Goal: Information Seeking & Learning: Learn about a topic

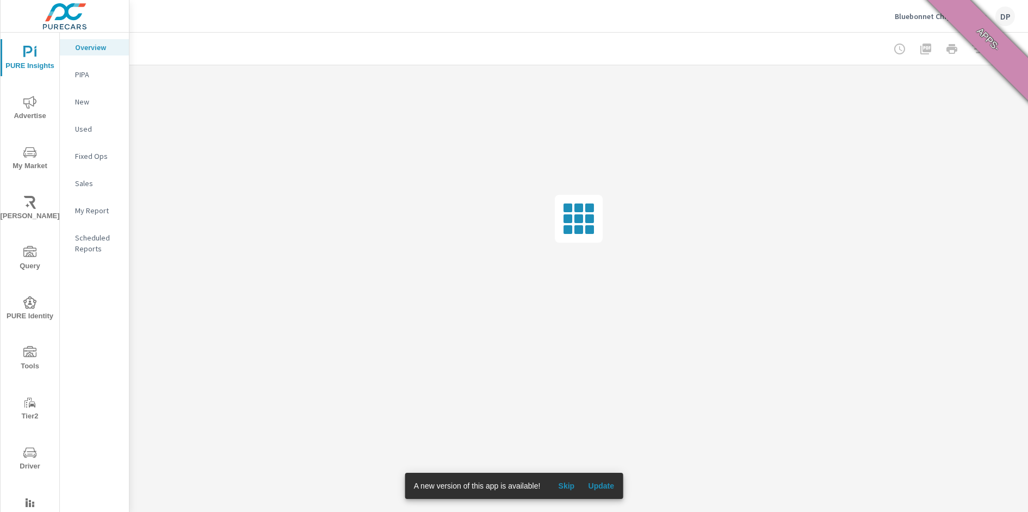
click at [614, 487] on span "Update" at bounding box center [601, 486] width 26 height 10
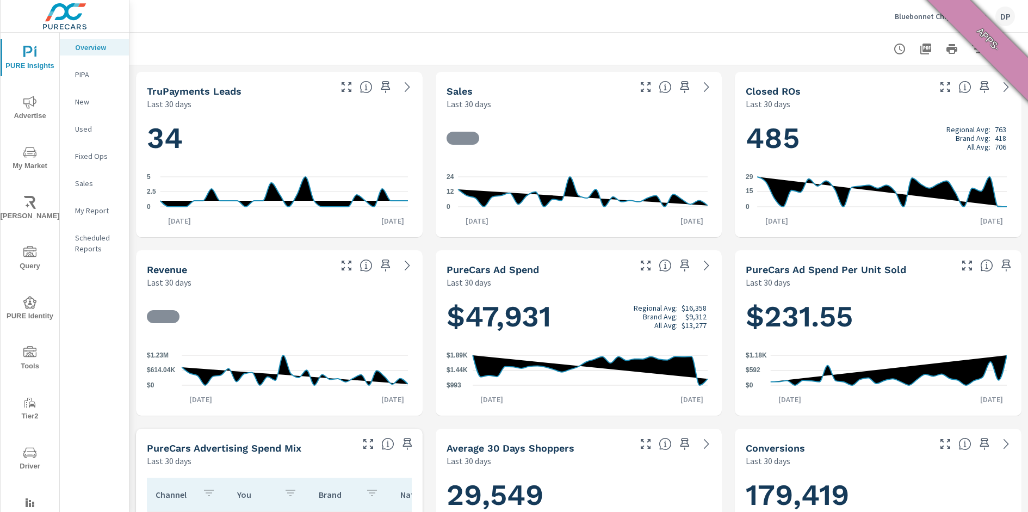
click at [33, 153] on icon "nav menu" at bounding box center [29, 152] width 13 height 13
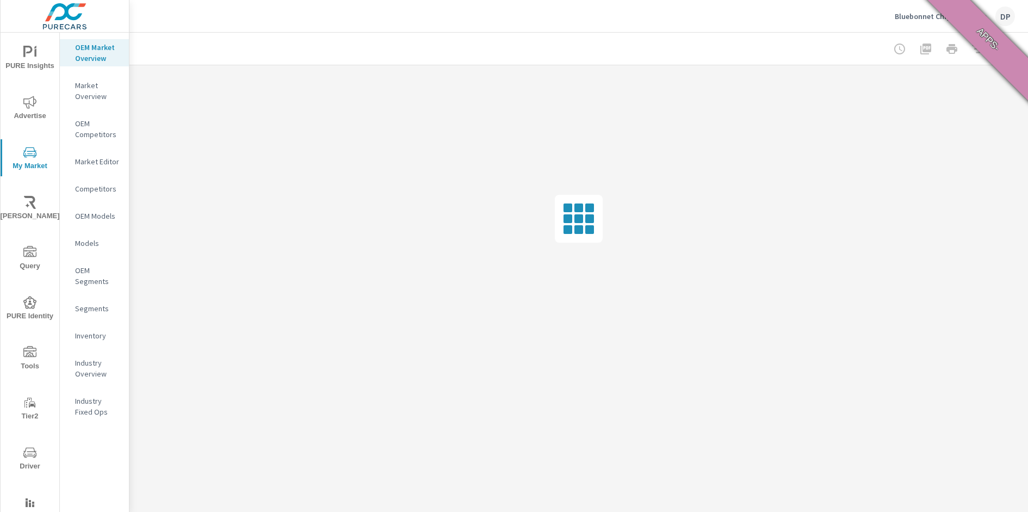
click at [104, 327] on div "Inventory" at bounding box center [94, 335] width 69 height 16
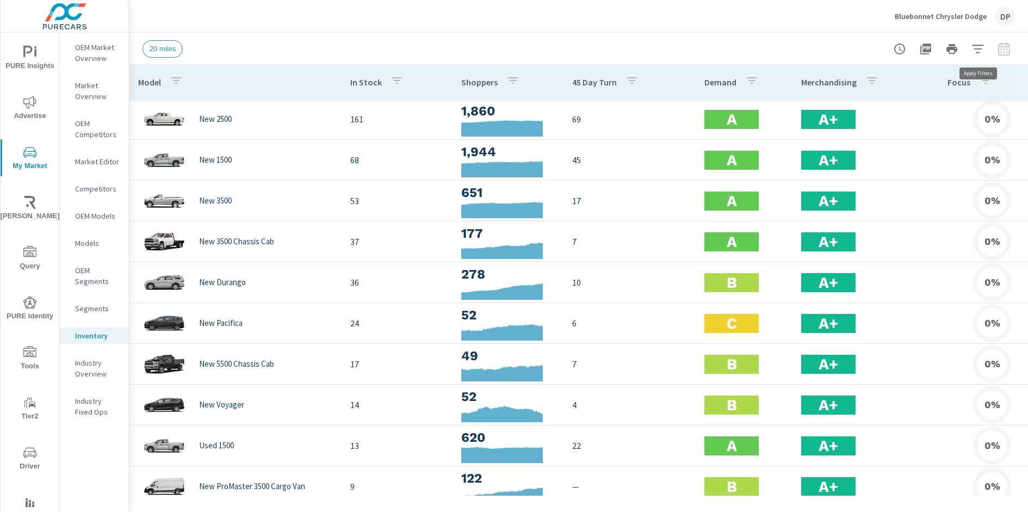
click at [979, 43] on icon "button" at bounding box center [977, 48] width 13 height 13
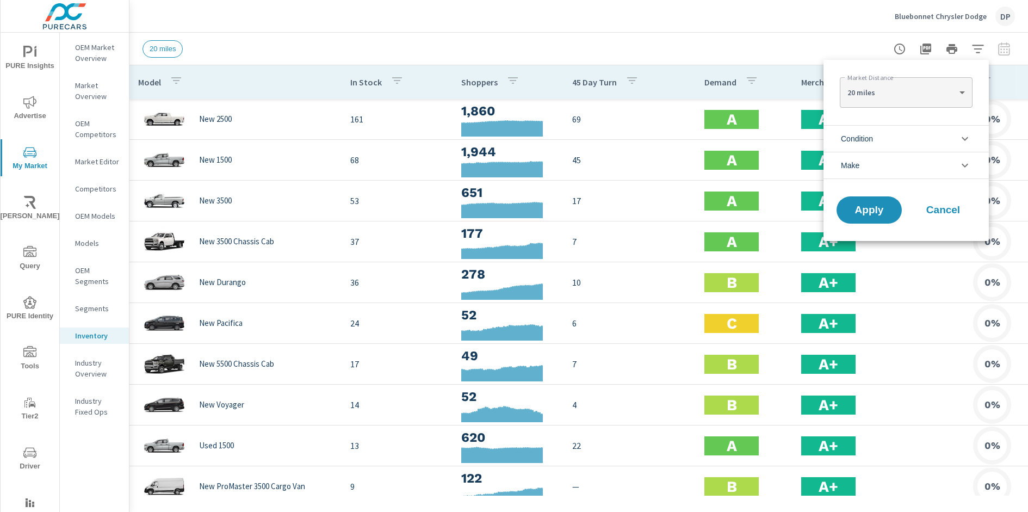
click at [779, 38] on div at bounding box center [514, 256] width 1028 height 512
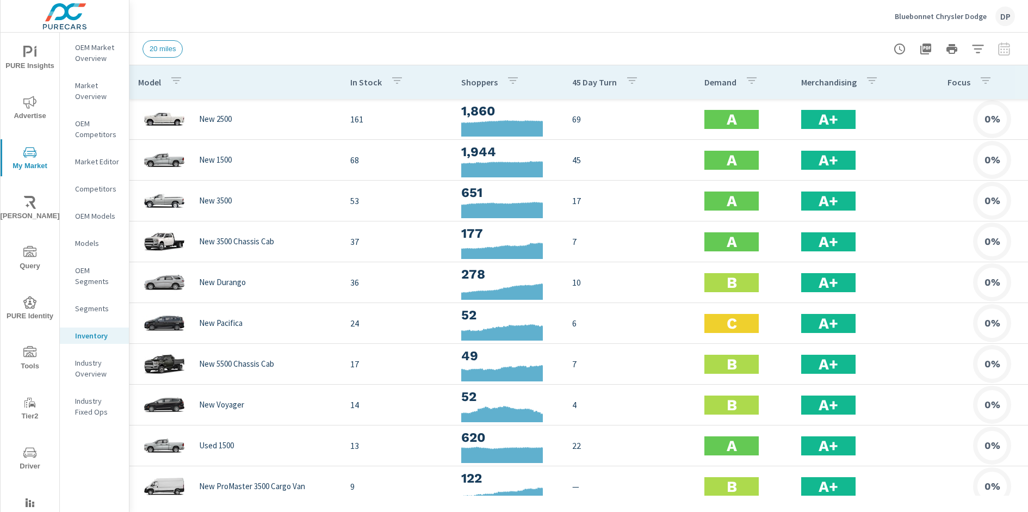
click at [895, 47] on icon "button" at bounding box center [899, 48] width 11 height 11
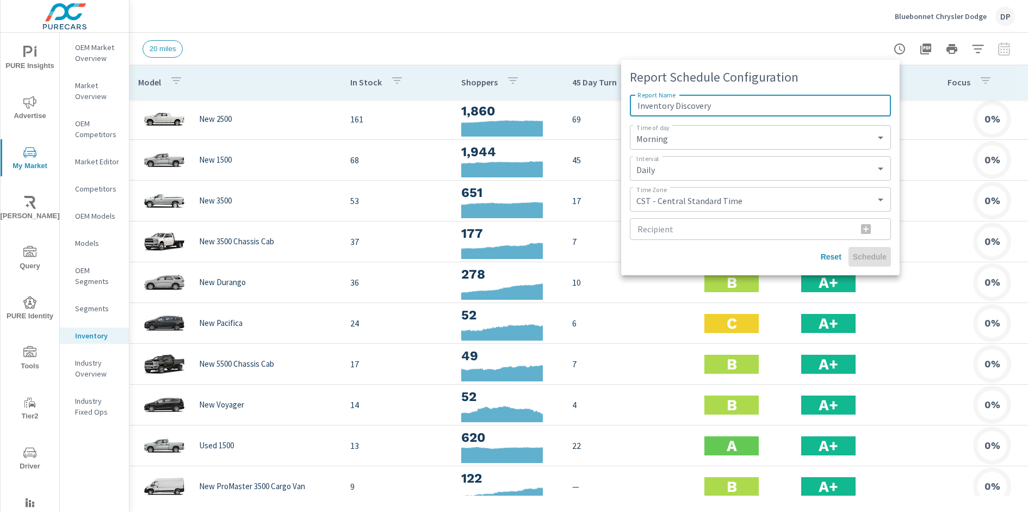
click at [790, 27] on div at bounding box center [514, 256] width 1028 height 512
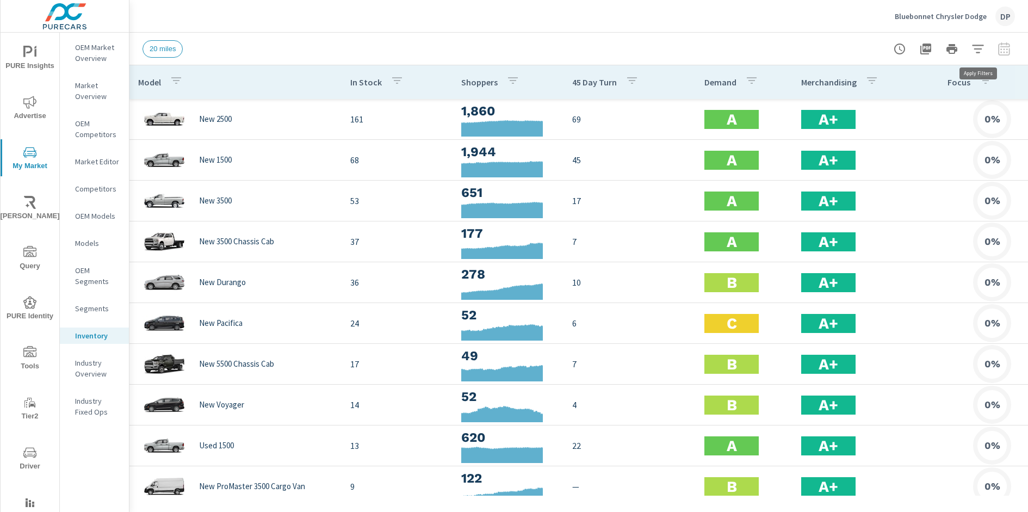
click at [978, 47] on icon "button" at bounding box center [977, 48] width 13 height 13
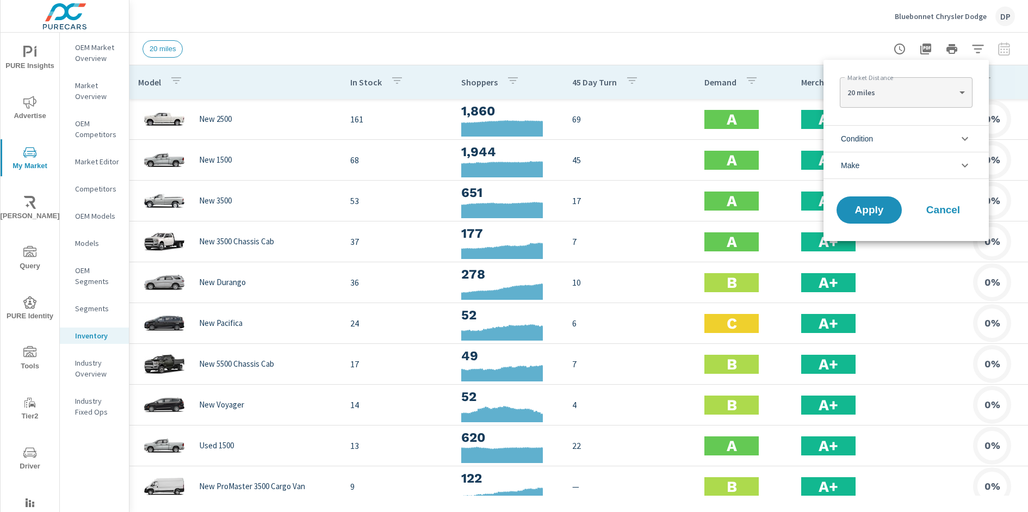
click at [926, 136] on li "Condition" at bounding box center [905, 138] width 165 height 27
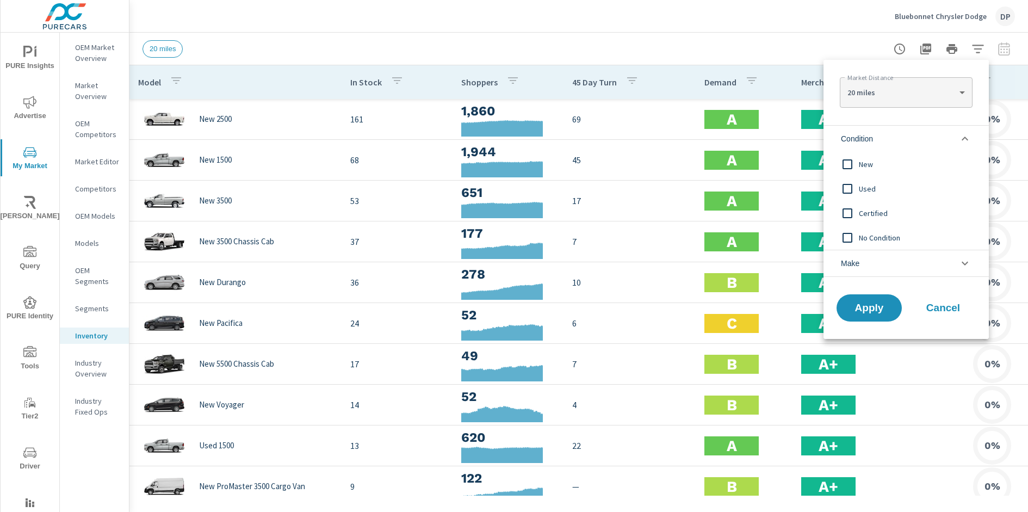
click at [926, 136] on li "Condition" at bounding box center [905, 138] width 165 height 27
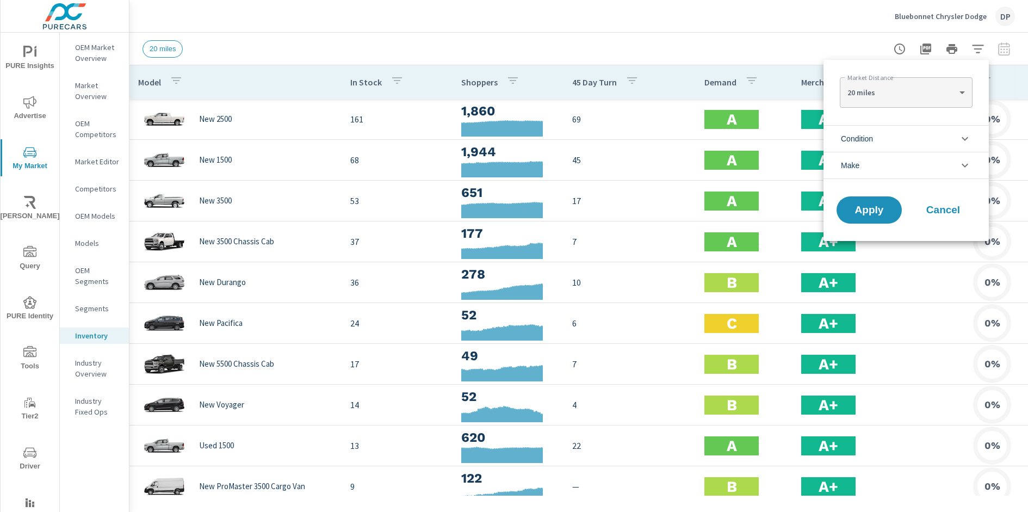
click at [896, 135] on li "Condition" at bounding box center [905, 138] width 165 height 27
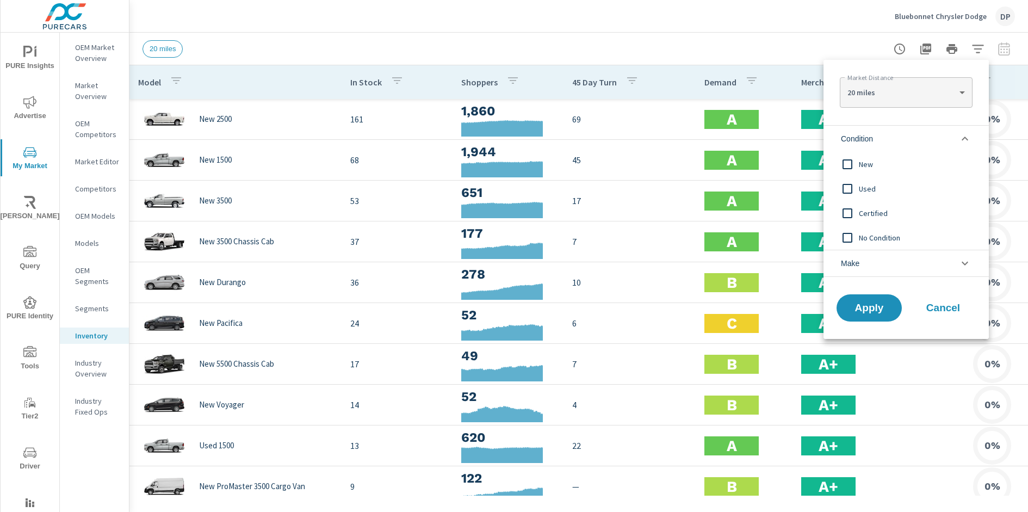
click at [947, 125] on li "Condition" at bounding box center [905, 138] width 165 height 27
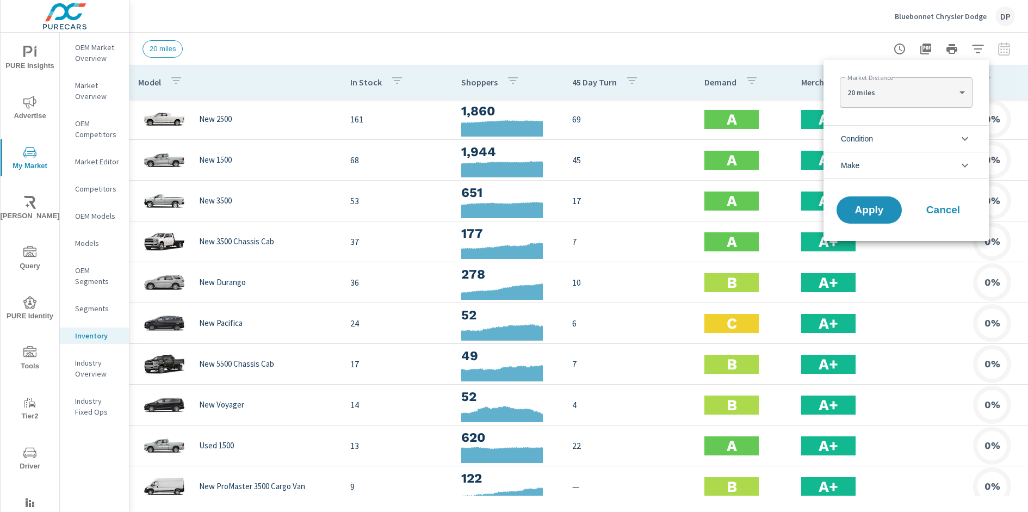
click at [964, 156] on li "Make" at bounding box center [905, 165] width 165 height 27
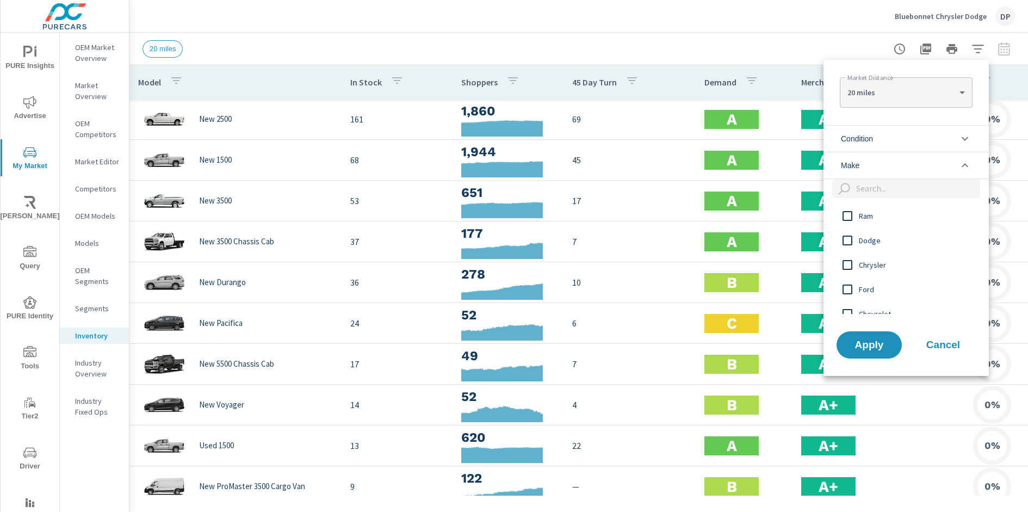
click at [962, 161] on icon "filter options" at bounding box center [964, 165] width 13 height 13
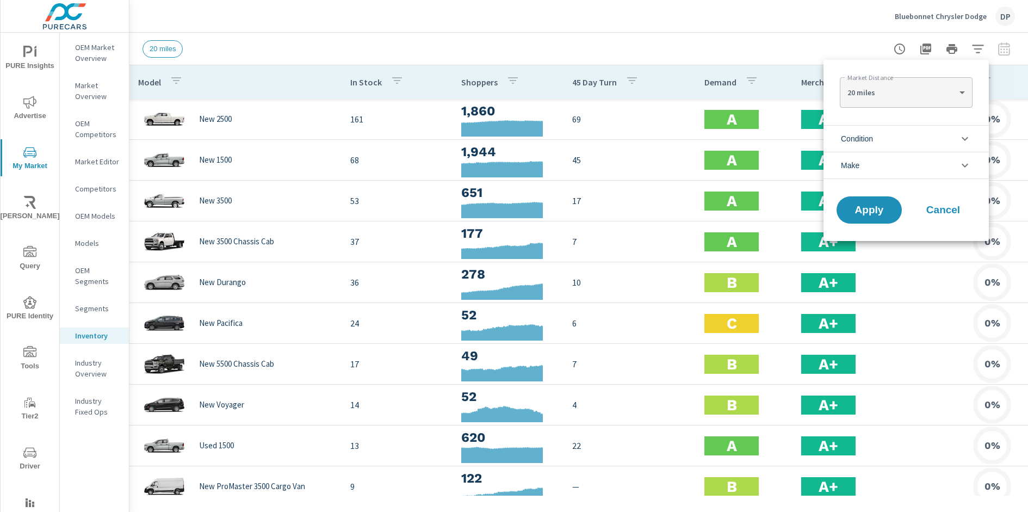
click at [747, 22] on div at bounding box center [514, 256] width 1028 height 512
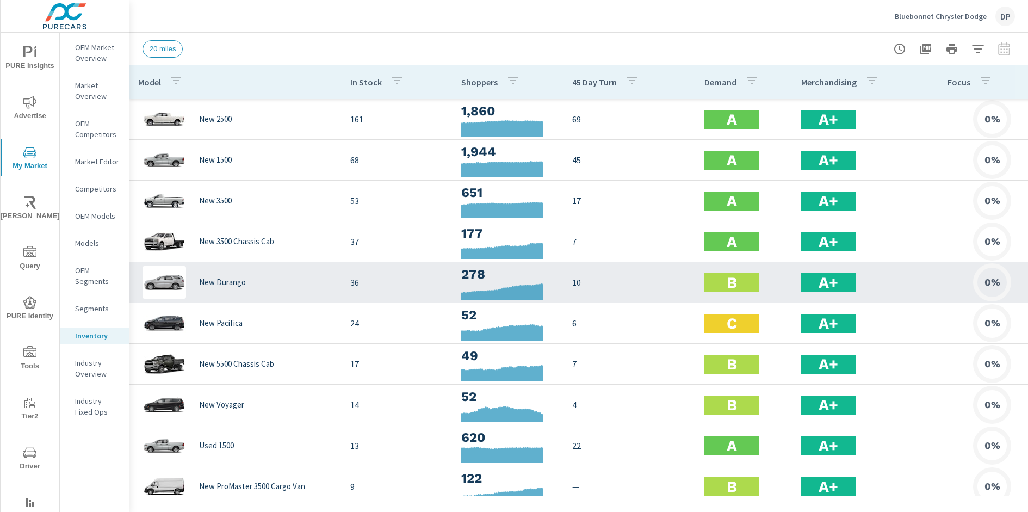
scroll to position [0, 27]
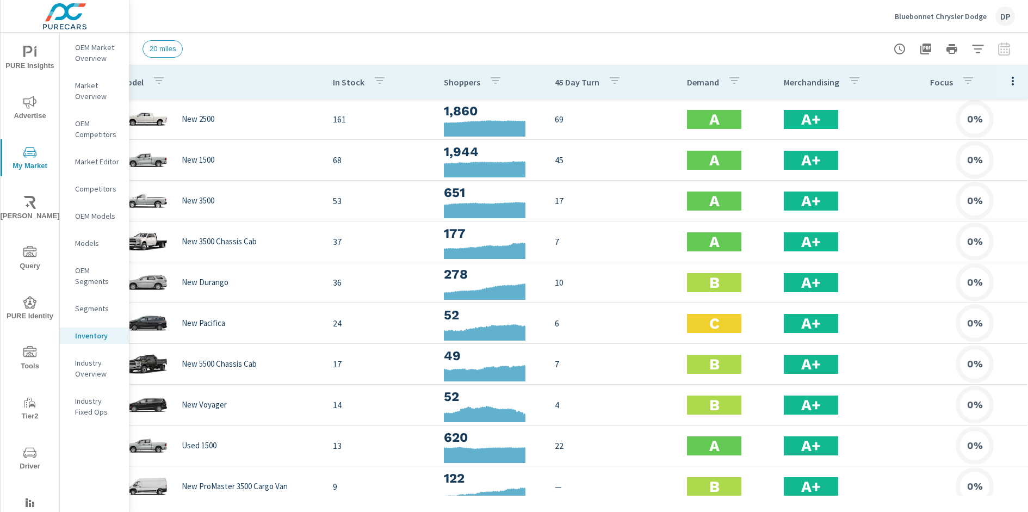
click at [1011, 84] on icon "button" at bounding box center [1012, 81] width 2 height 9
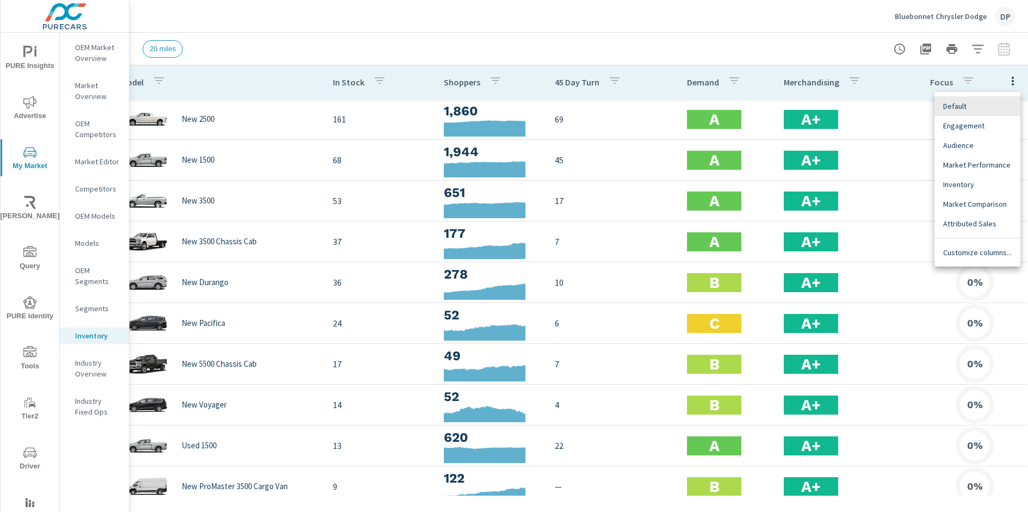
click at [954, 128] on span "Engagement" at bounding box center [977, 125] width 69 height 11
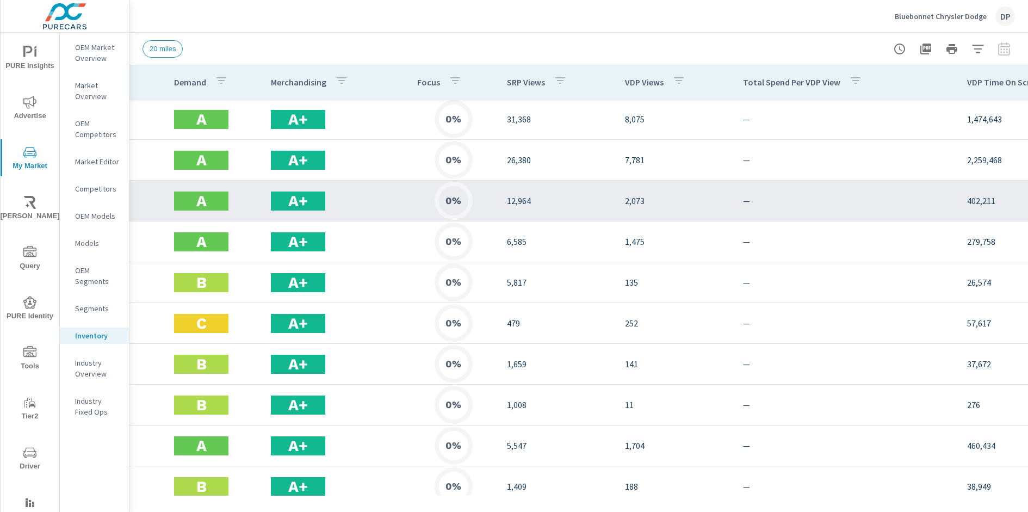
scroll to position [0, 658]
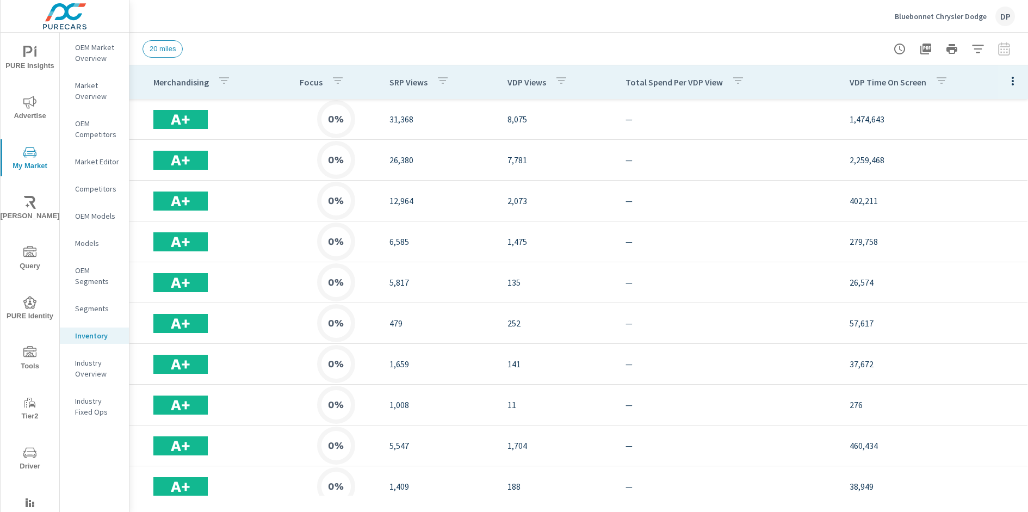
click at [1006, 81] on icon "button" at bounding box center [1012, 80] width 13 height 13
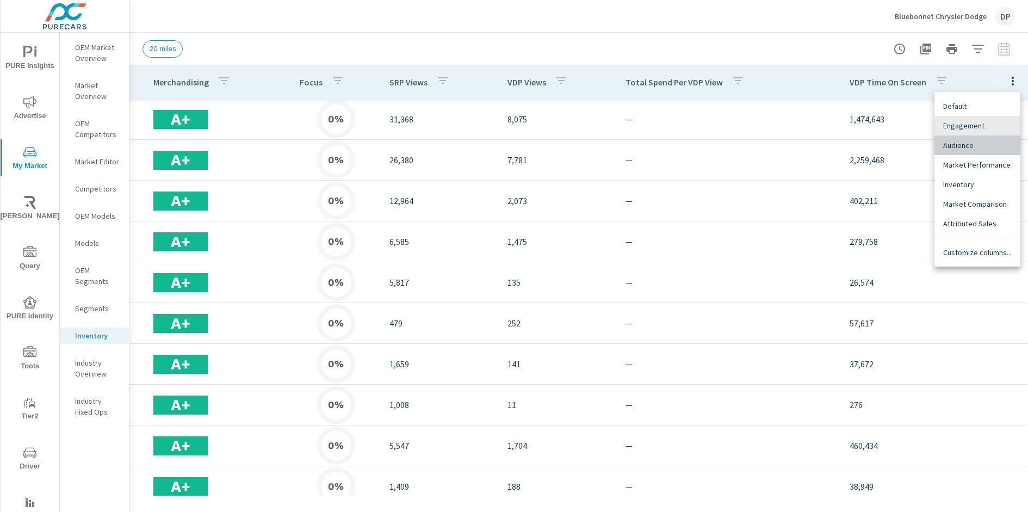
click at [974, 140] on span "Audience" at bounding box center [977, 145] width 69 height 11
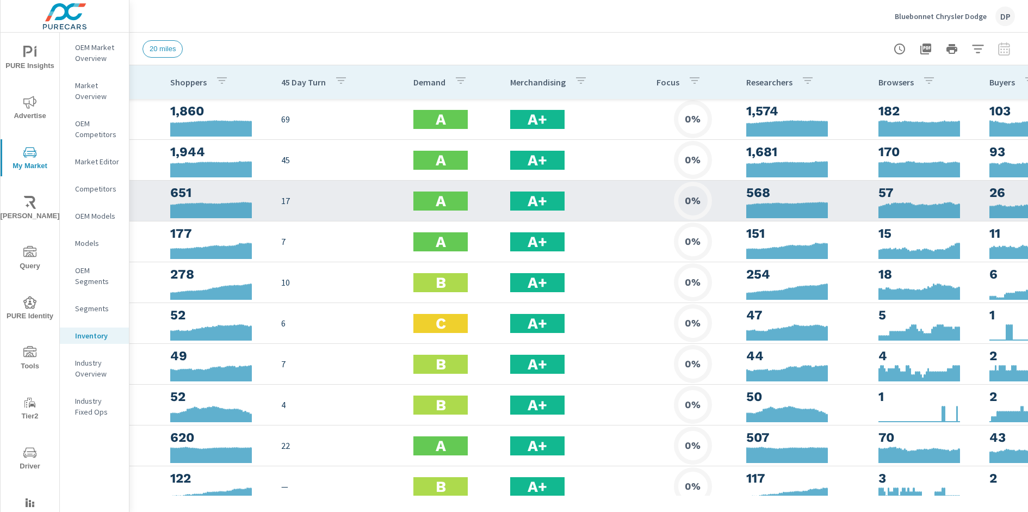
scroll to position [0, 356]
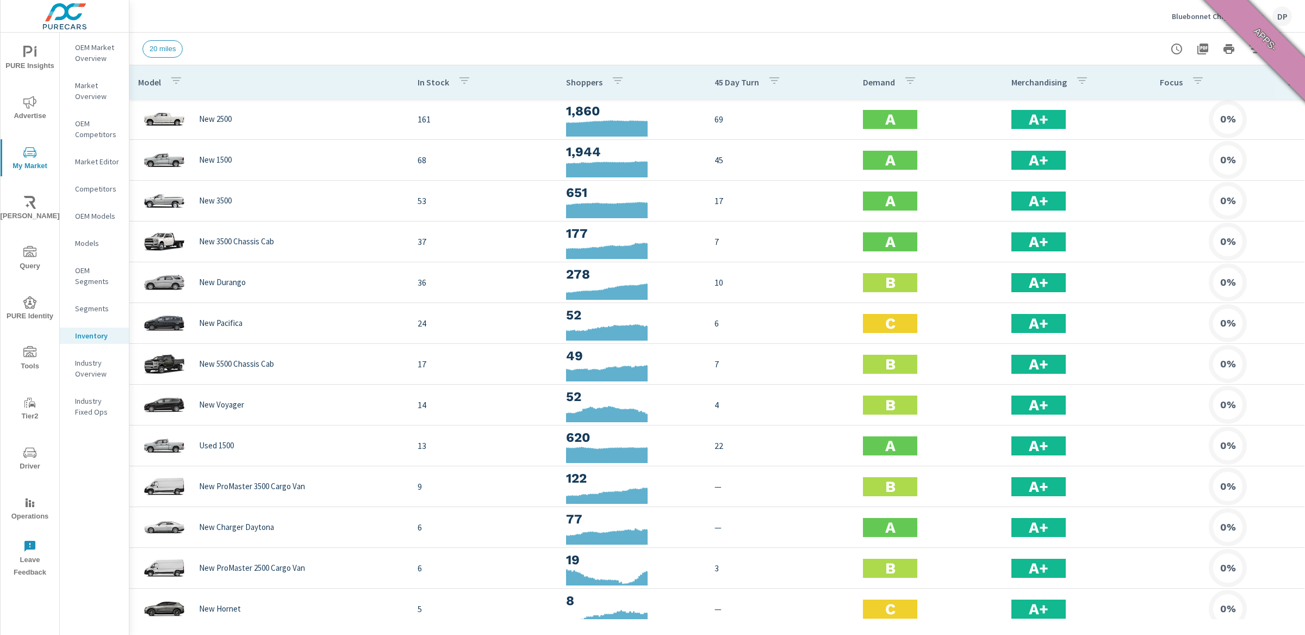
click at [1279, 81] on button "button" at bounding box center [1290, 81] width 22 height 22
click at [1244, 161] on span "Market Performance" at bounding box center [1254, 164] width 69 height 11
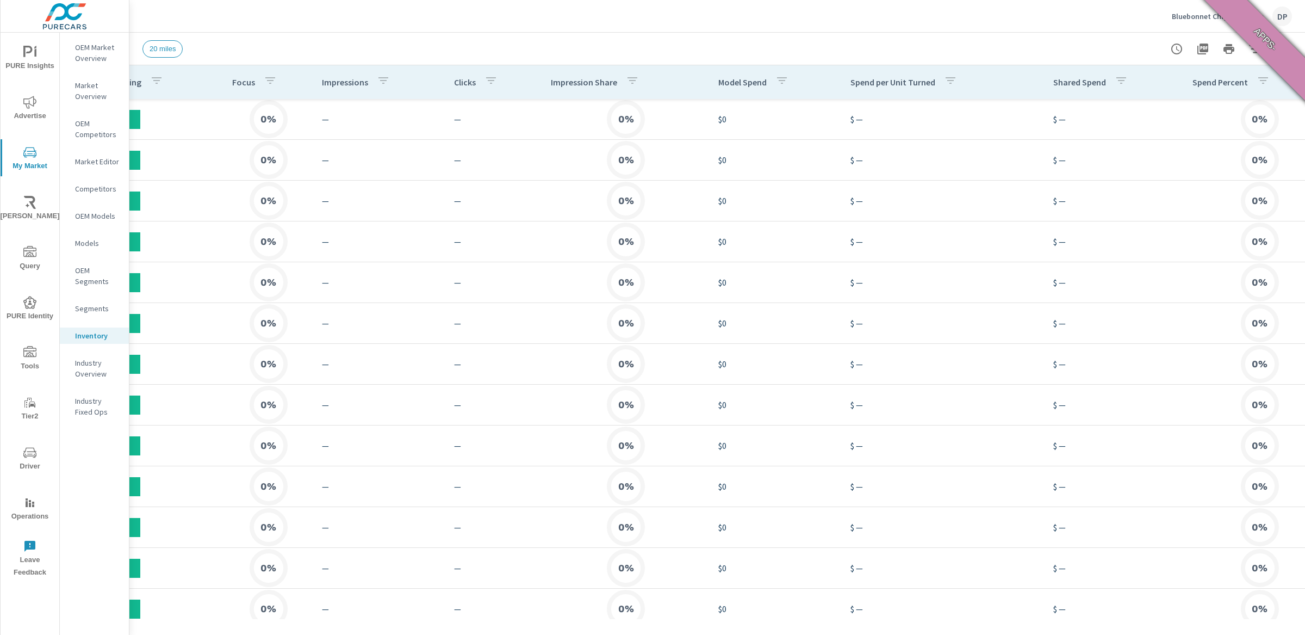
scroll to position [0, 755]
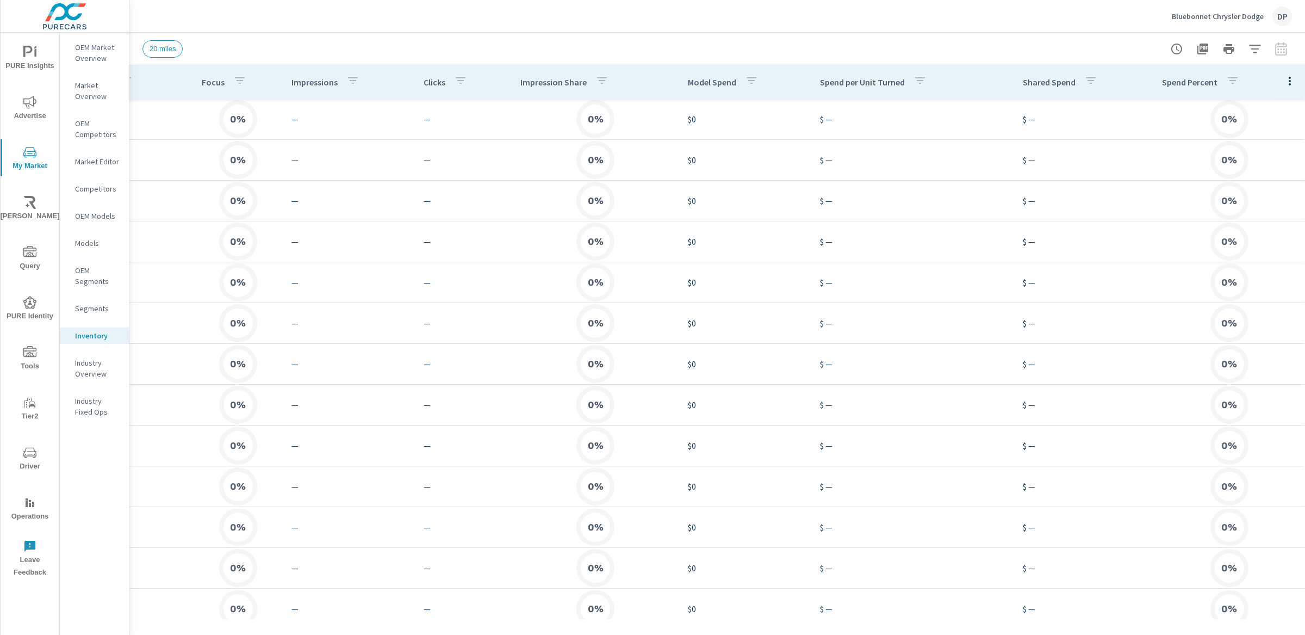
click at [1283, 77] on icon "button" at bounding box center [1289, 80] width 13 height 13
click at [1244, 128] on span "Engagement" at bounding box center [1254, 125] width 69 height 11
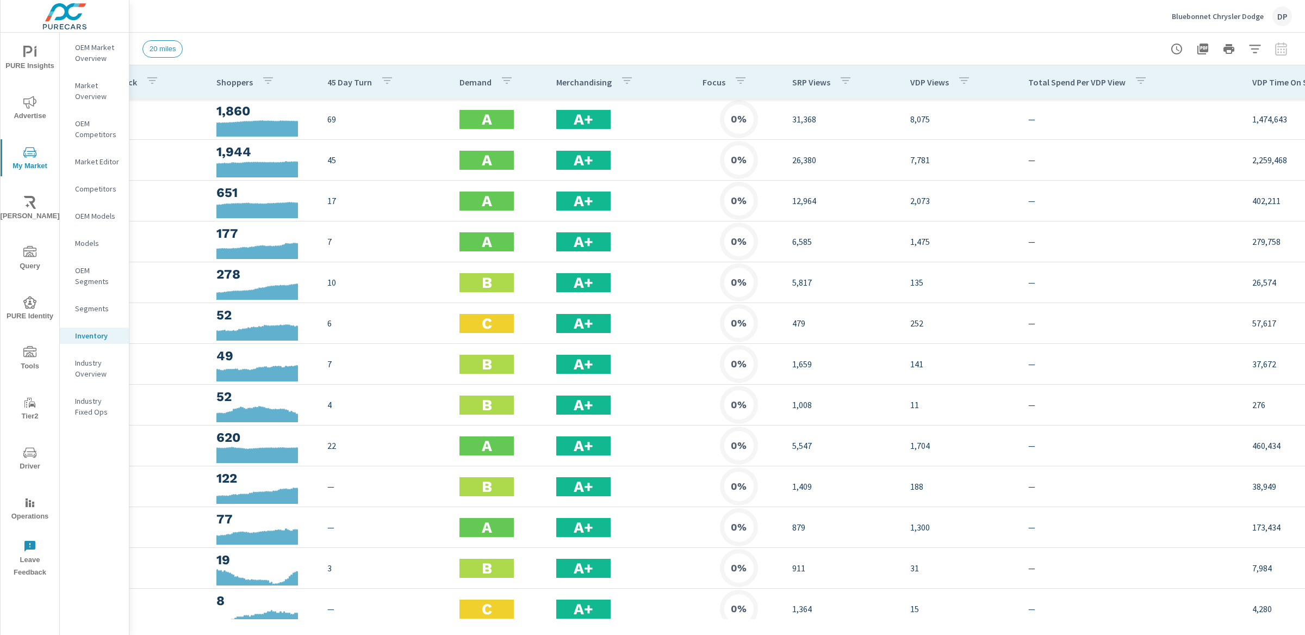
scroll to position [0, 380]
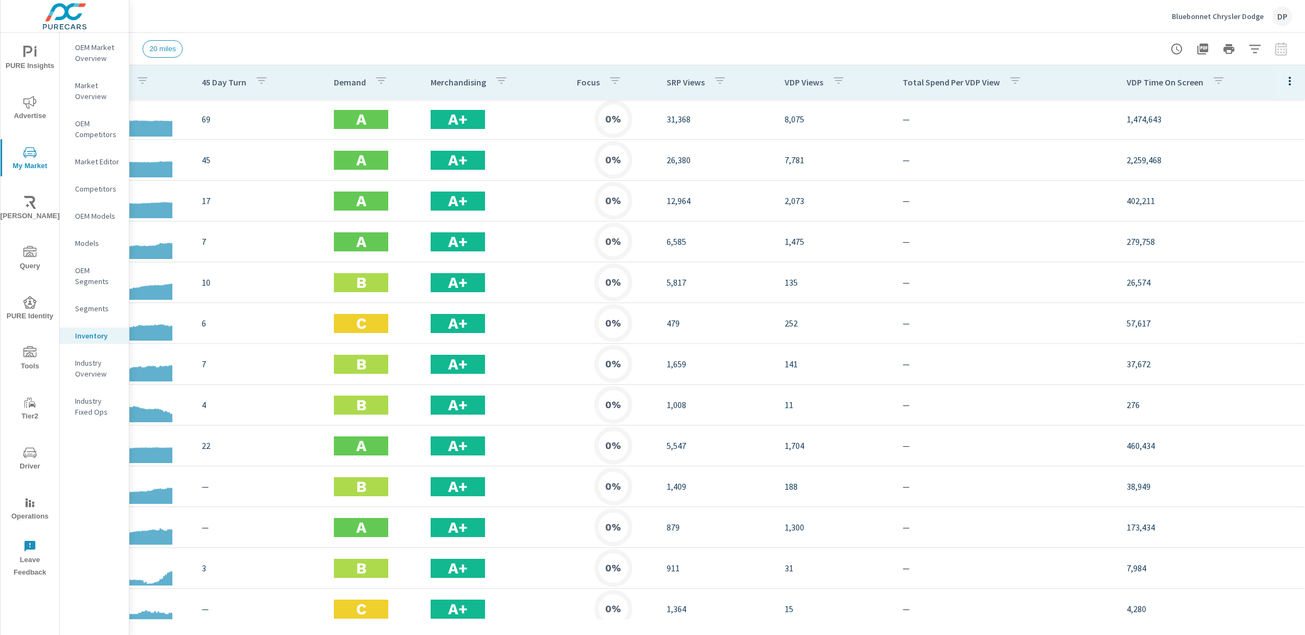
click at [1283, 78] on icon "button" at bounding box center [1289, 80] width 13 height 13
click at [1240, 142] on span "Audience" at bounding box center [1254, 145] width 69 height 11
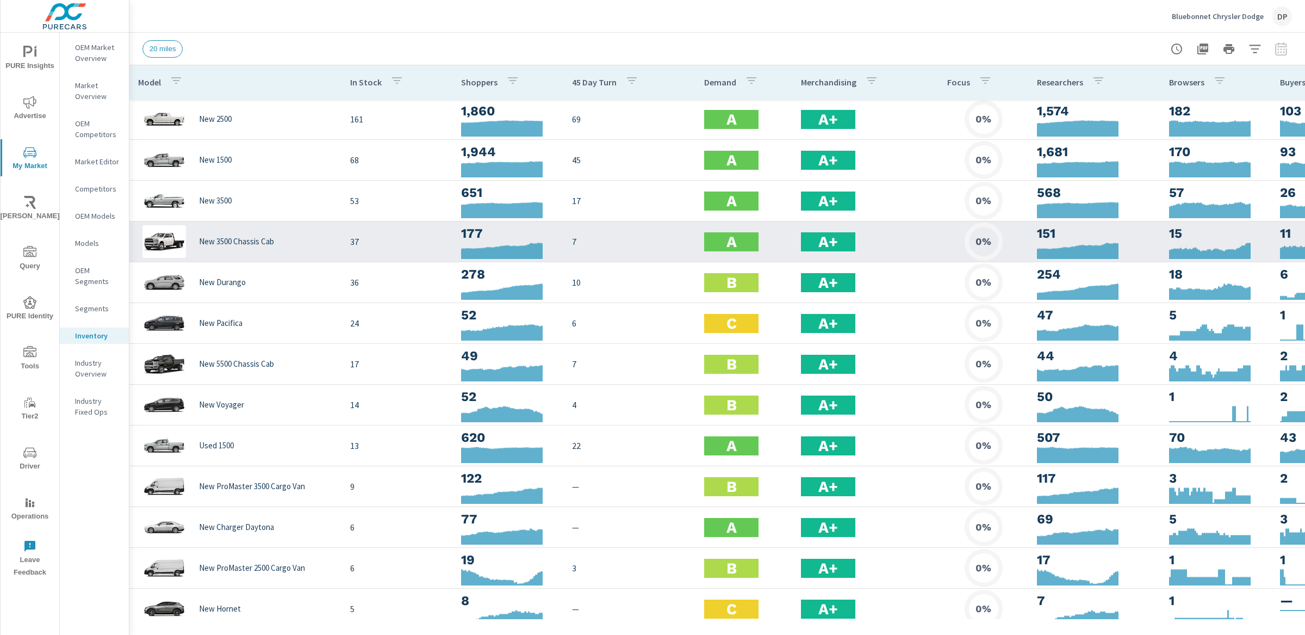
scroll to position [0, 78]
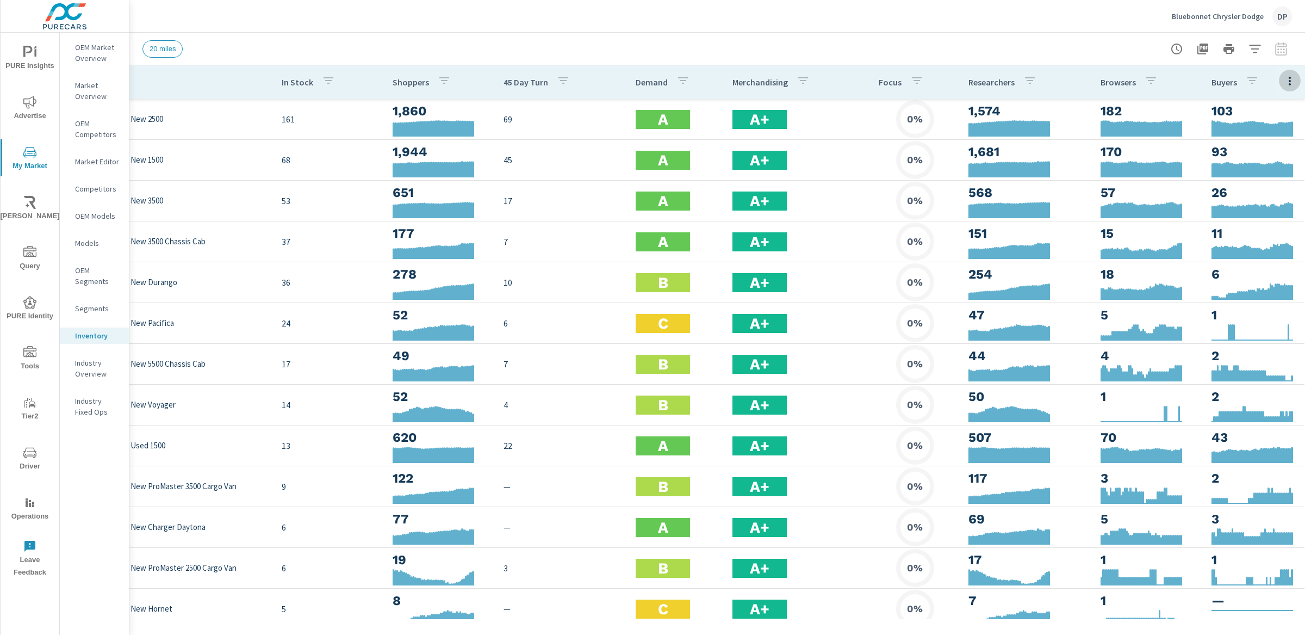
click at [1279, 88] on button "button" at bounding box center [1290, 81] width 22 height 22
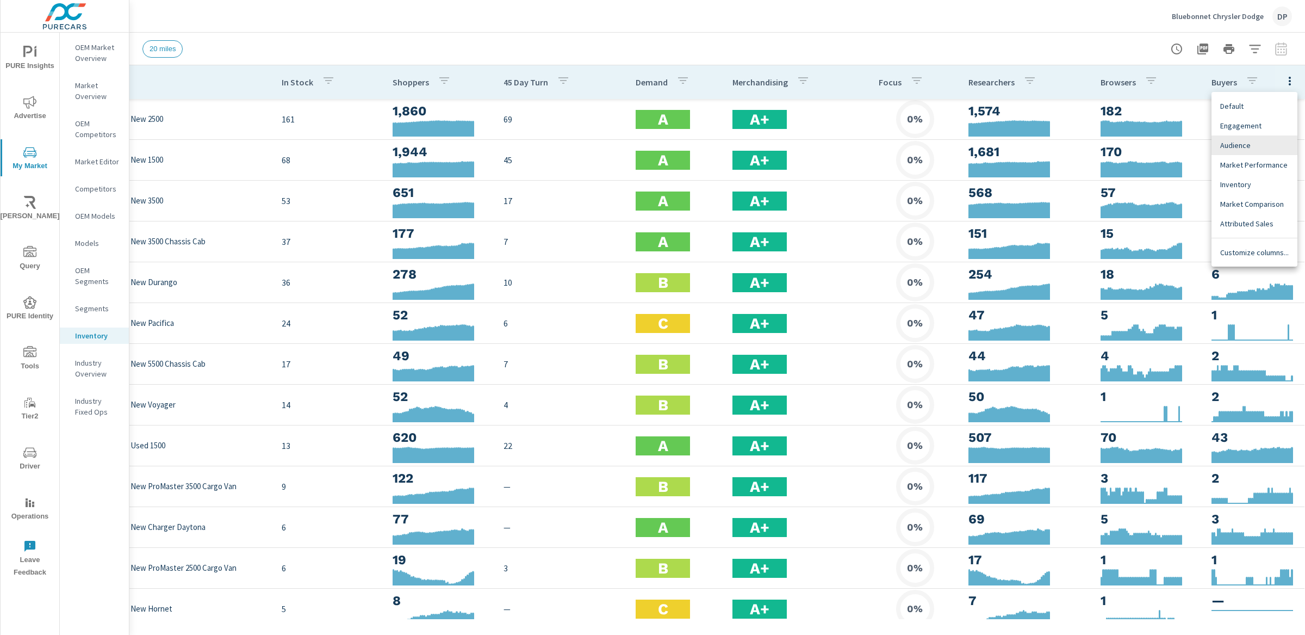
click at [1283, 81] on div at bounding box center [652, 317] width 1305 height 635
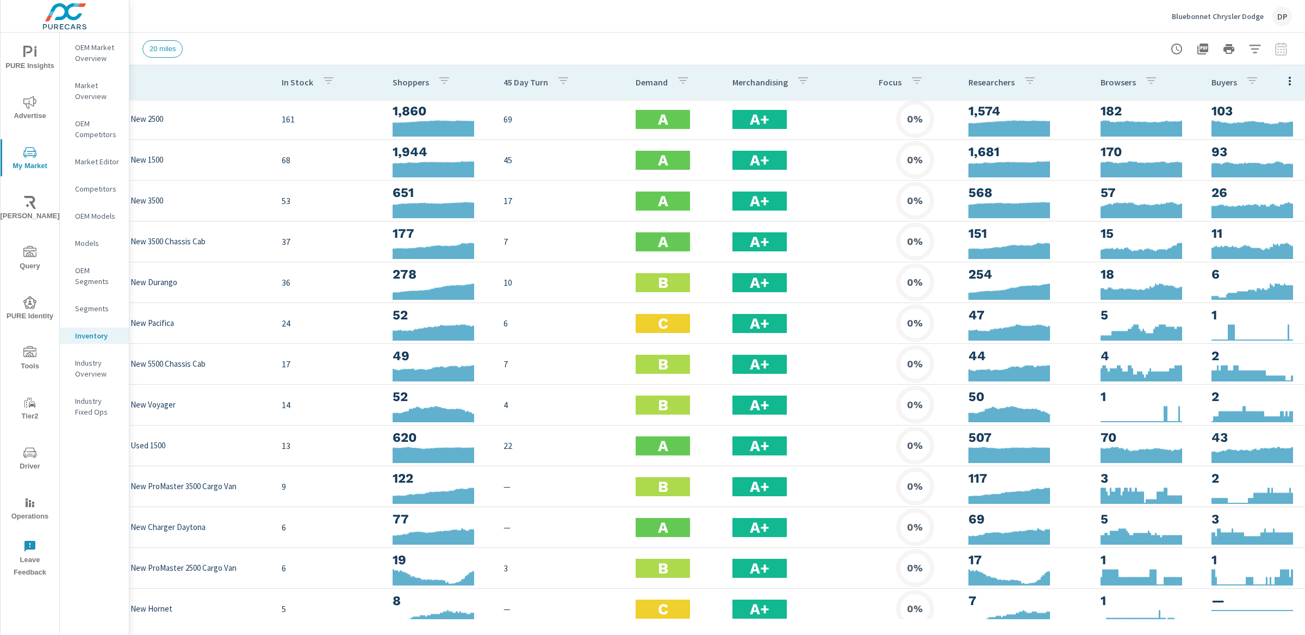
click at [1283, 81] on div "Default Engagement Audience Market Performance Inventory Market Comparison Attr…" at bounding box center [652, 317] width 1305 height 635
click at [1283, 81] on icon "button" at bounding box center [1289, 80] width 13 height 13
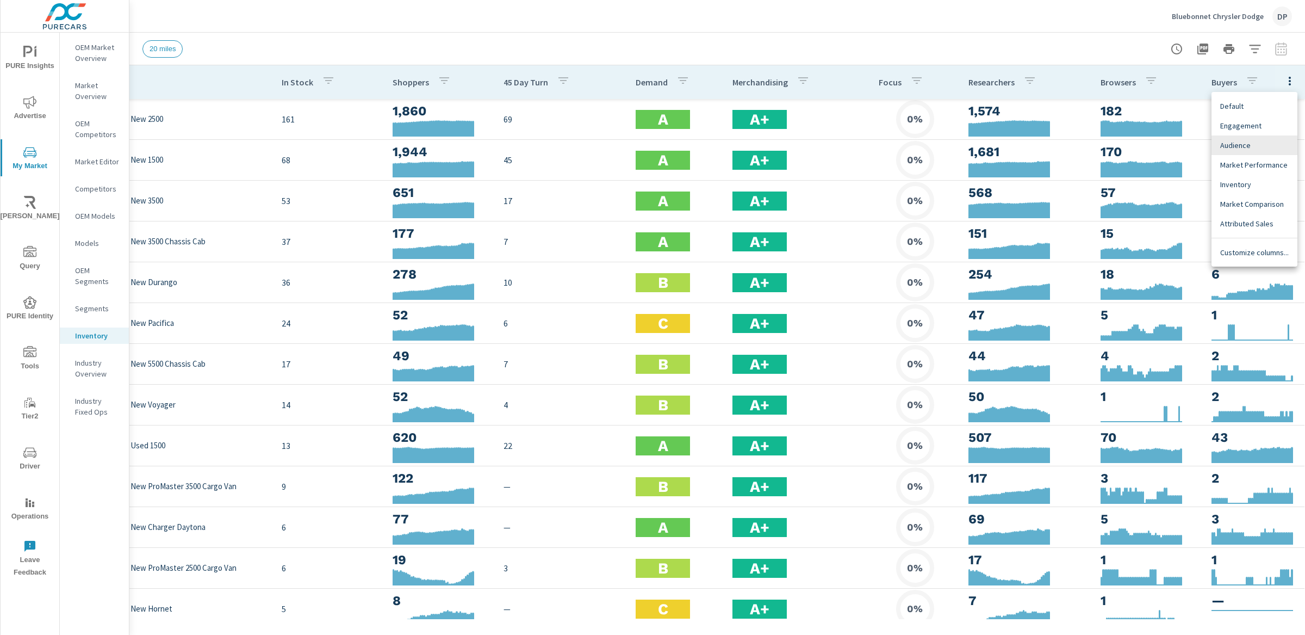
click at [1283, 81] on div at bounding box center [652, 317] width 1305 height 635
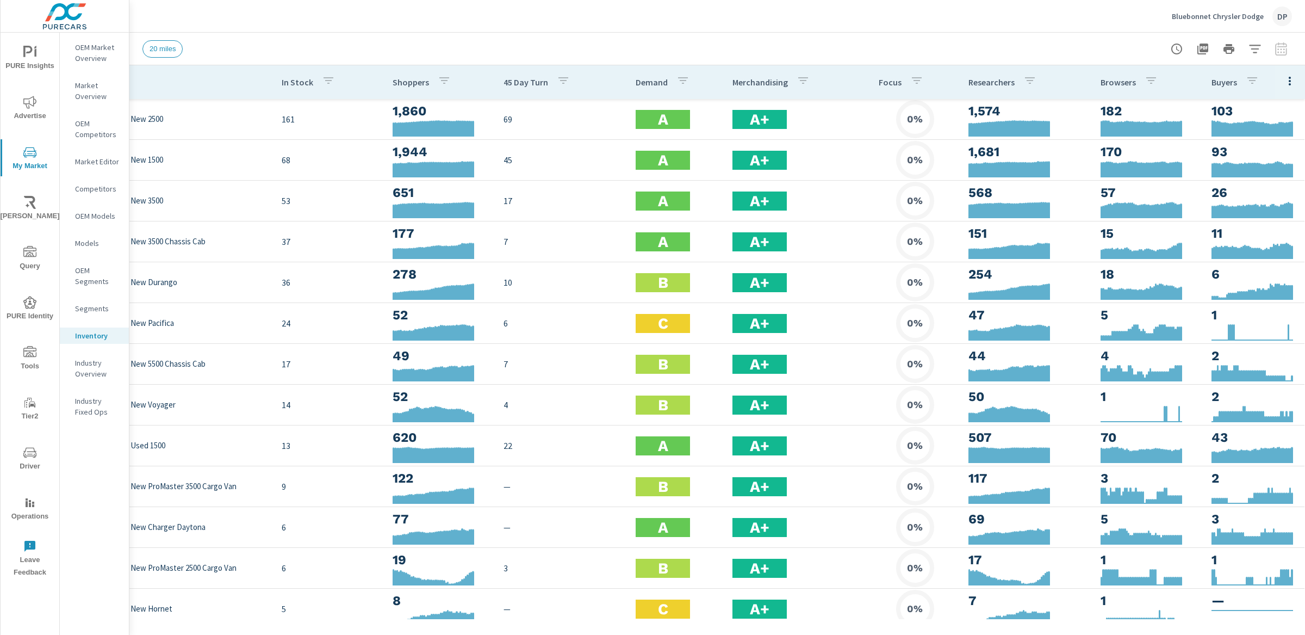
click at [1178, 52] on icon "button" at bounding box center [1176, 48] width 13 height 13
click at [1283, 87] on icon "button" at bounding box center [1289, 80] width 13 height 13
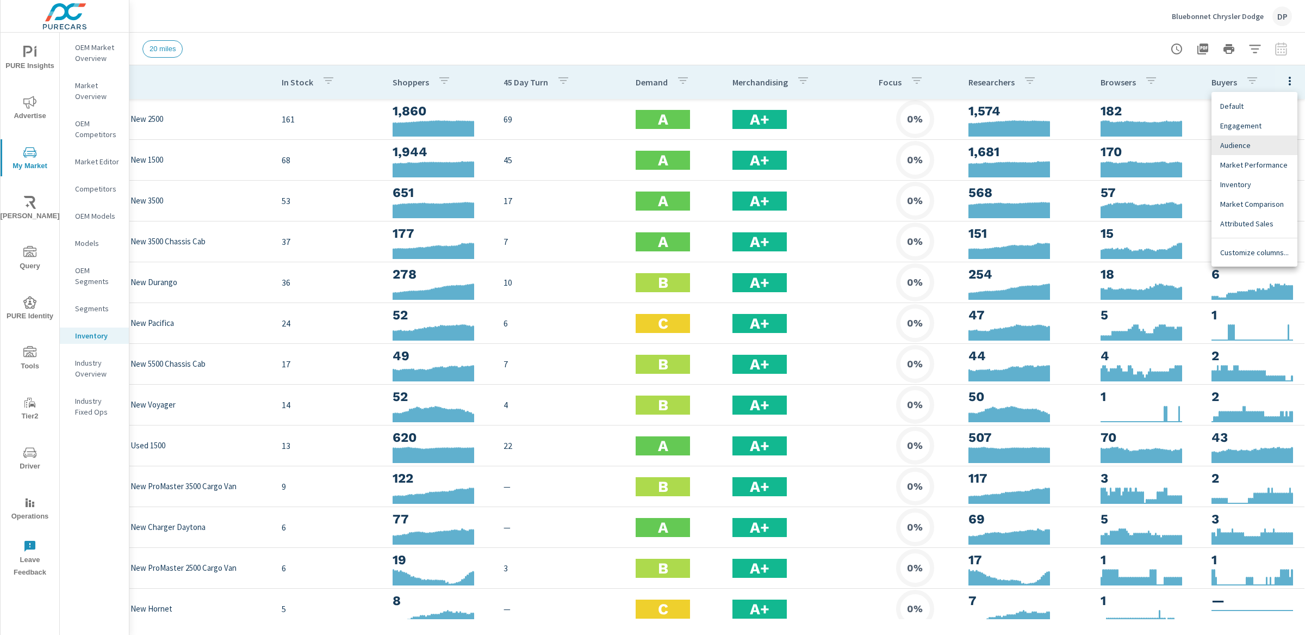
click at [1282, 39] on div at bounding box center [652, 317] width 1305 height 635
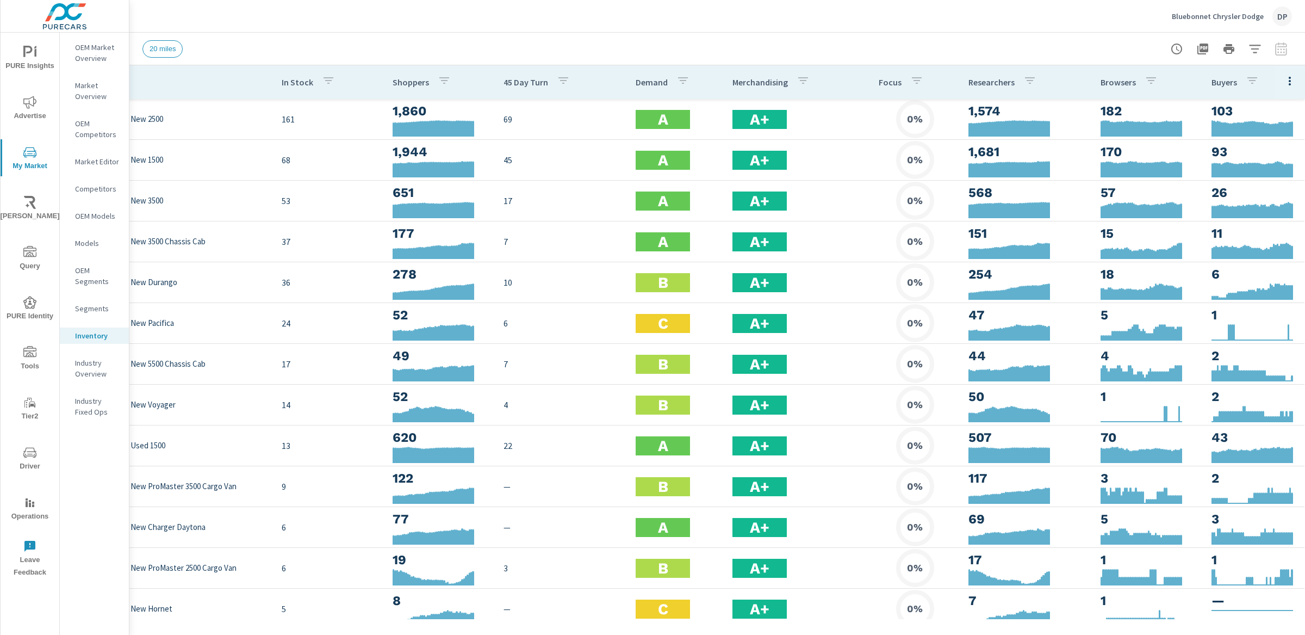
click at [1282, 54] on div at bounding box center [1229, 49] width 126 height 22
click at [1254, 42] on icon "button" at bounding box center [1254, 48] width 13 height 13
click at [1289, 84] on icon "button" at bounding box center [1290, 81] width 2 height 9
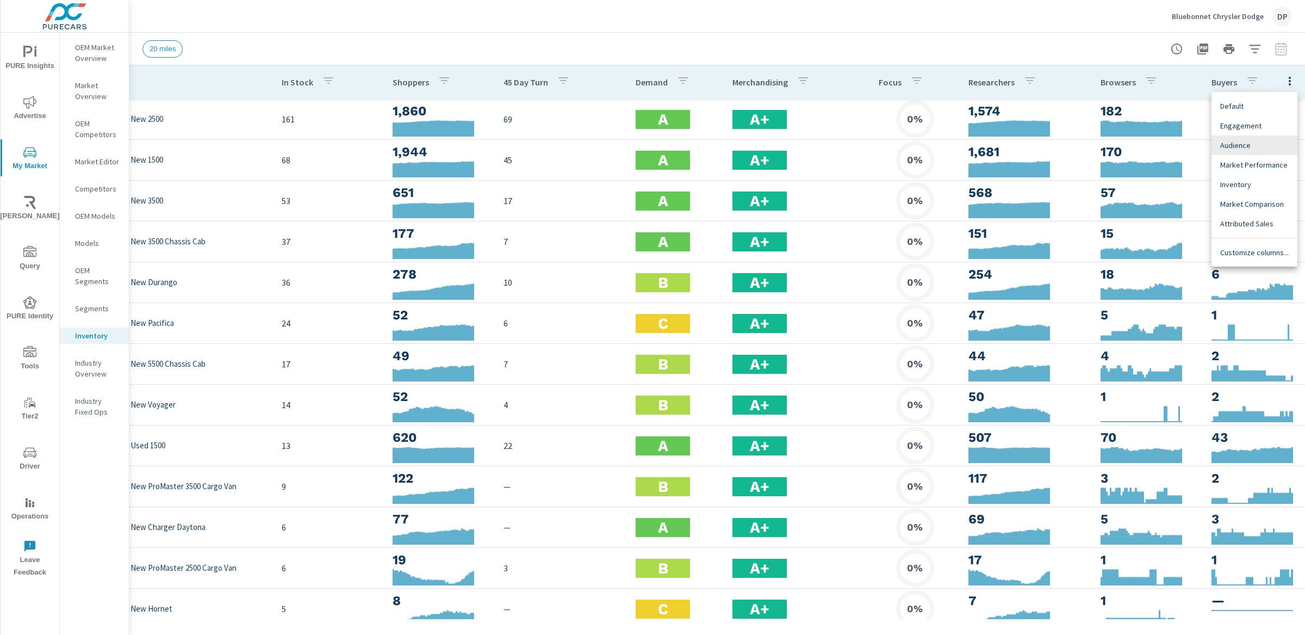
click at [1227, 183] on span "Inventory" at bounding box center [1254, 184] width 69 height 11
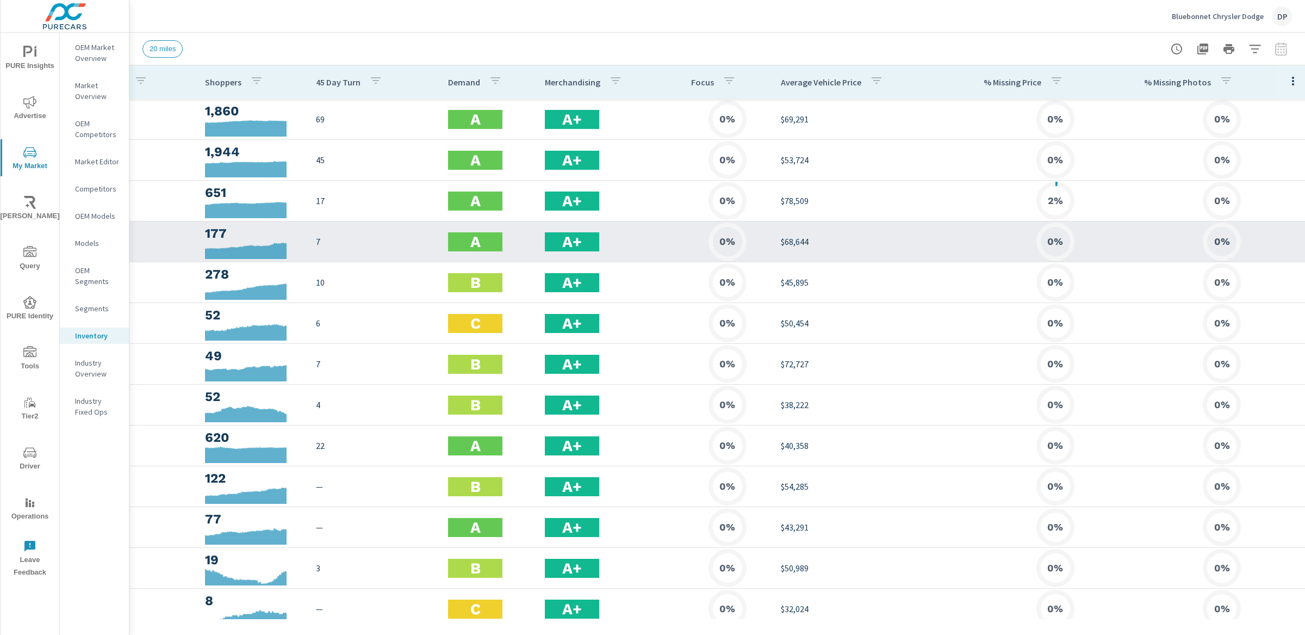
scroll to position [0, 269]
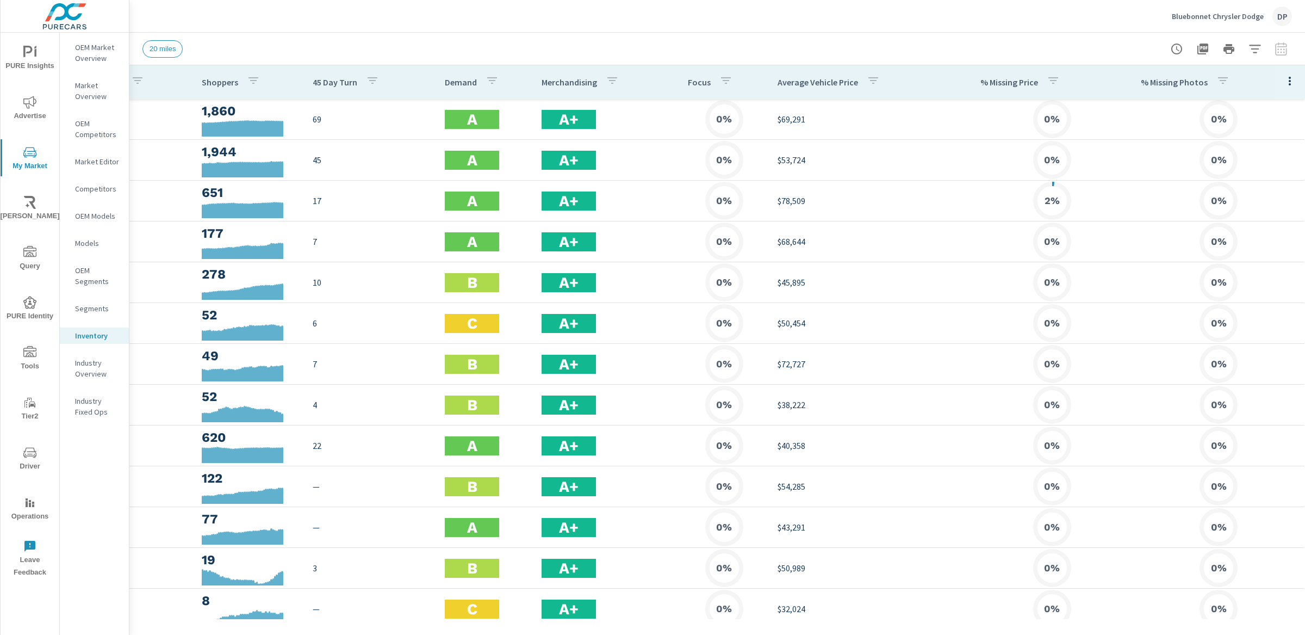
click at [1286, 87] on icon "button" at bounding box center [1289, 80] width 13 height 13
click at [1240, 204] on span "Market Comparison" at bounding box center [1254, 203] width 69 height 11
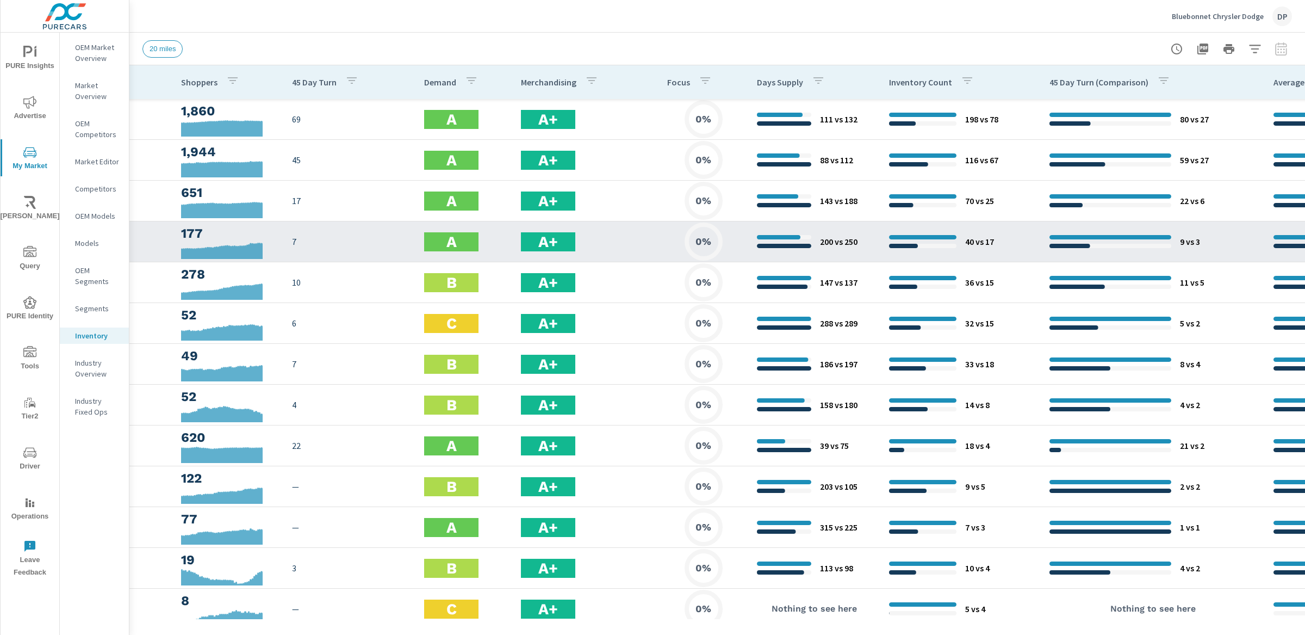
scroll to position [0, 401]
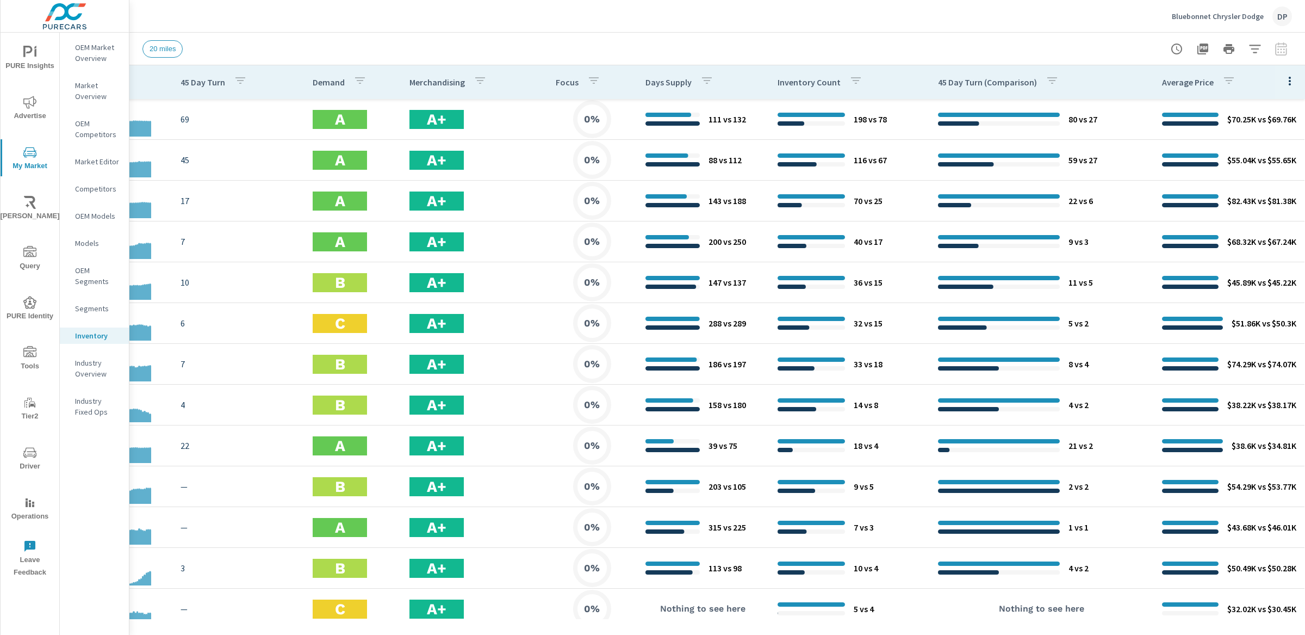
click at [1289, 80] on icon "button" at bounding box center [1290, 81] width 2 height 9
click at [1233, 222] on span "Attributed Sales" at bounding box center [1254, 223] width 69 height 11
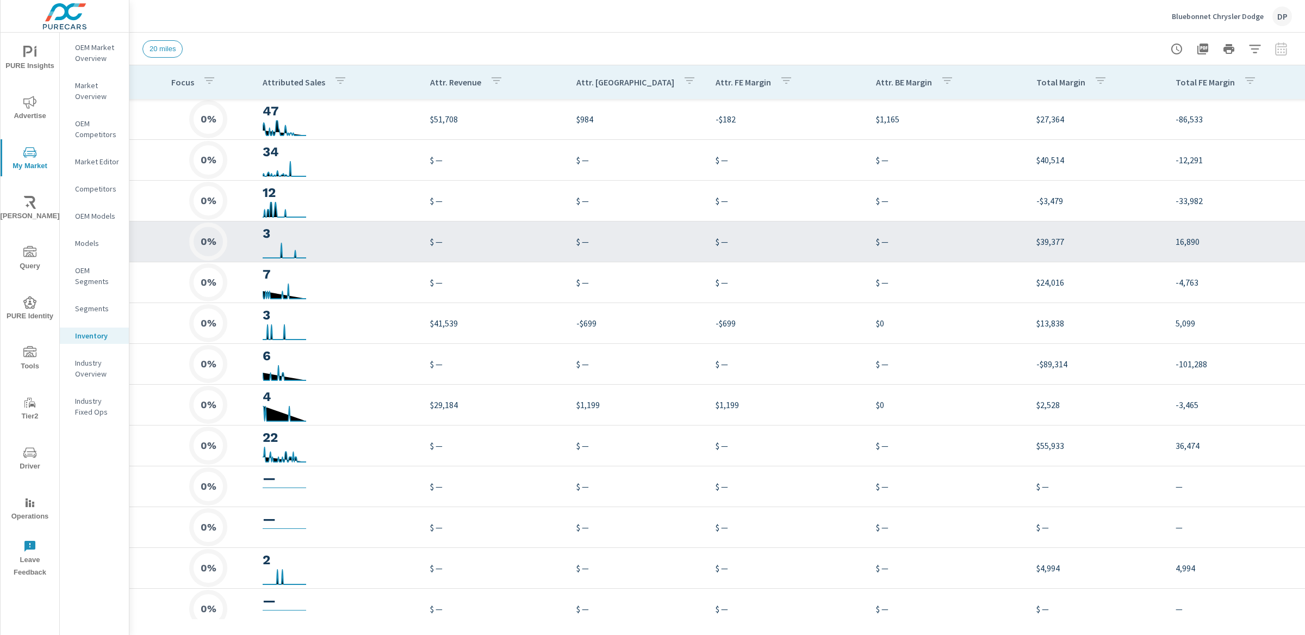
scroll to position [0, 972]
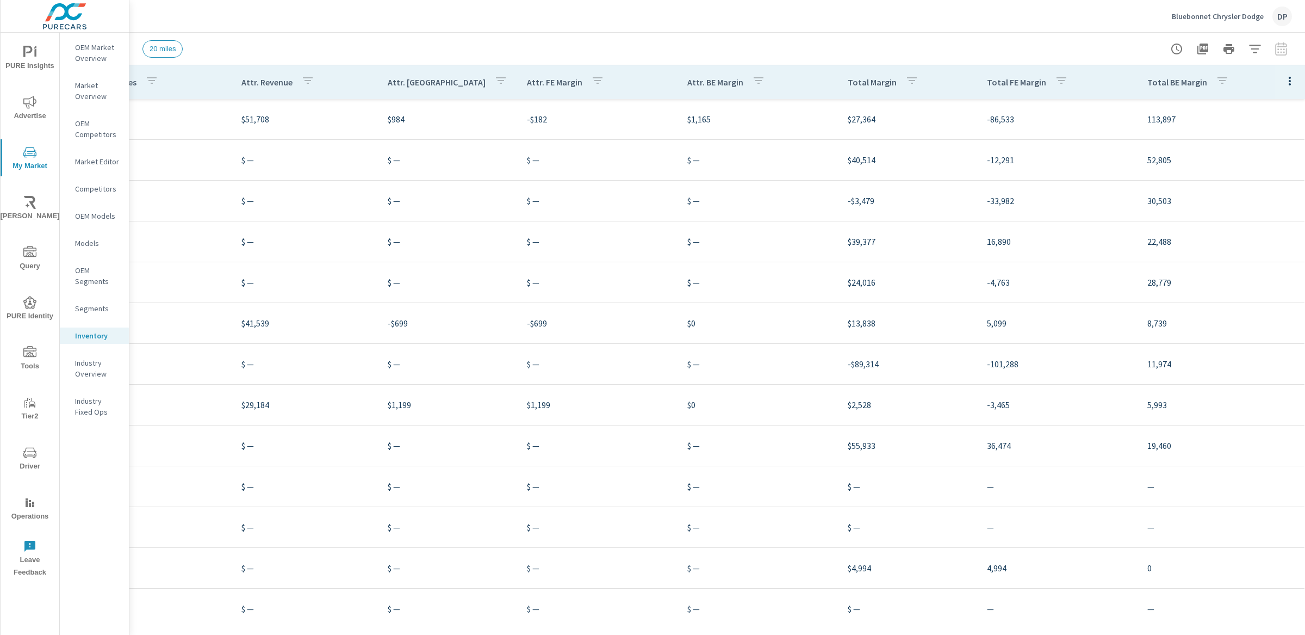
click at [1283, 78] on icon "button" at bounding box center [1289, 80] width 13 height 13
click at [1246, 185] on span "Inventory" at bounding box center [1254, 184] width 69 height 11
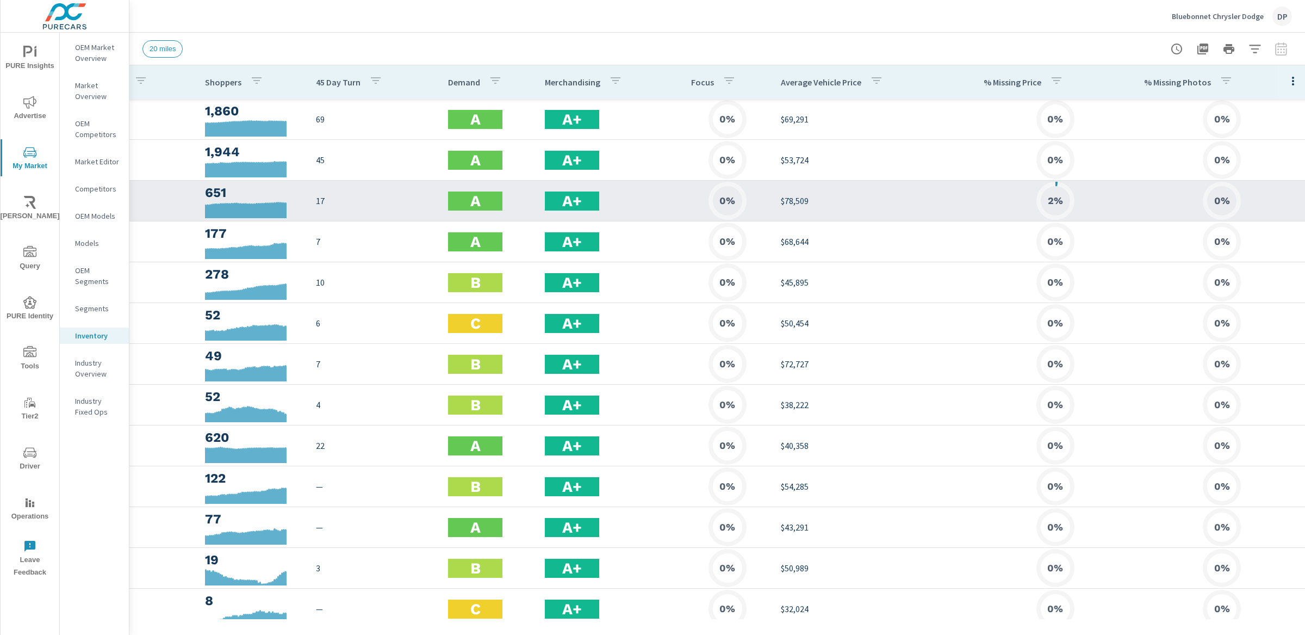
scroll to position [0, 269]
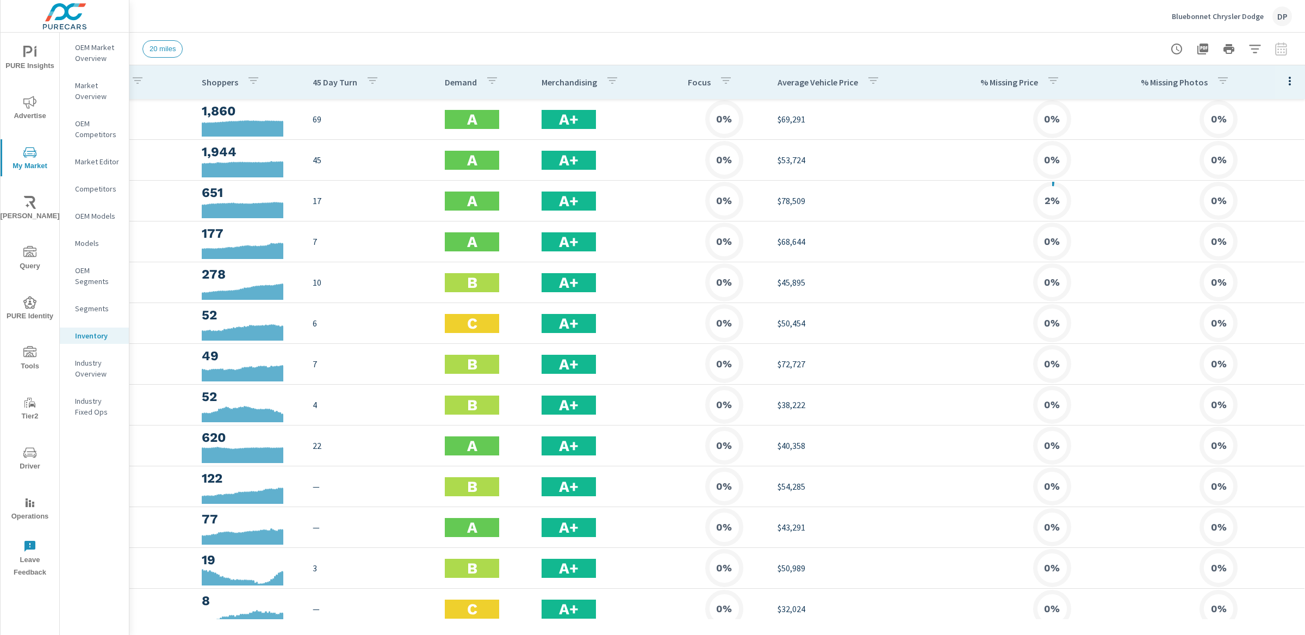
click at [1284, 84] on icon "button" at bounding box center [1289, 80] width 13 height 13
click at [1233, 158] on div "Market Performance" at bounding box center [1254, 165] width 86 height 20
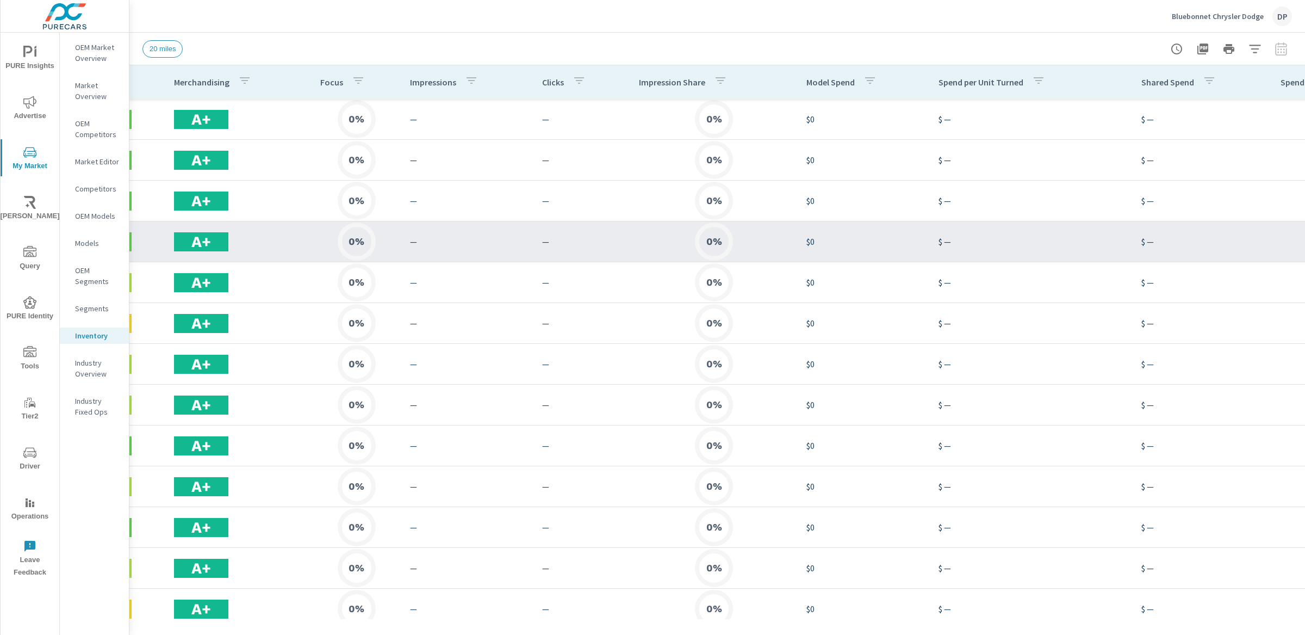
scroll to position [0, 755]
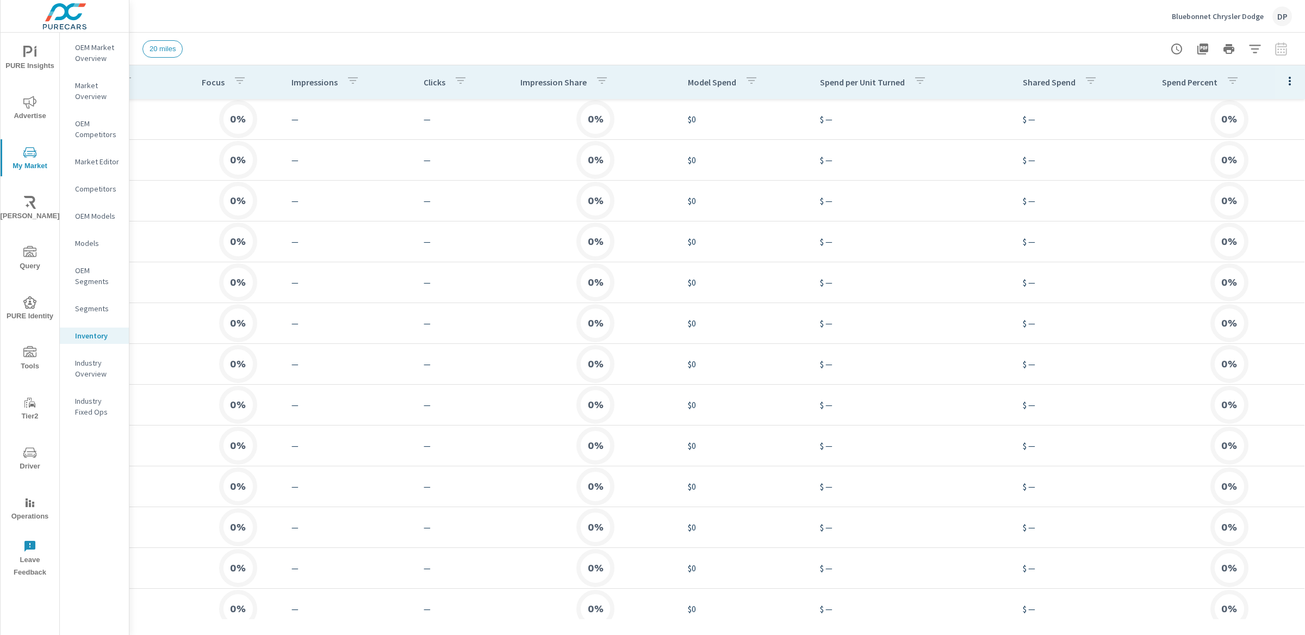
click at [1287, 88] on button "button" at bounding box center [1290, 81] width 22 height 22
click at [1228, 148] on span "Audience" at bounding box center [1254, 145] width 69 height 11
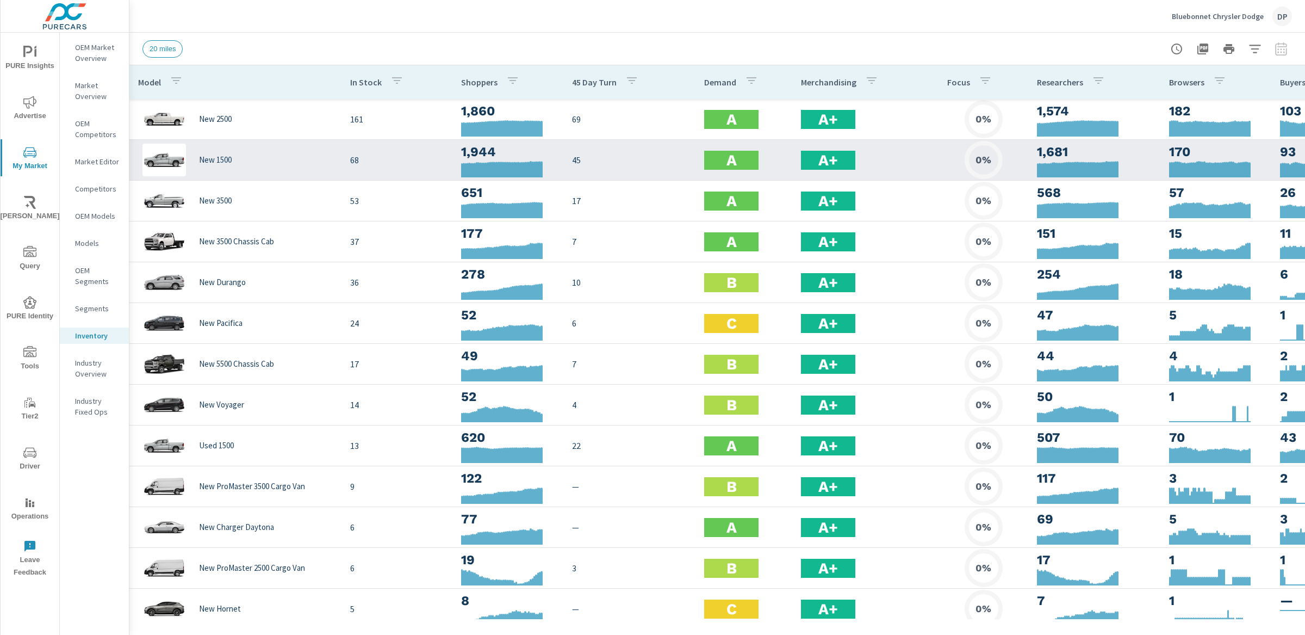
scroll to position [0, 78]
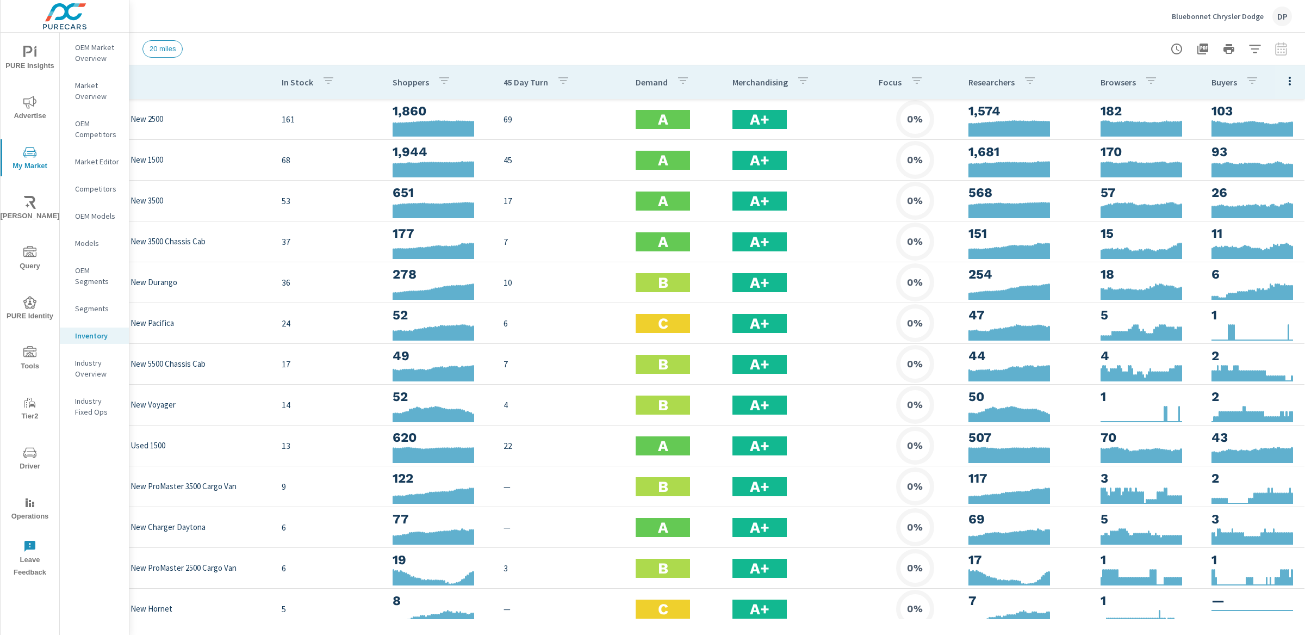
click at [1284, 81] on icon "button" at bounding box center [1289, 80] width 13 height 13
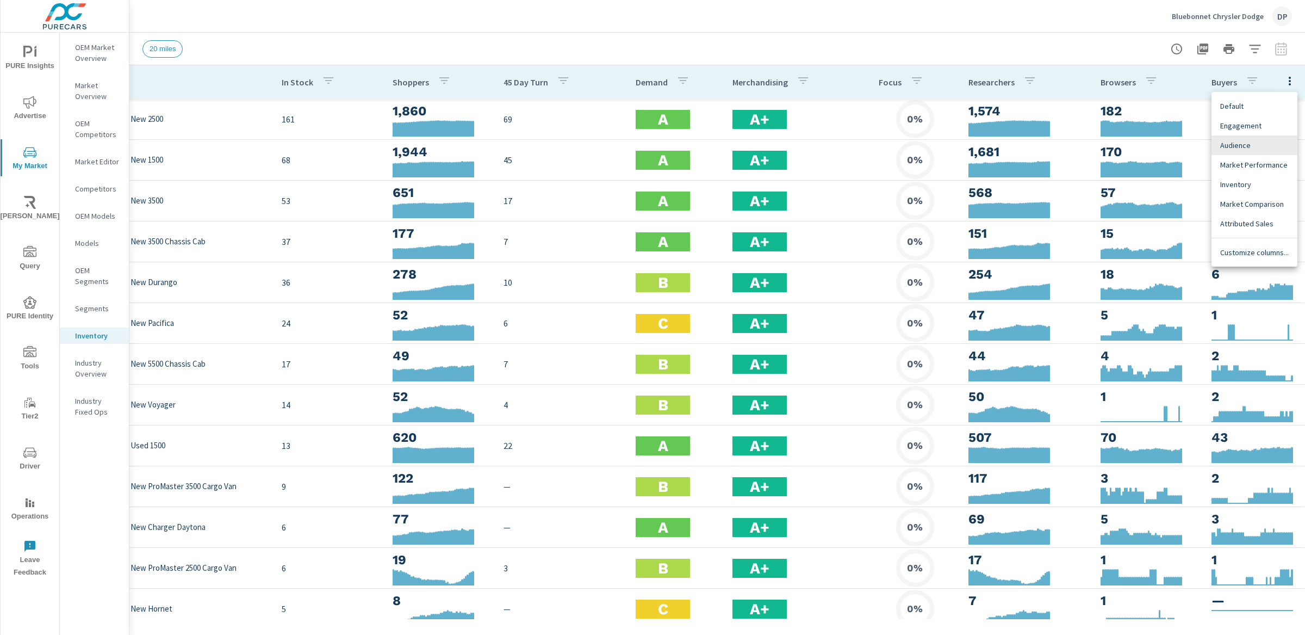
click at [1238, 129] on span "Engagement" at bounding box center [1254, 125] width 69 height 11
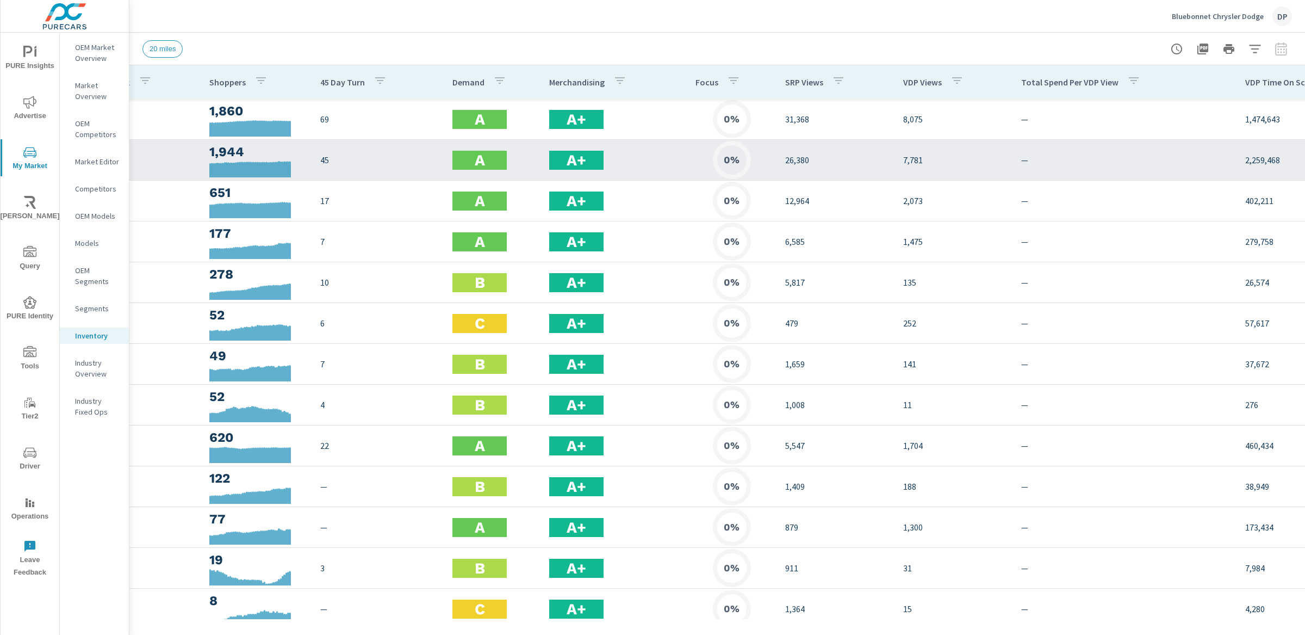
scroll to position [0, 380]
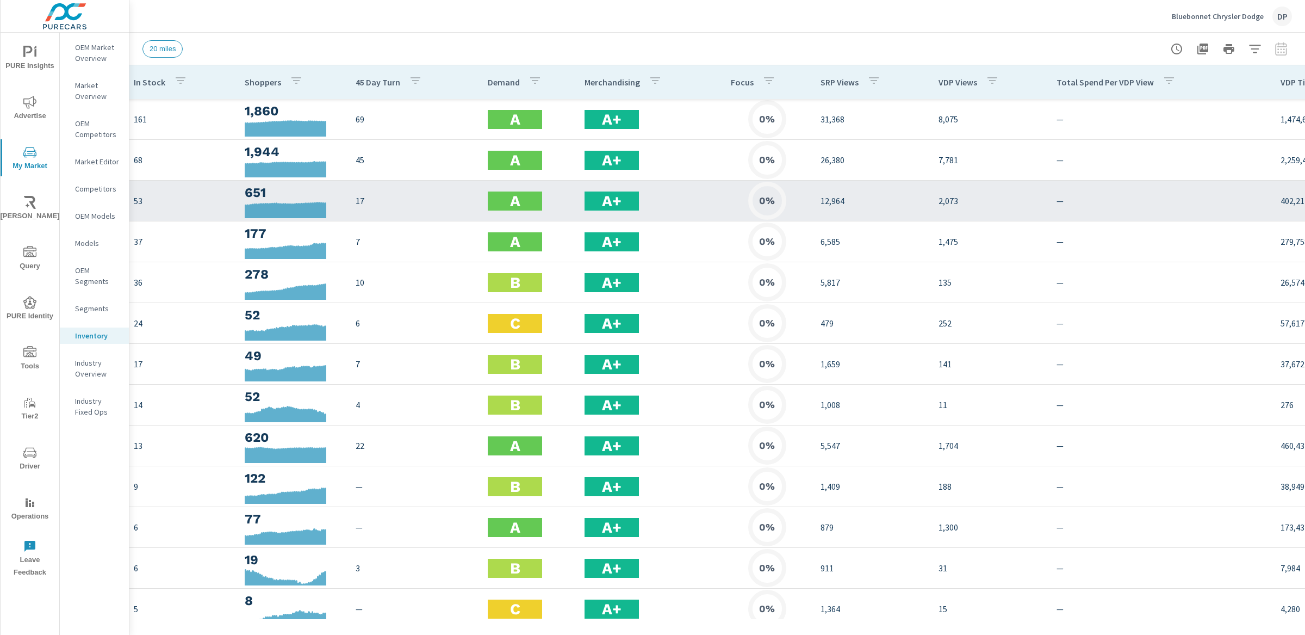
scroll to position [0, 380]
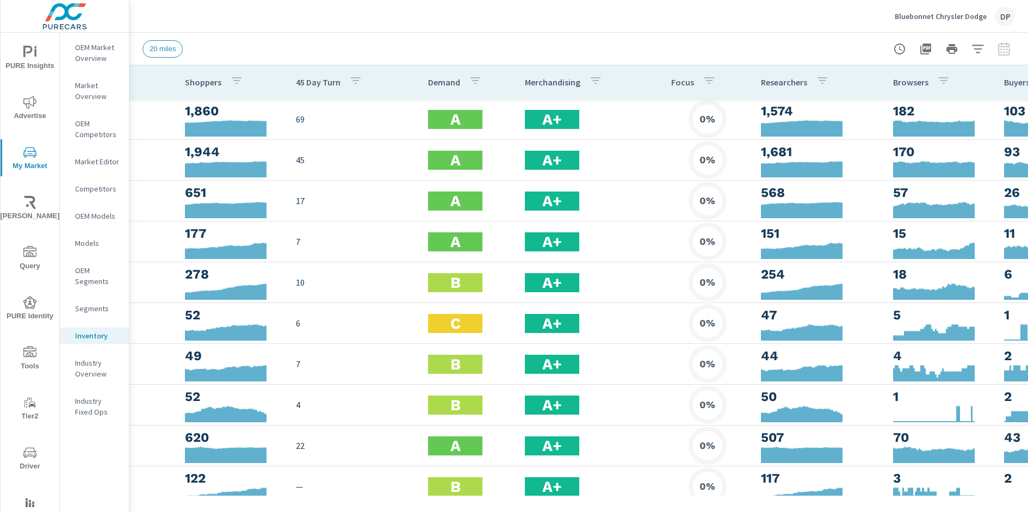
scroll to position [0, 356]
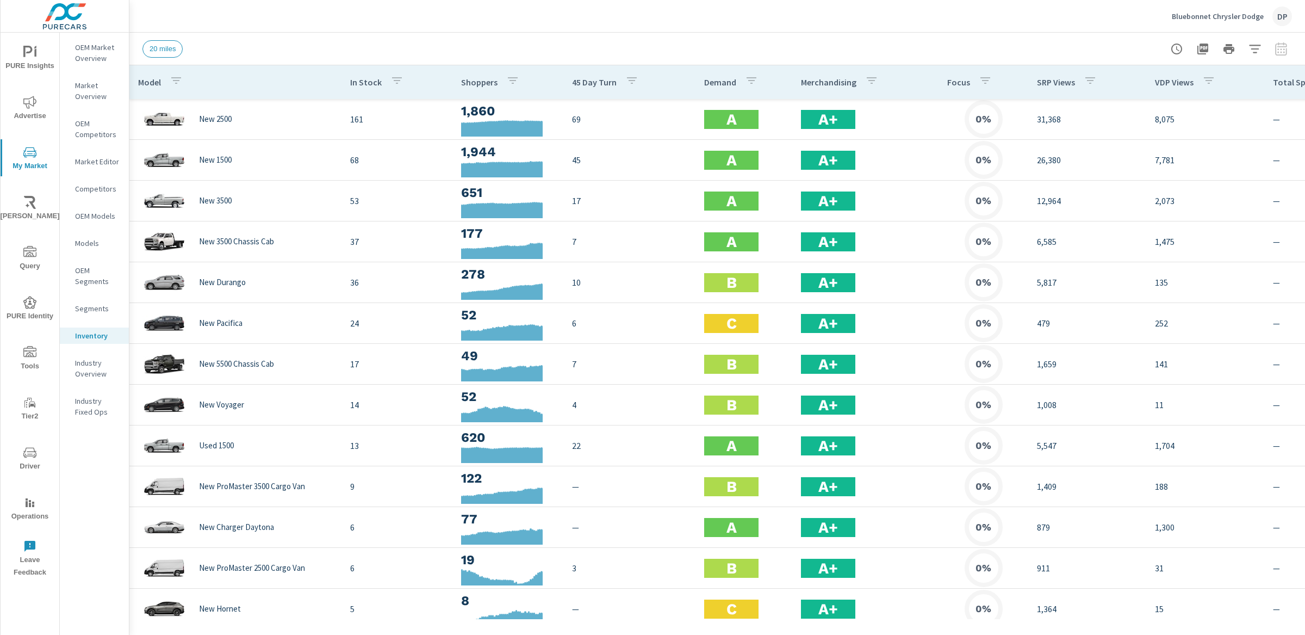
click at [1286, 51] on div at bounding box center [1229, 49] width 126 height 22
click at [1261, 52] on button "button" at bounding box center [1255, 49] width 22 height 22
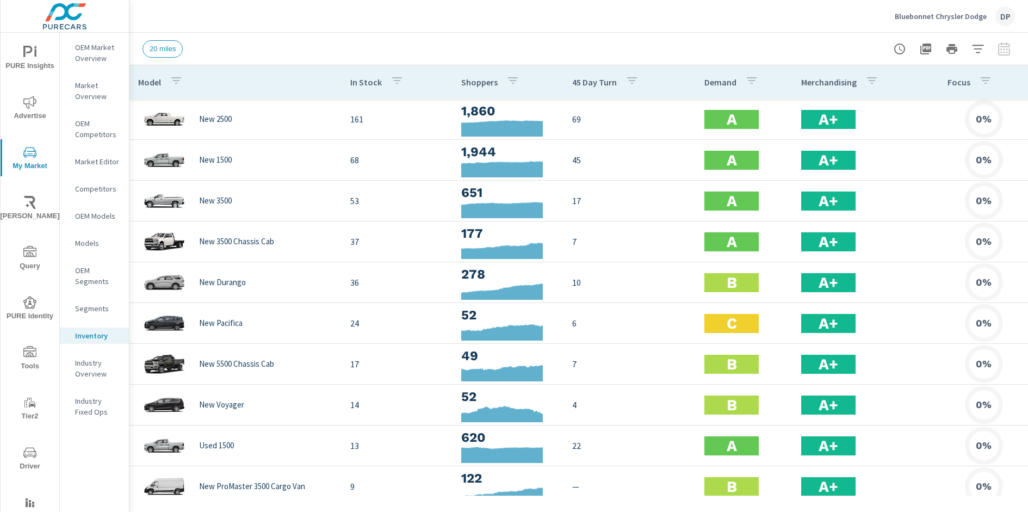
scroll to position [0, 356]
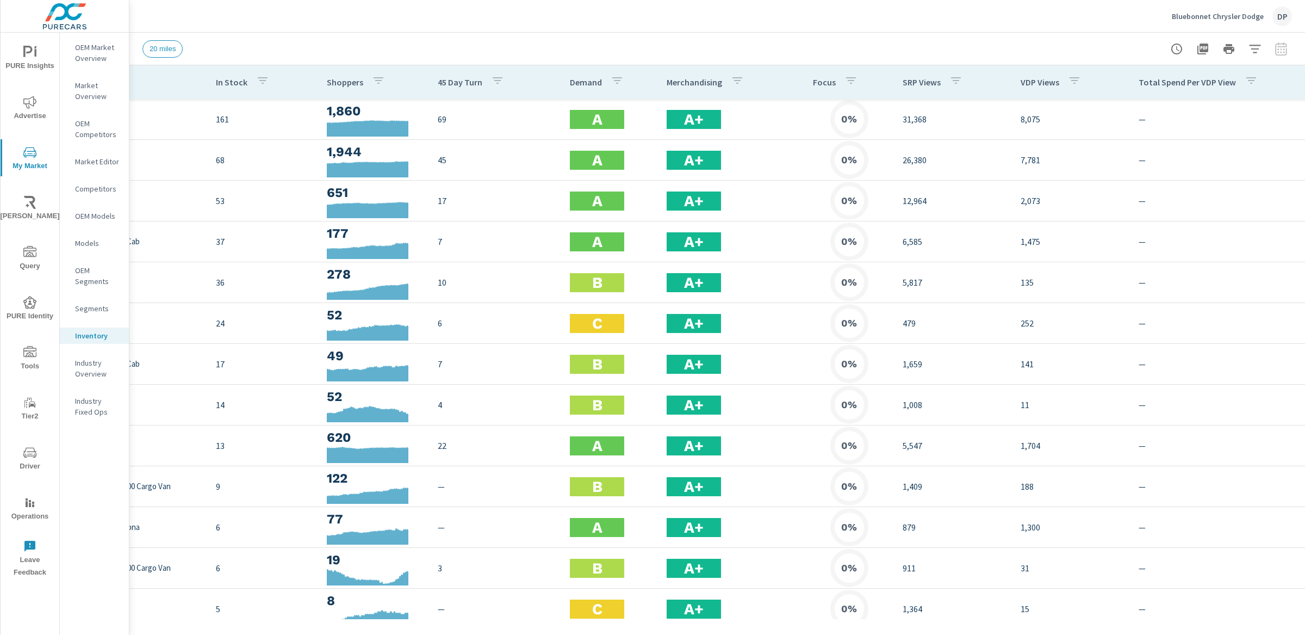
scroll to position [0, 380]
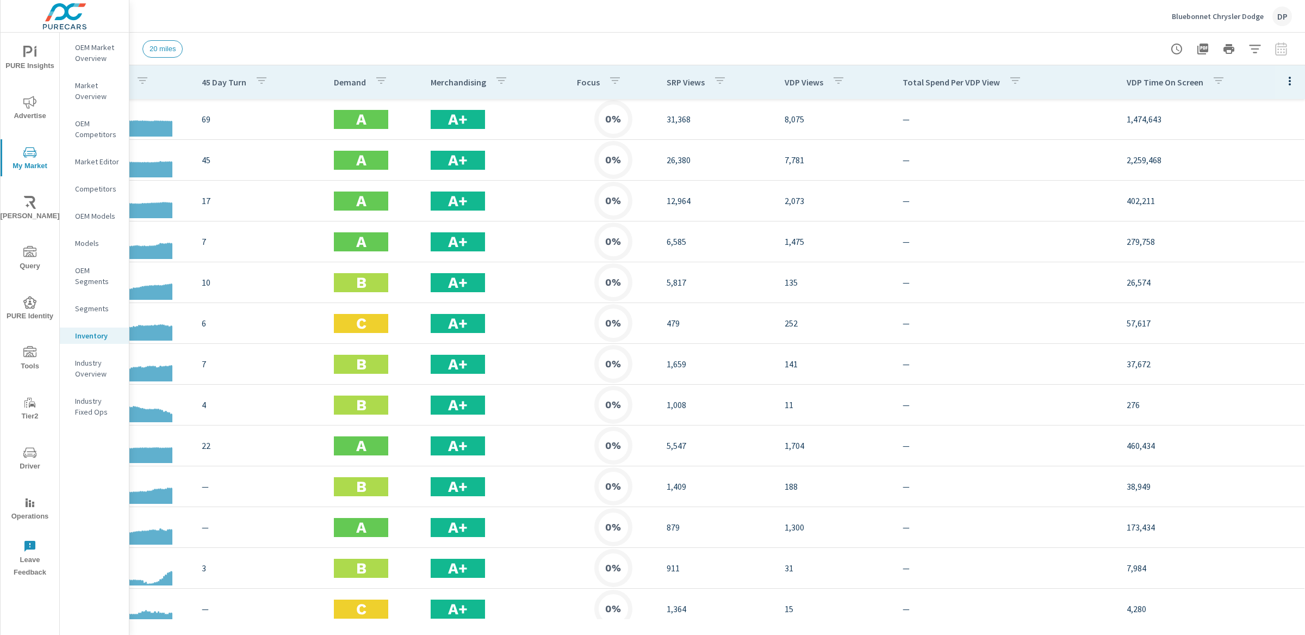
click at [1283, 52] on div at bounding box center [1229, 49] width 126 height 22
click at [1284, 83] on icon "button" at bounding box center [1289, 80] width 13 height 13
click at [1284, 83] on div at bounding box center [652, 317] width 1305 height 635
click at [1261, 47] on icon "button" at bounding box center [1254, 48] width 13 height 13
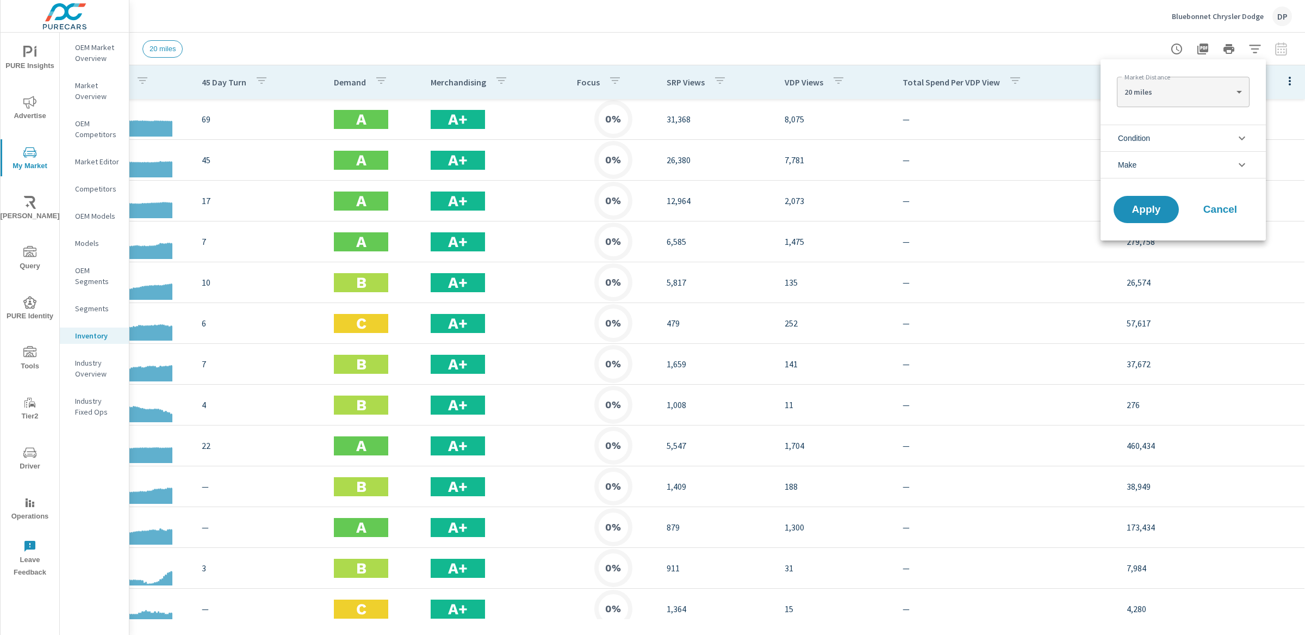
click at [996, 39] on div at bounding box center [652, 317] width 1305 height 635
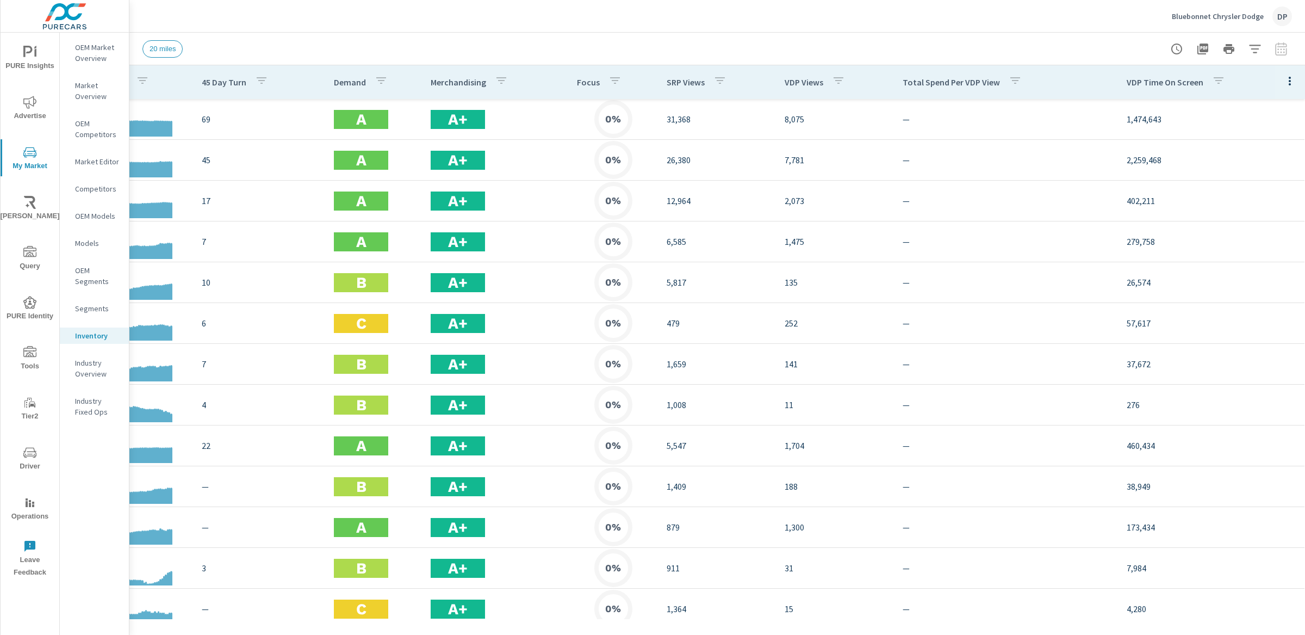
click at [944, 77] on p "Total Spend Per VDP View" at bounding box center [951, 82] width 97 height 11
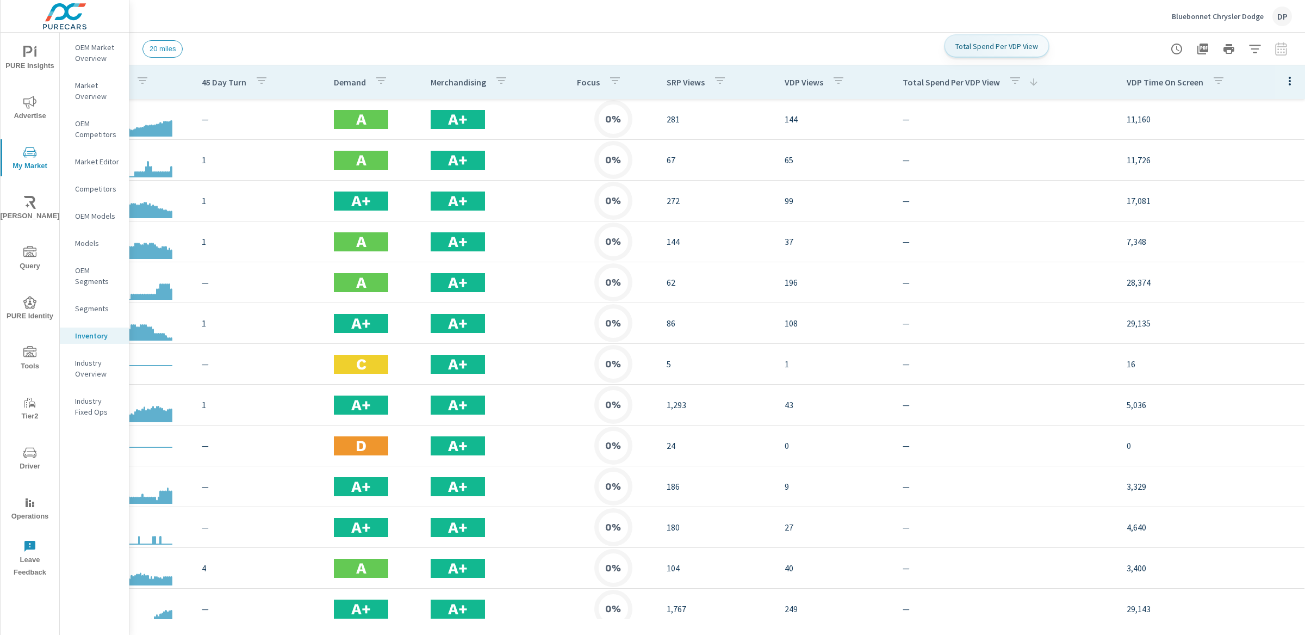
click at [944, 77] on p "Total Spend Per VDP View" at bounding box center [951, 82] width 97 height 11
click at [940, 88] on div "Total Spend Per VDP View" at bounding box center [971, 82] width 136 height 25
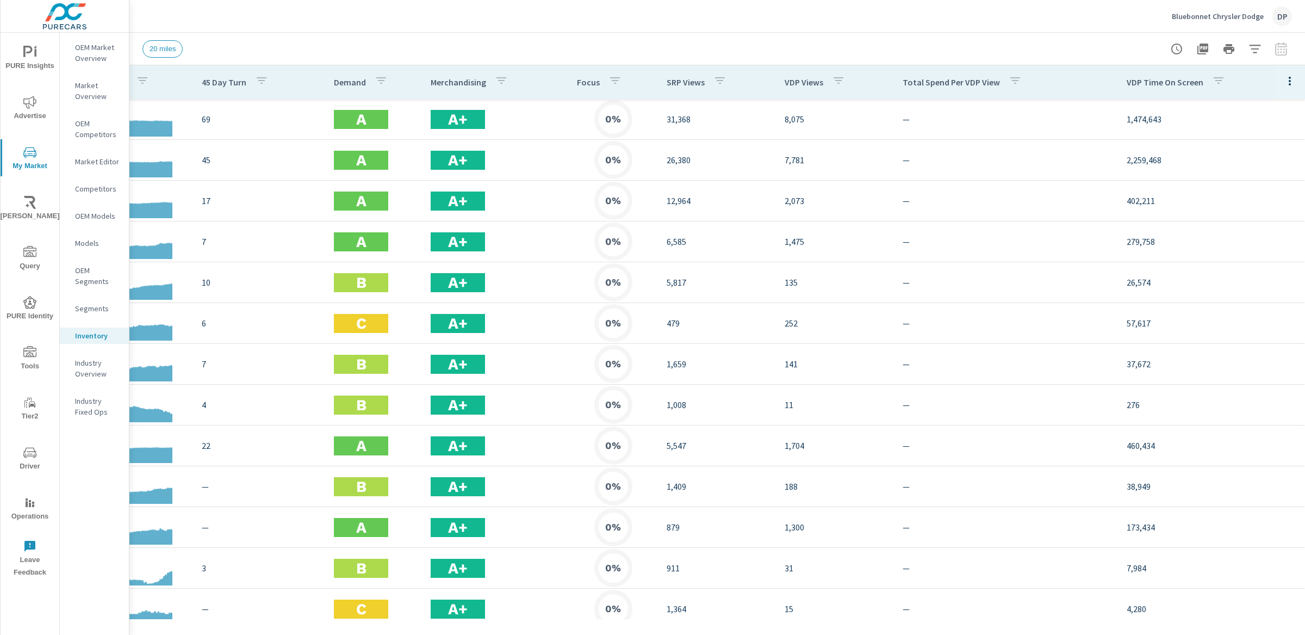
click at [785, 85] on p "VDP Views" at bounding box center [804, 82] width 39 height 11
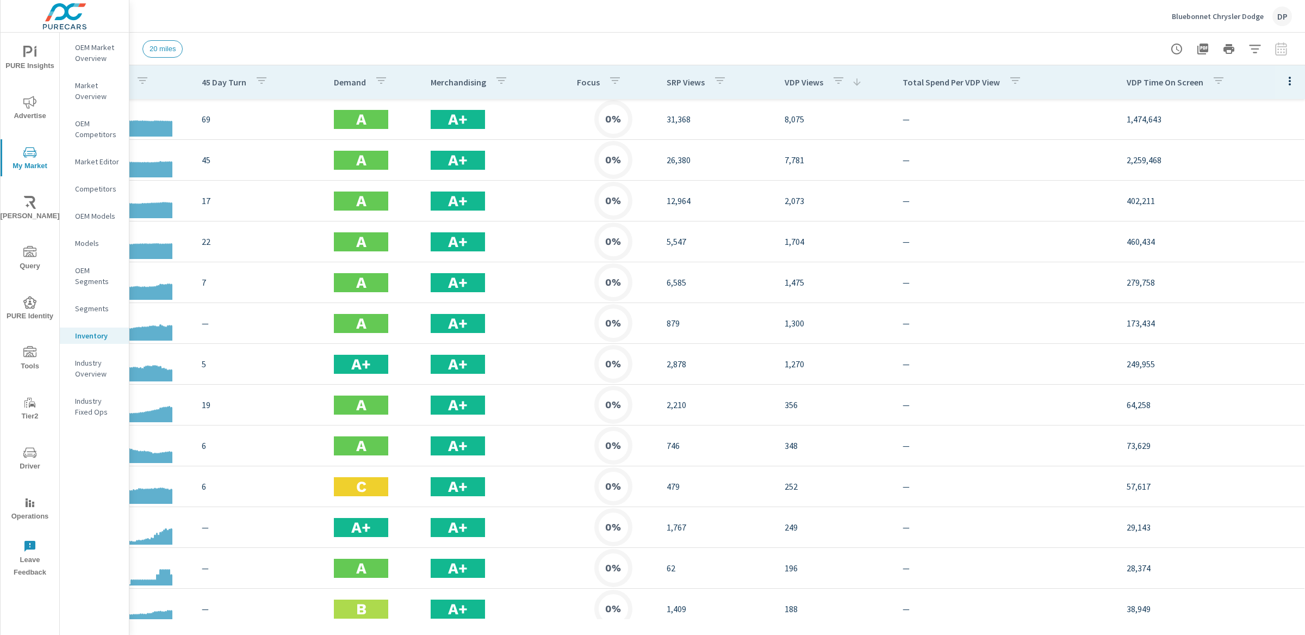
click at [785, 85] on p "VDP Views" at bounding box center [804, 82] width 39 height 11
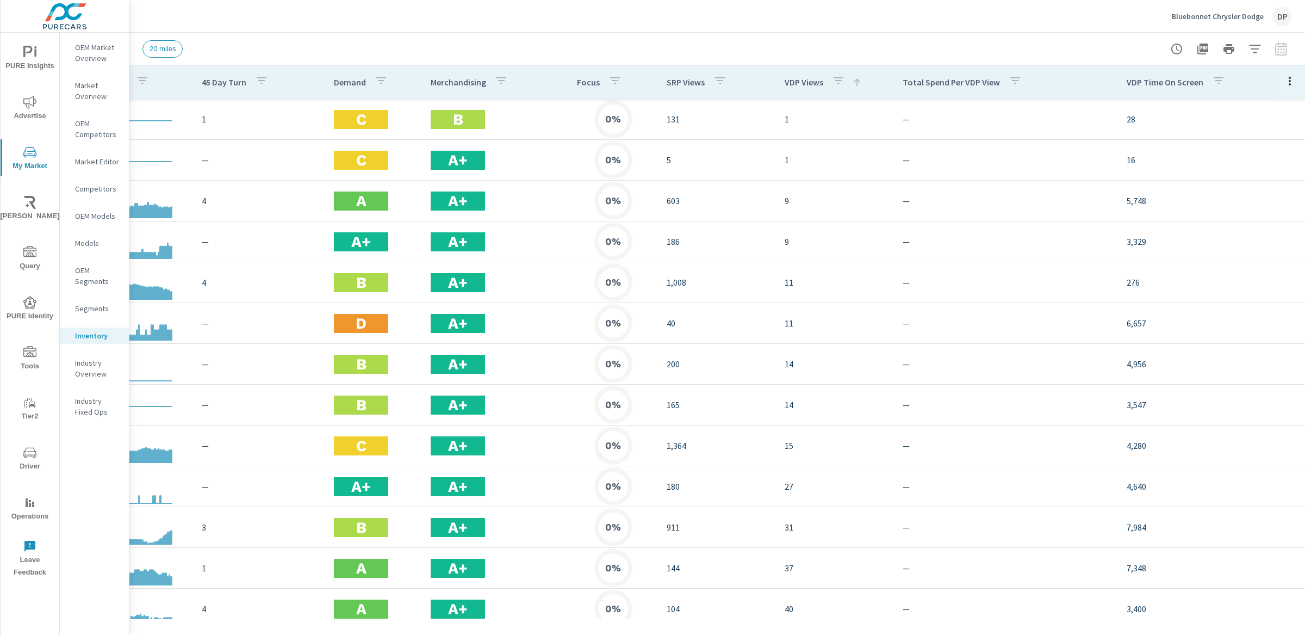
click at [785, 85] on p "VDP Views" at bounding box center [804, 82] width 39 height 11
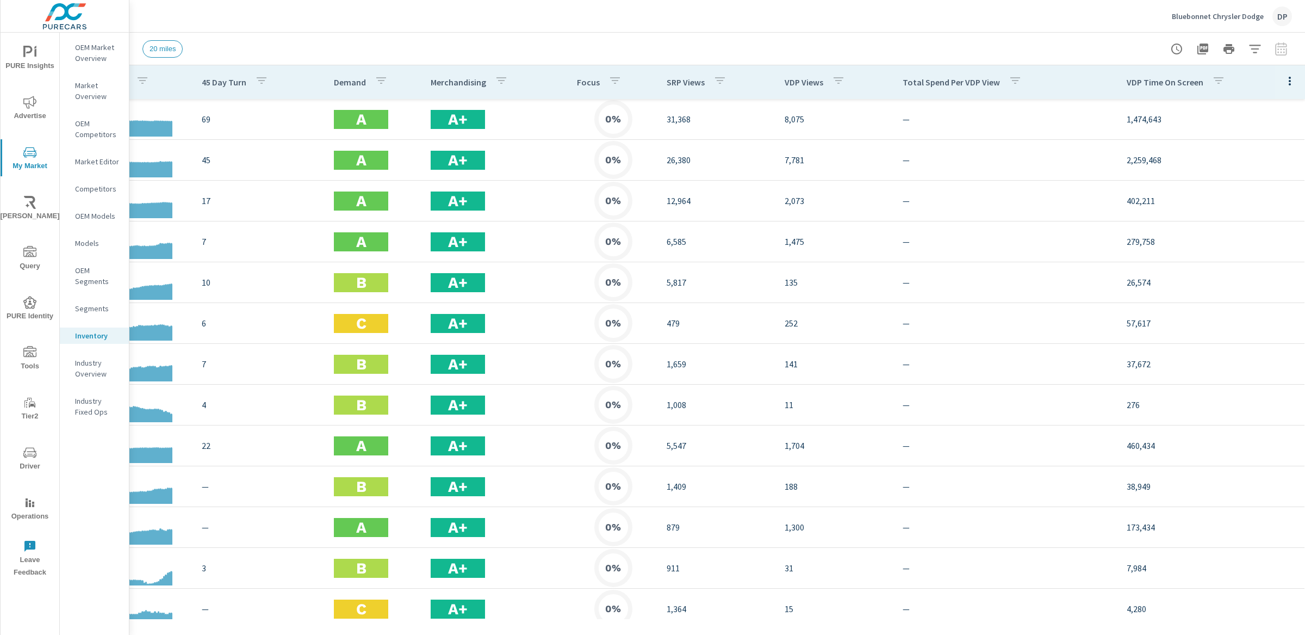
click at [791, 93] on div "VDP Views" at bounding box center [817, 82] width 65 height 25
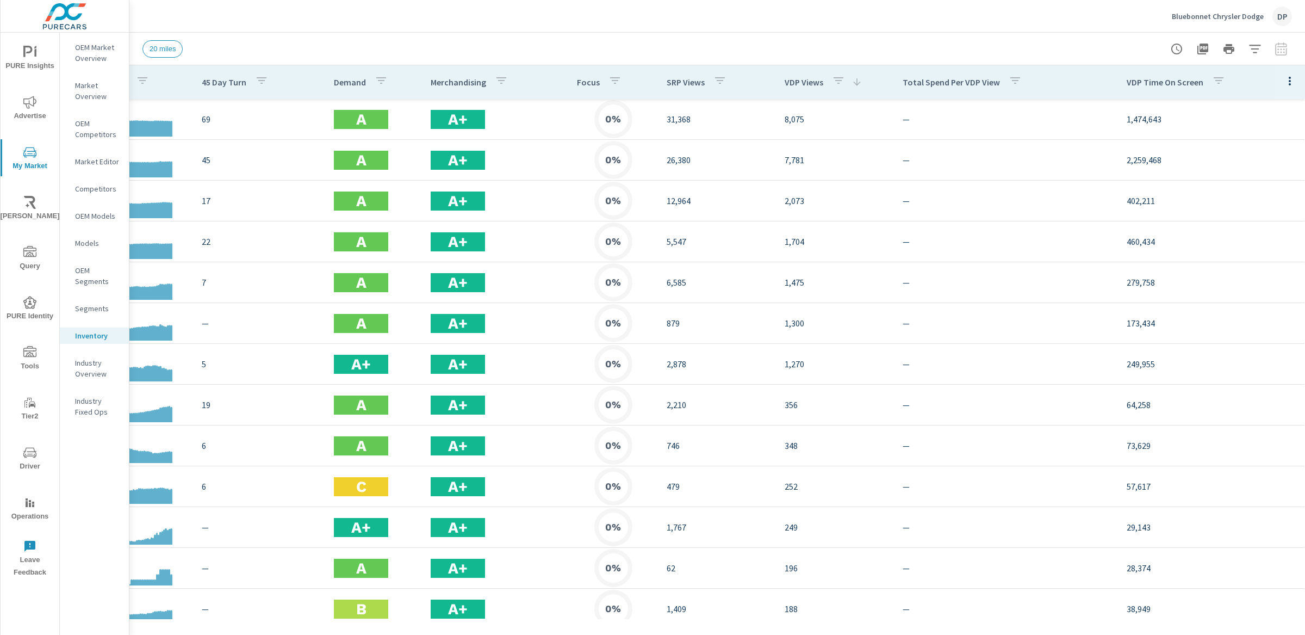
click at [794, 77] on p "VDP Views" at bounding box center [804, 82] width 39 height 11
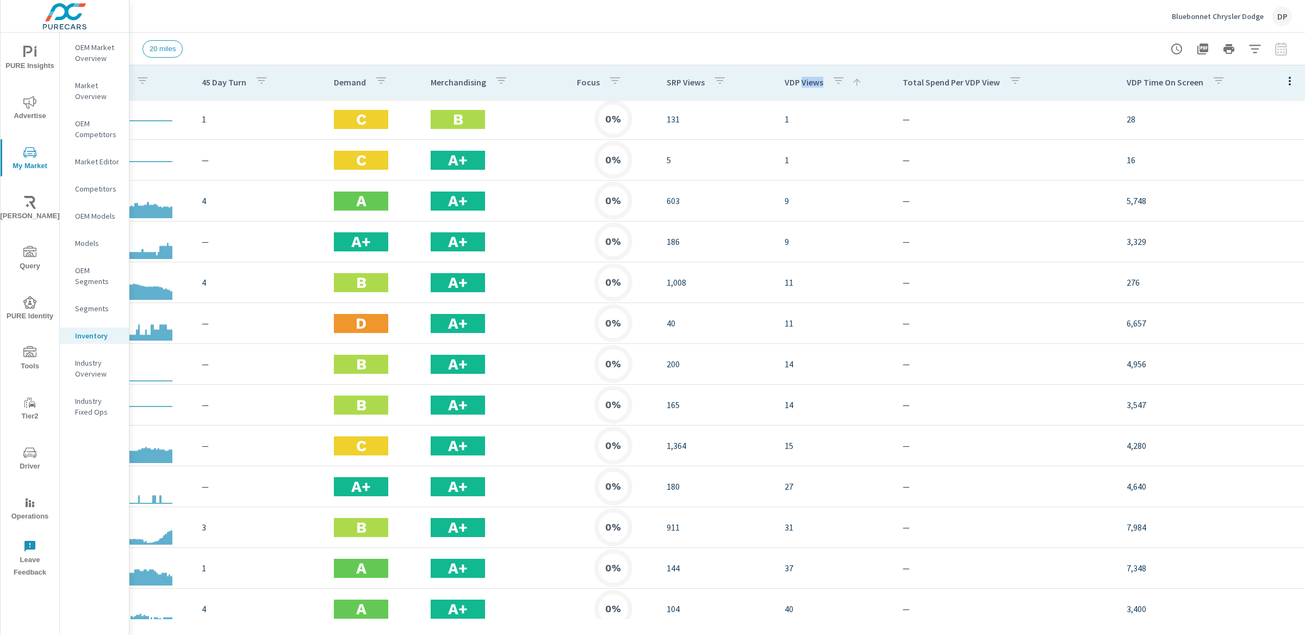
click at [794, 77] on p "VDP Views" at bounding box center [804, 82] width 39 height 11
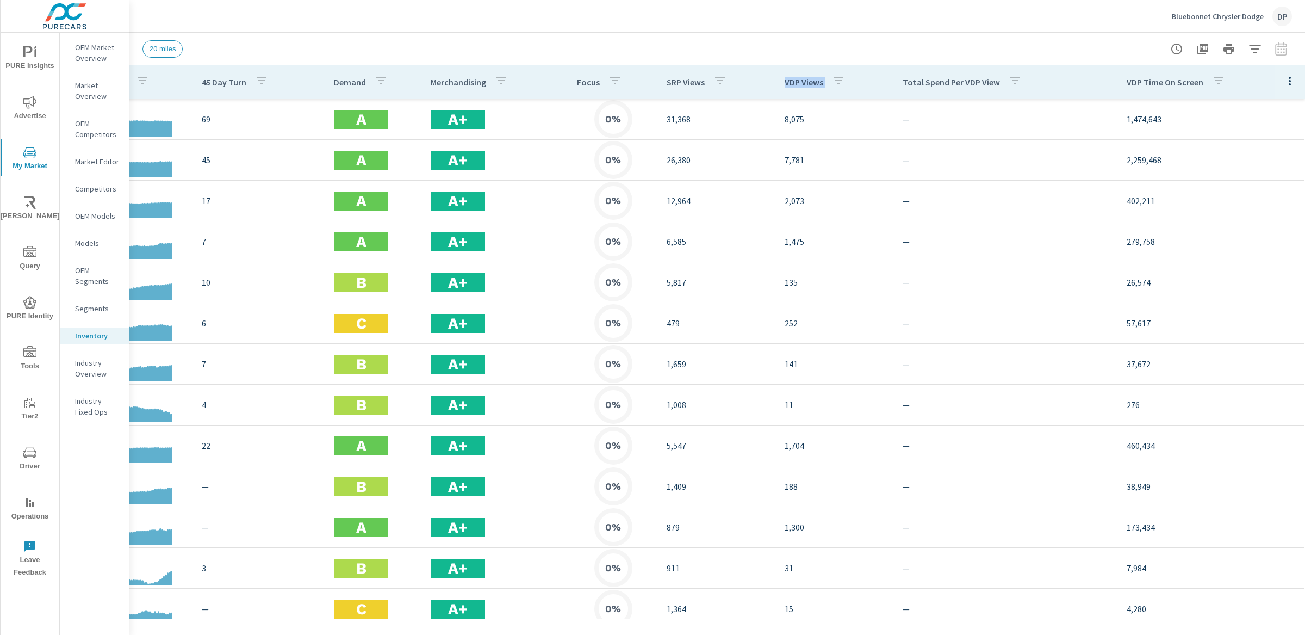
click at [794, 77] on p "VDP Views" at bounding box center [804, 82] width 39 height 11
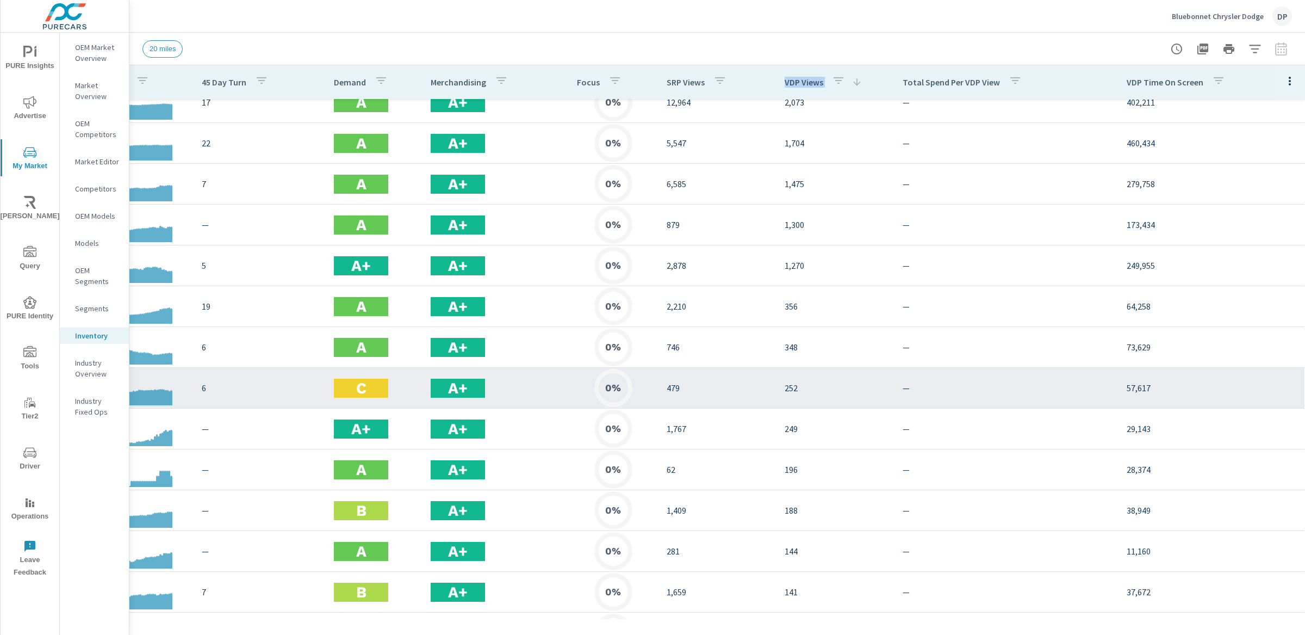
scroll to position [0, 380]
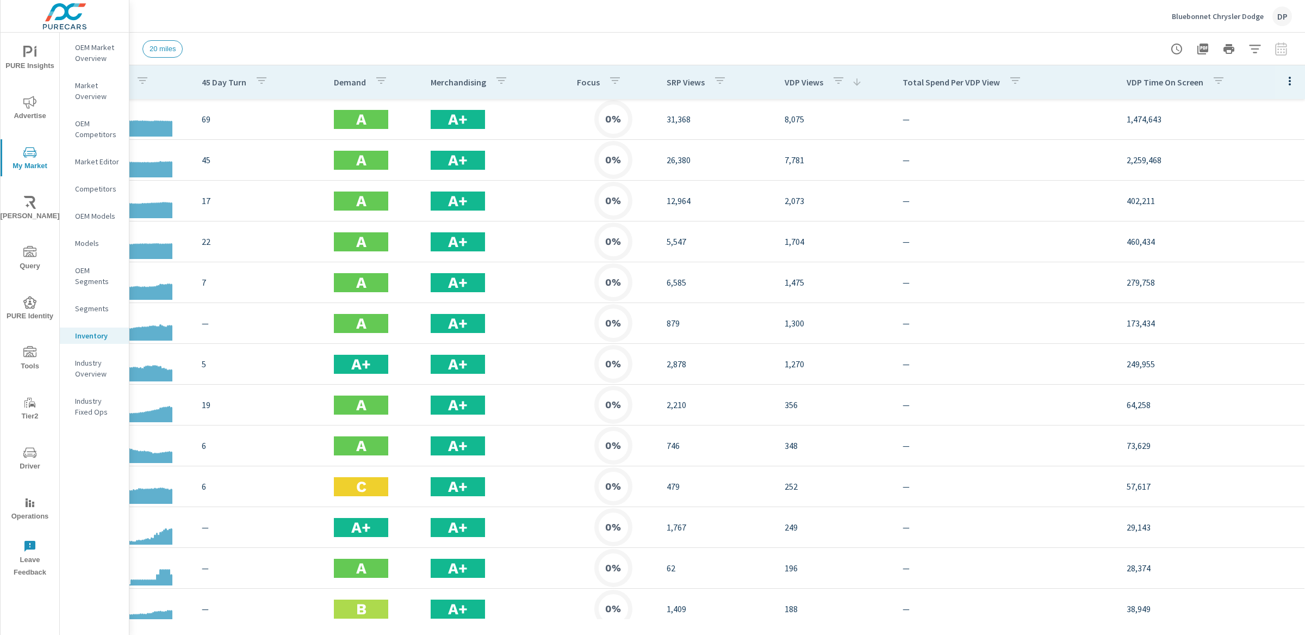
click at [678, 87] on p "SRP Views" at bounding box center [686, 82] width 38 height 11
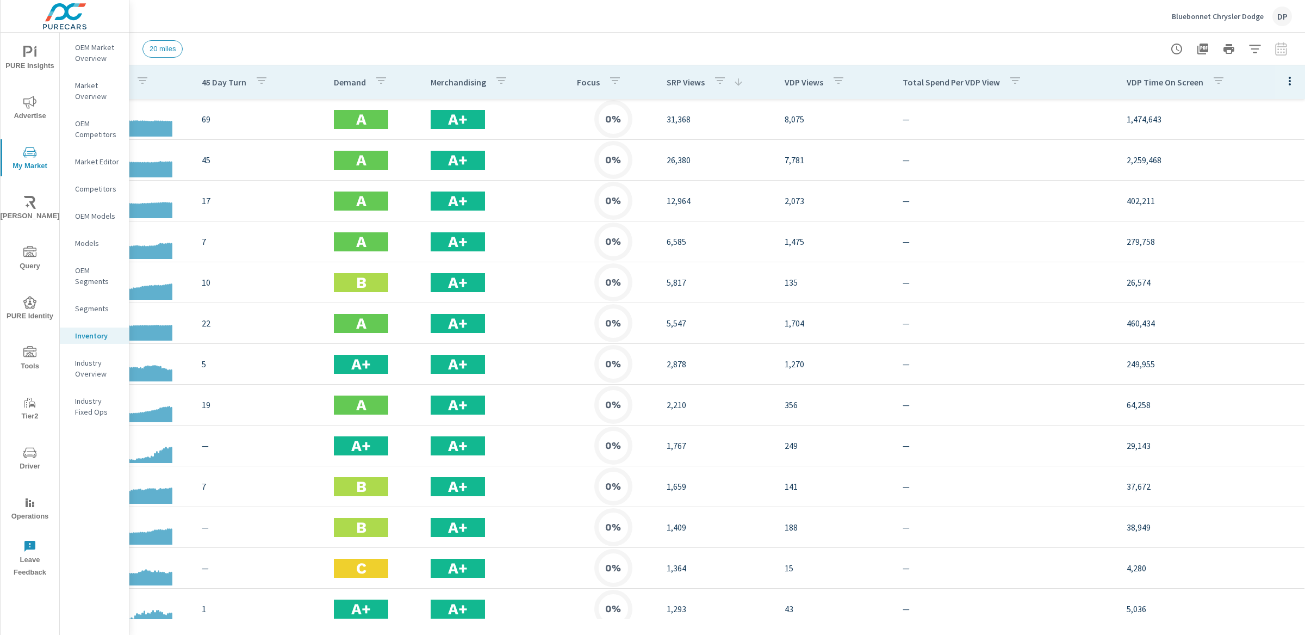
click at [678, 87] on p "SRP Views" at bounding box center [686, 82] width 38 height 11
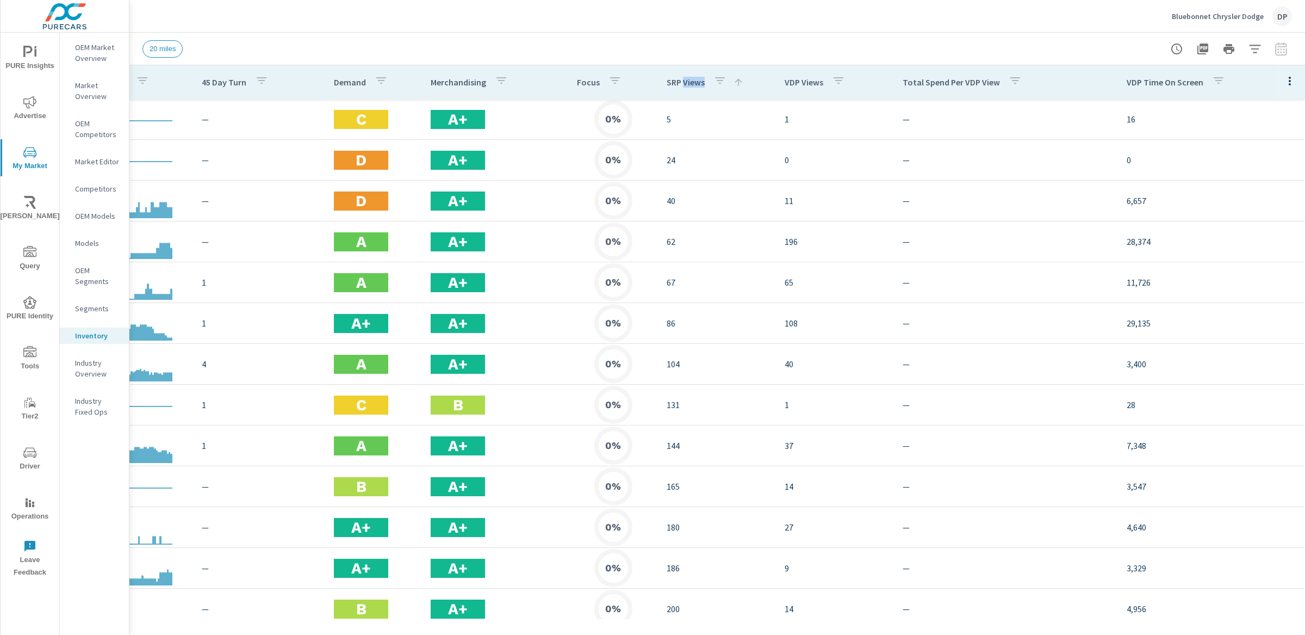
click at [678, 87] on p "SRP Views" at bounding box center [686, 82] width 38 height 11
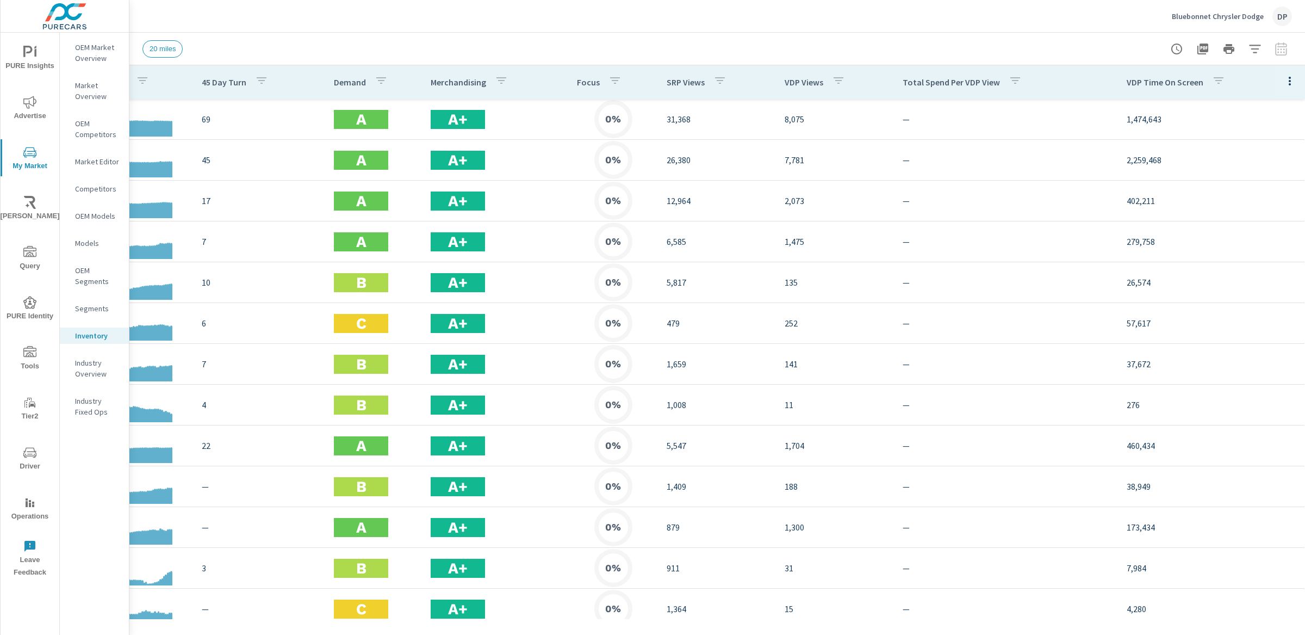
click at [681, 82] on p "SRP Views" at bounding box center [686, 82] width 38 height 11
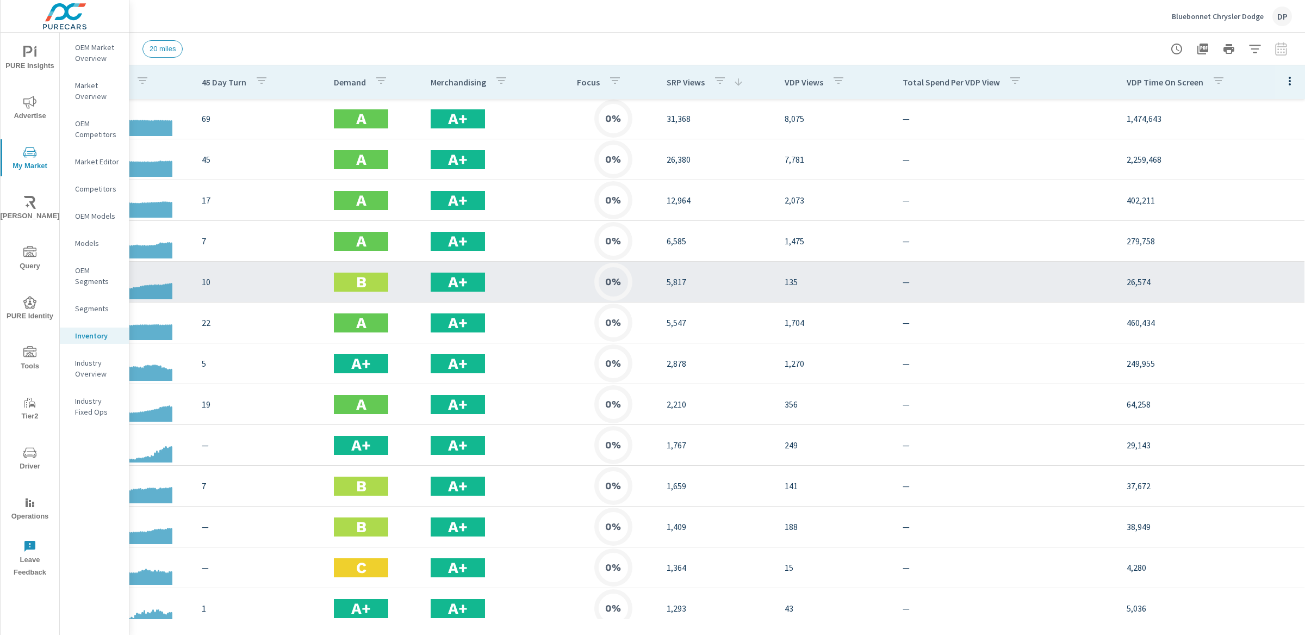
scroll to position [0, 380]
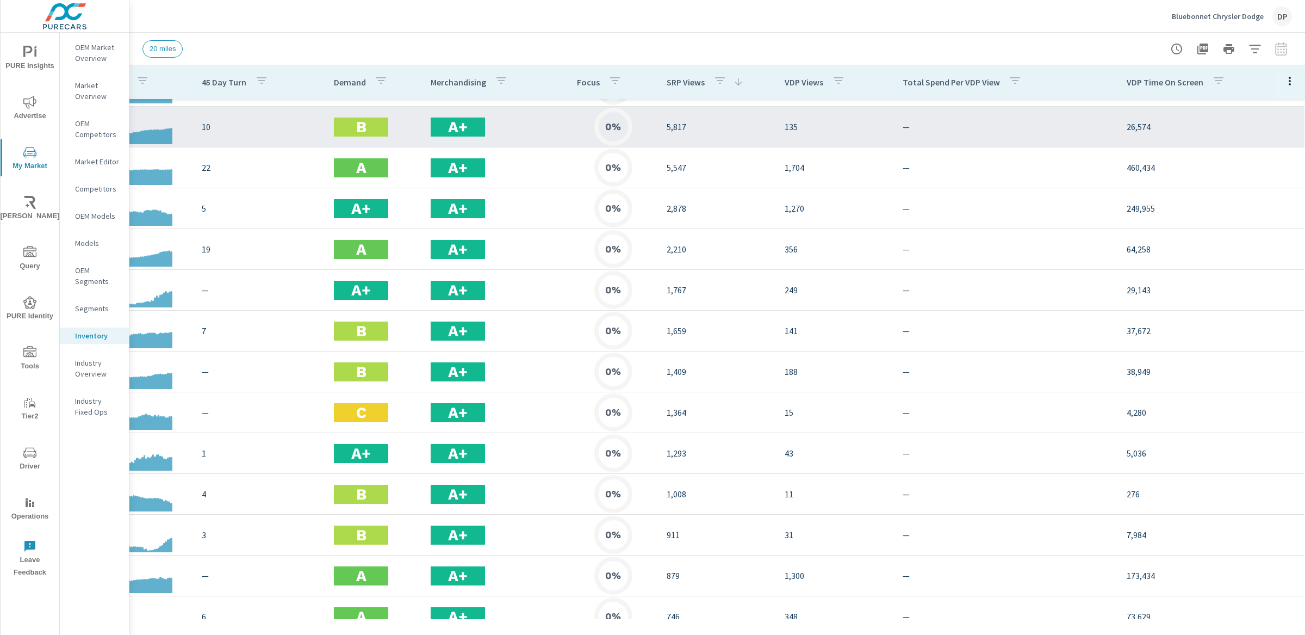
scroll to position [161, 380]
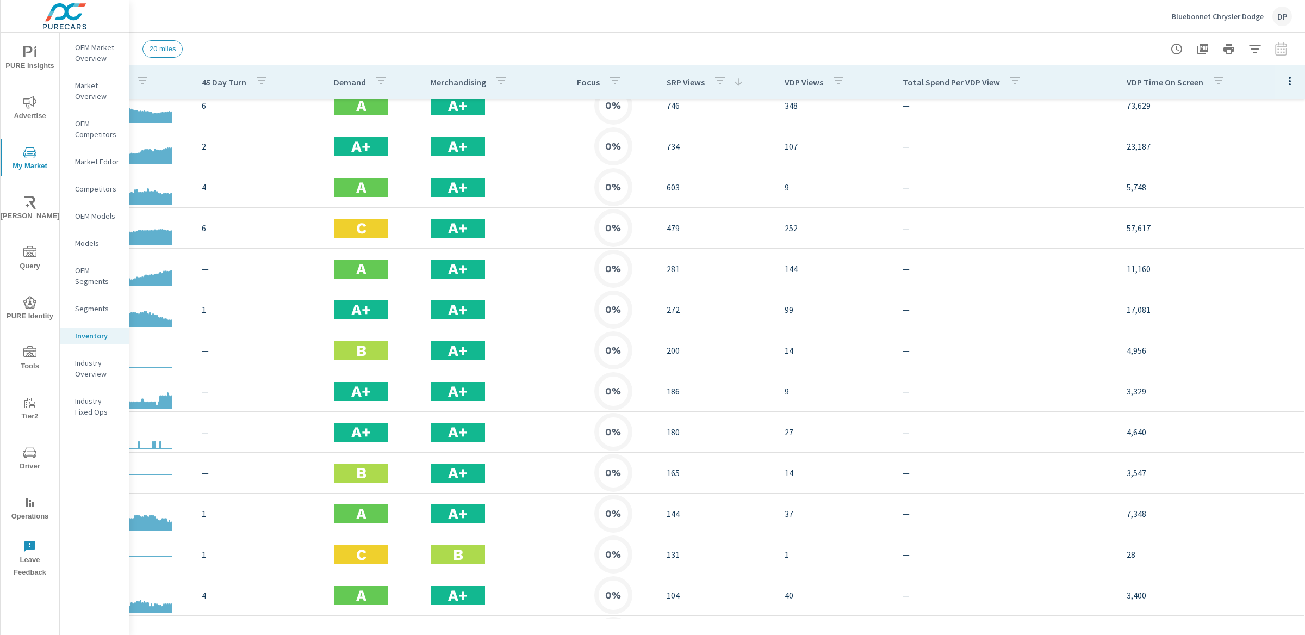
scroll to position [669, 380]
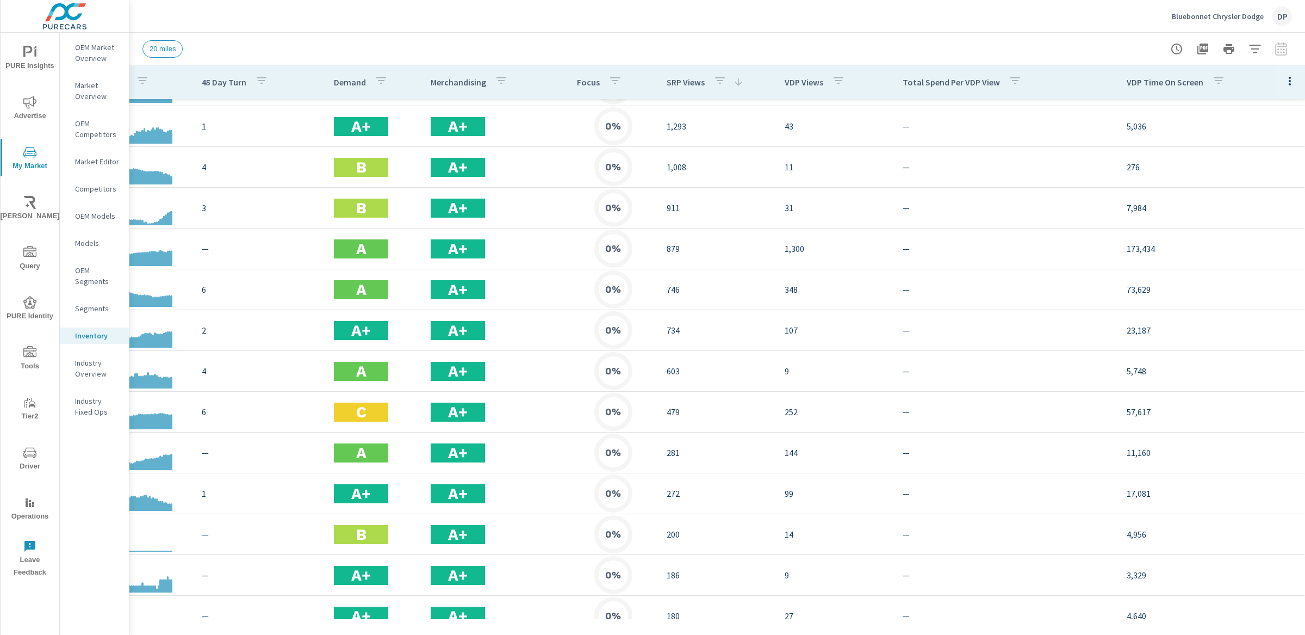
scroll to position [0, 380]
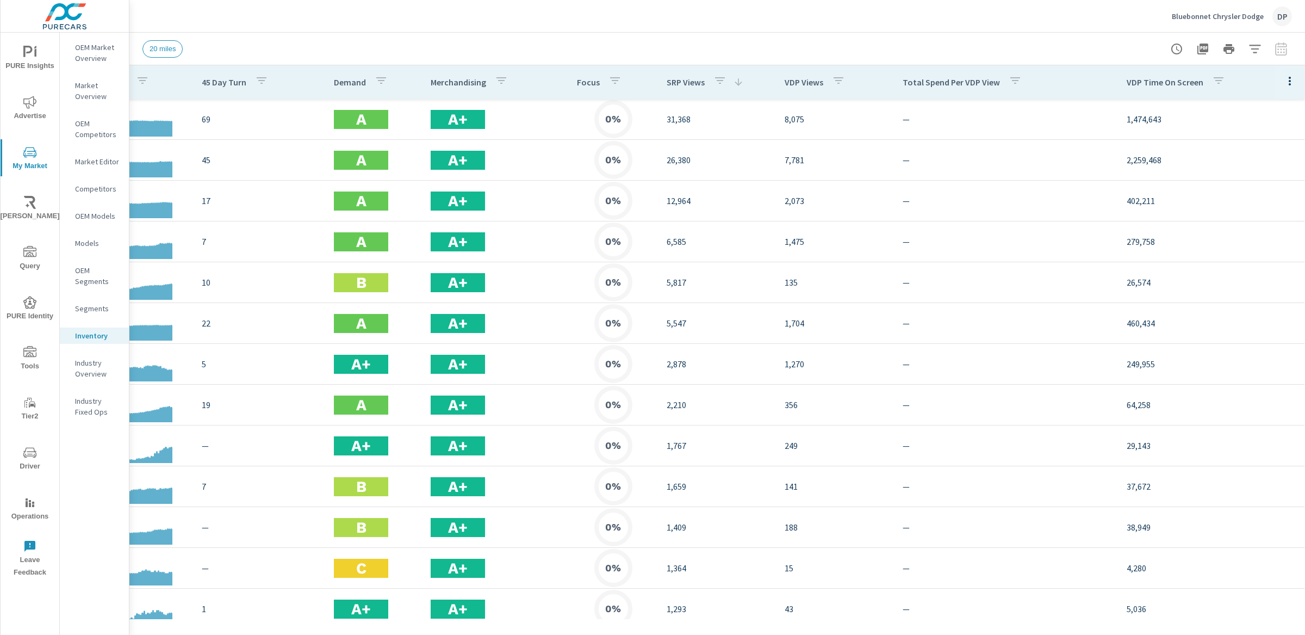
click at [1283, 85] on icon "button" at bounding box center [1289, 80] width 13 height 13
click at [1260, 55] on div at bounding box center [652, 317] width 1305 height 635
click at [1254, 49] on icon "button" at bounding box center [1254, 48] width 13 height 13
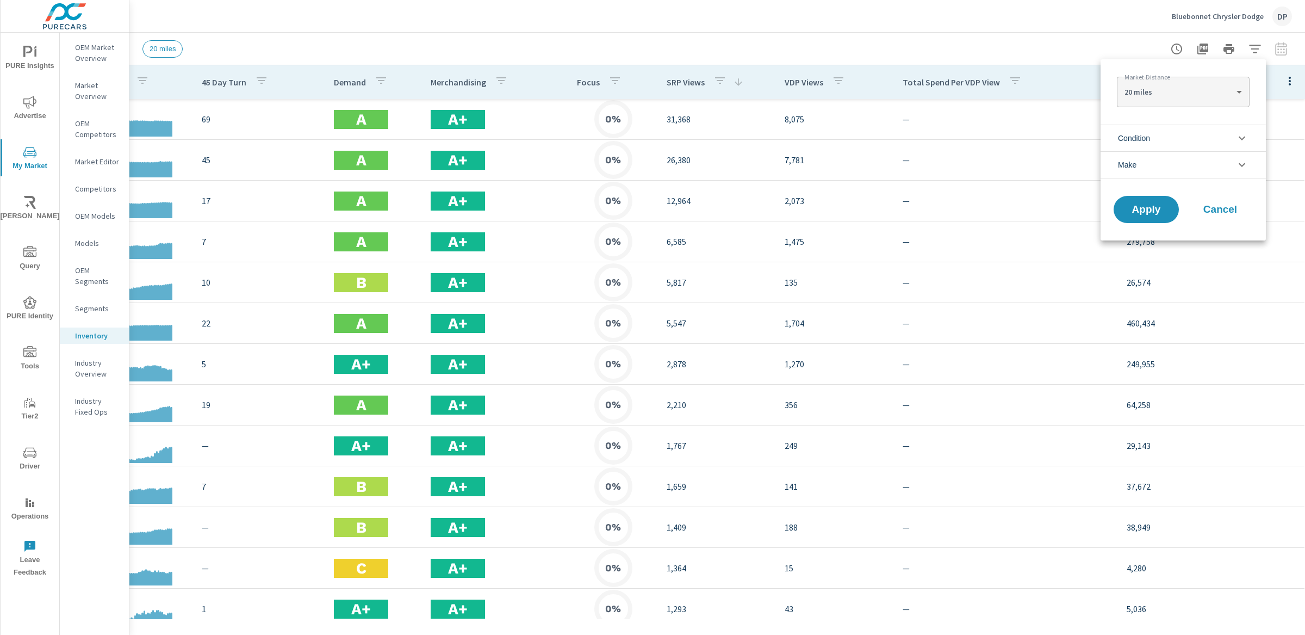
click at [1254, 49] on div at bounding box center [652, 317] width 1305 height 635
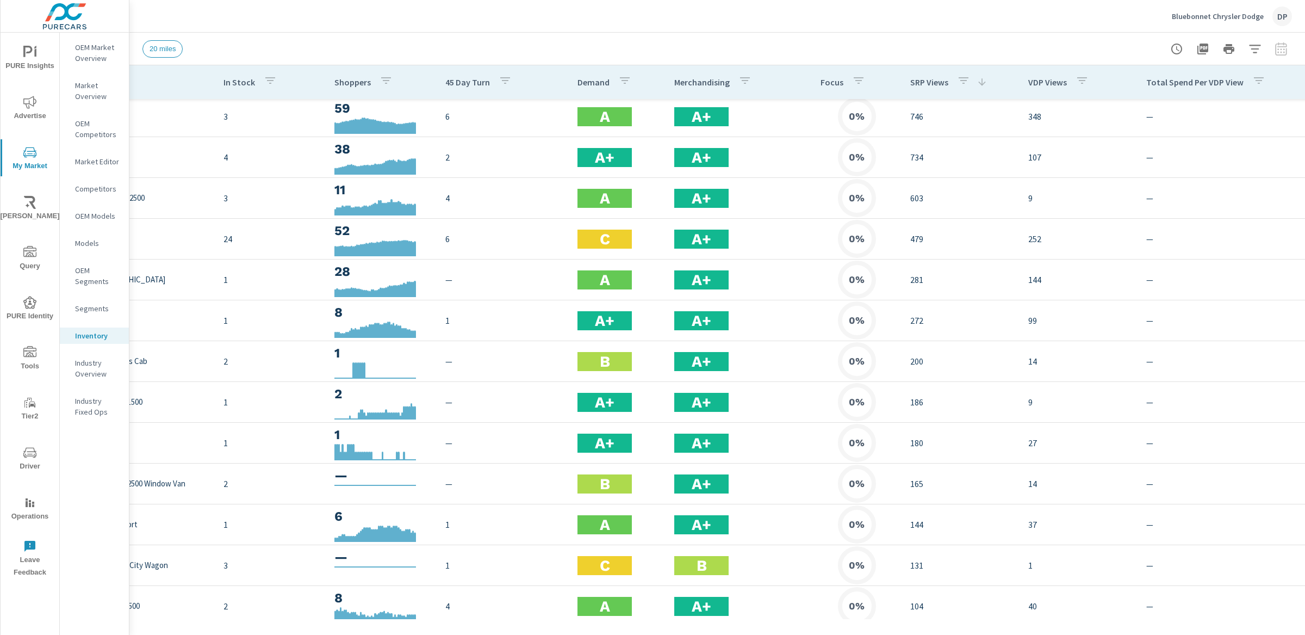
scroll to position [655, 0]
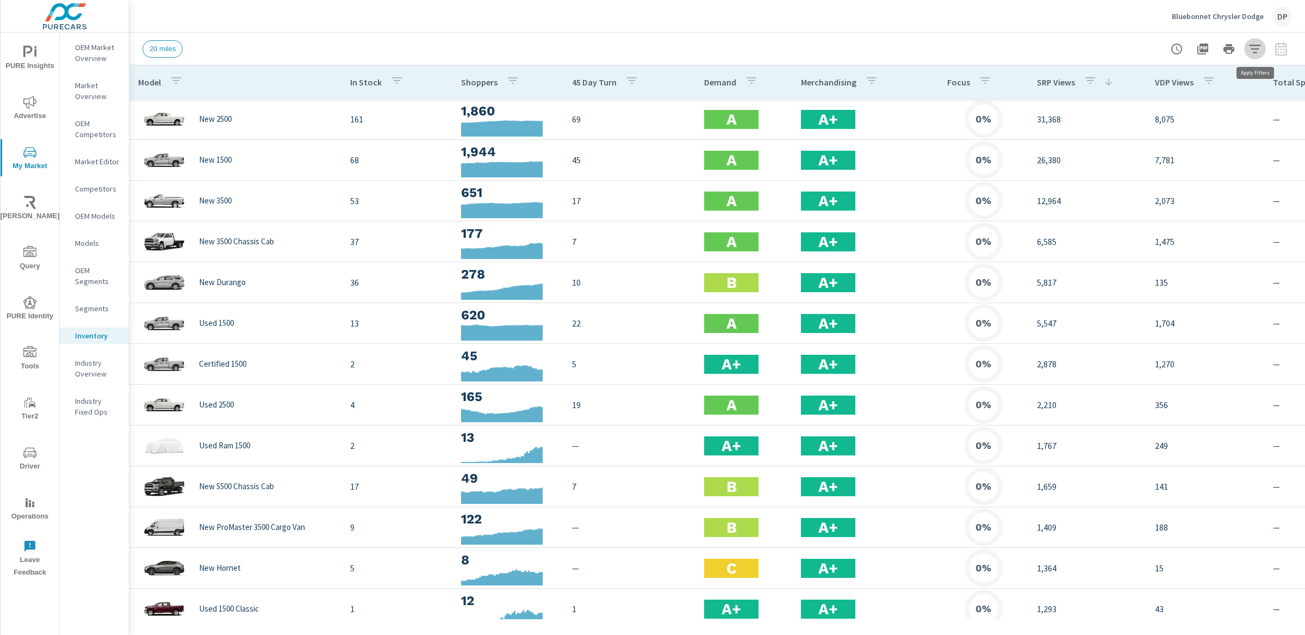
click at [1258, 53] on icon "button" at bounding box center [1254, 48] width 13 height 13
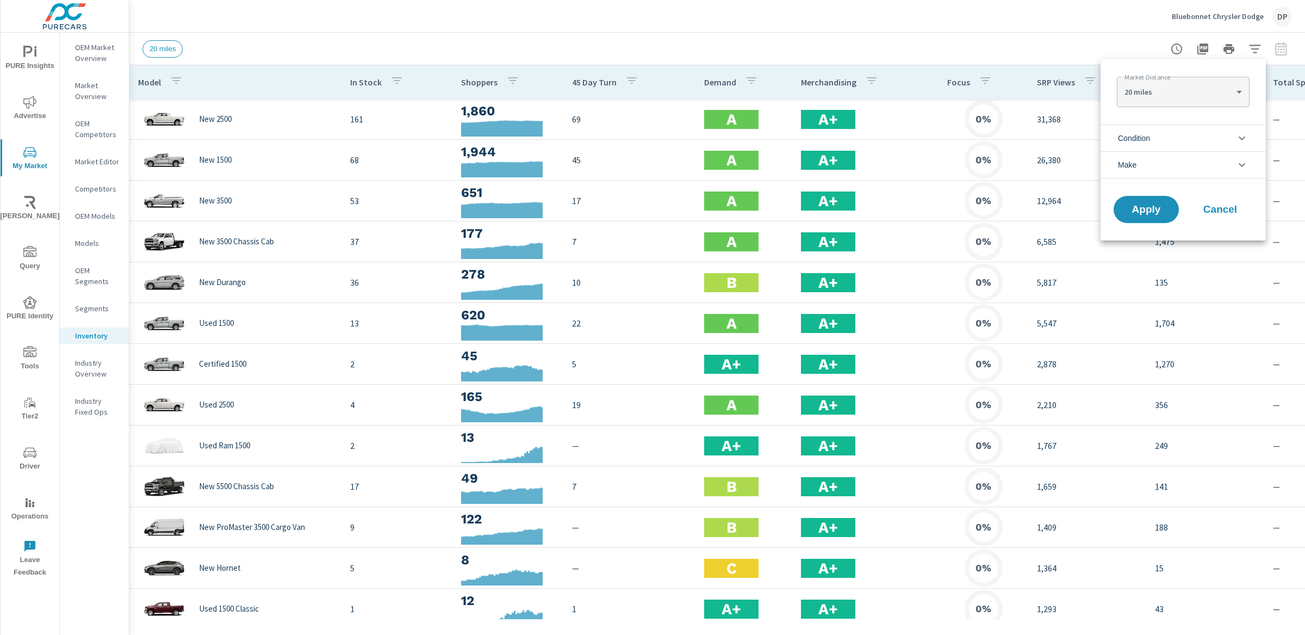
click at [1185, 135] on li "Condition" at bounding box center [1183, 138] width 165 height 27
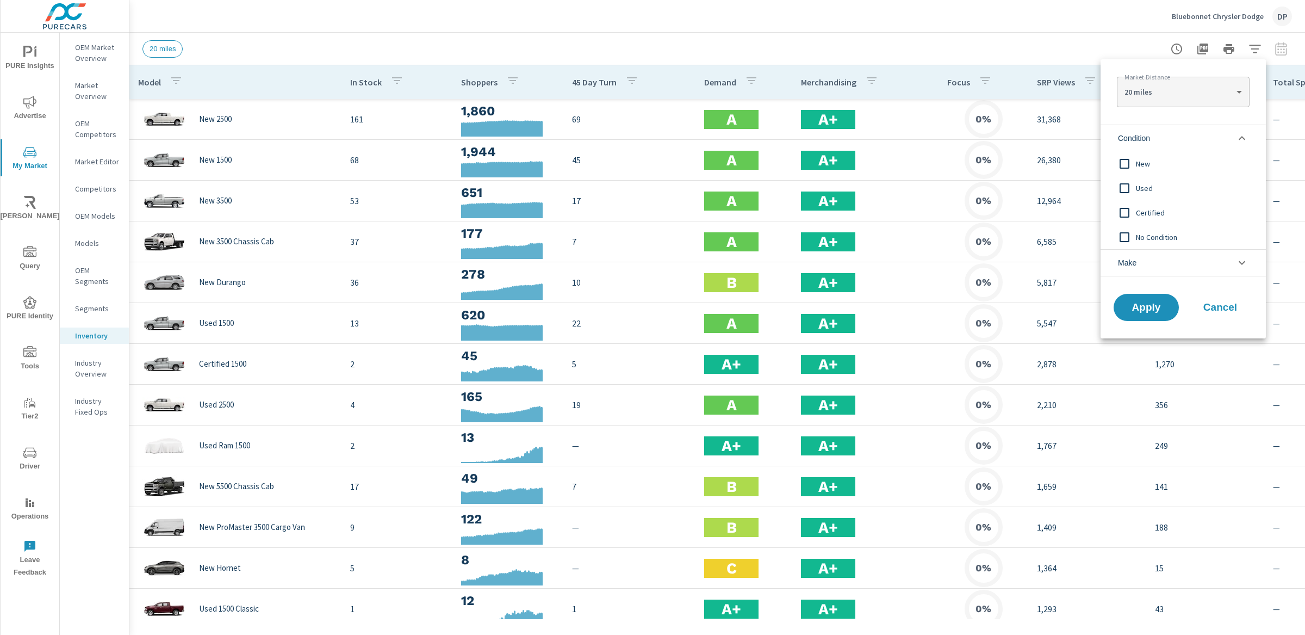
click at [1185, 135] on li "Condition" at bounding box center [1183, 138] width 165 height 27
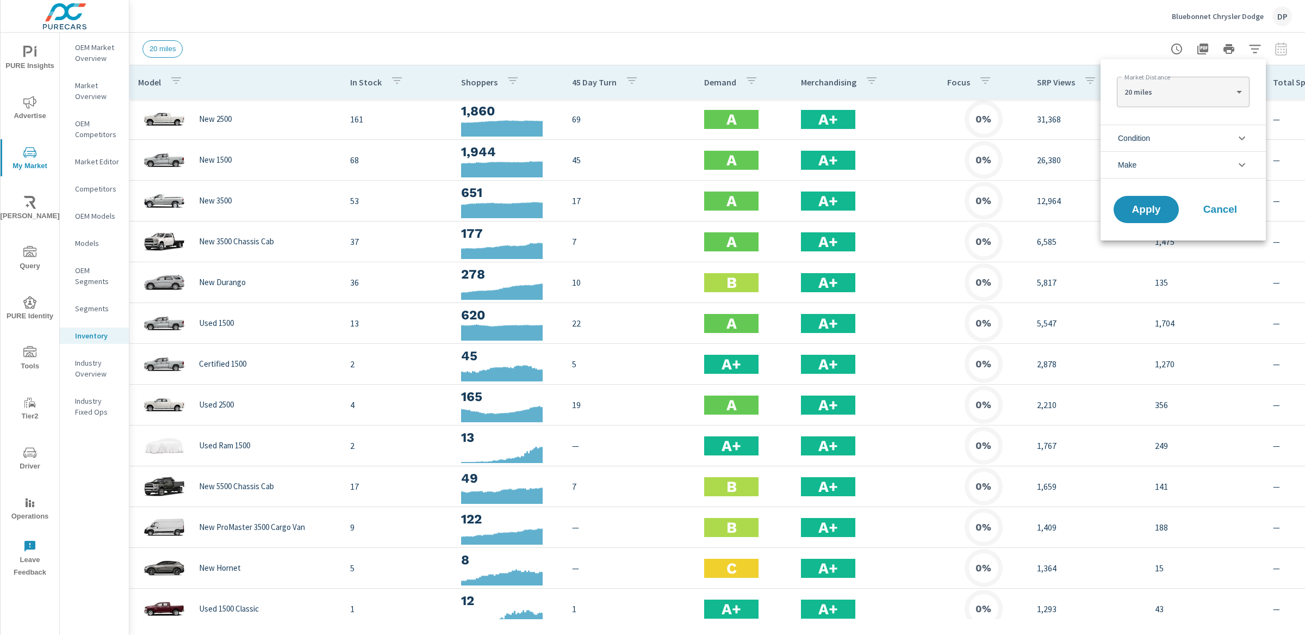
click at [1222, 47] on div at bounding box center [652, 317] width 1305 height 635
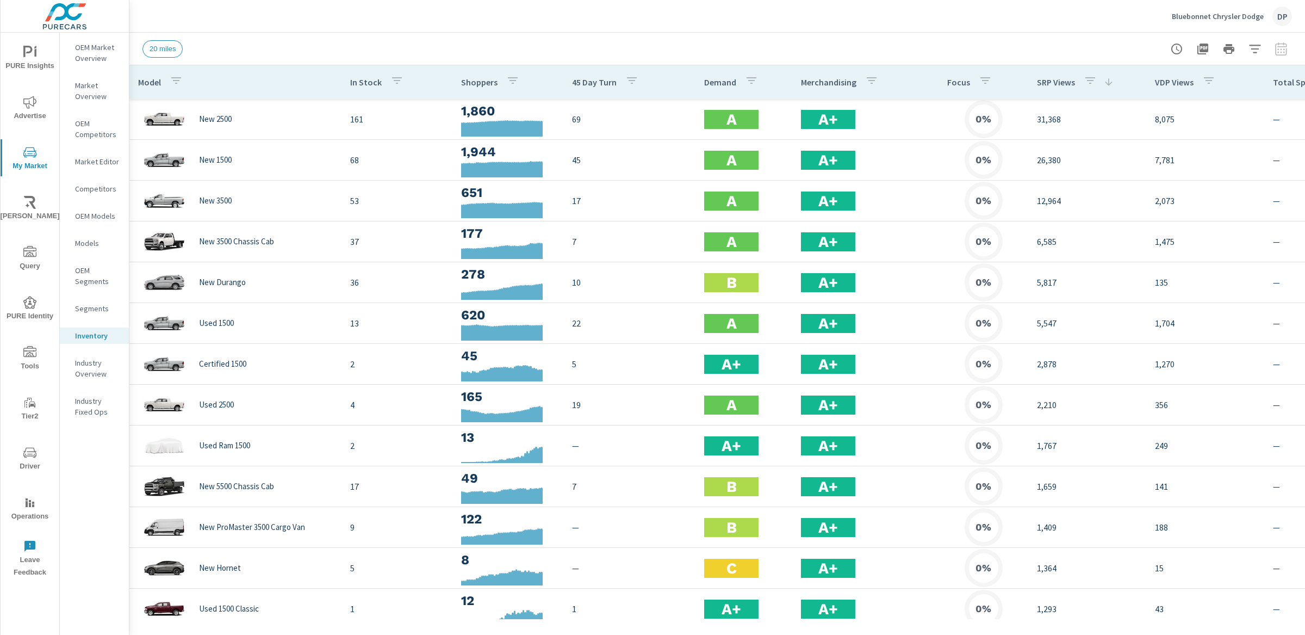
click at [1277, 48] on div at bounding box center [1229, 49] width 126 height 22
click at [1257, 52] on icon "button" at bounding box center [1254, 49] width 11 height 8
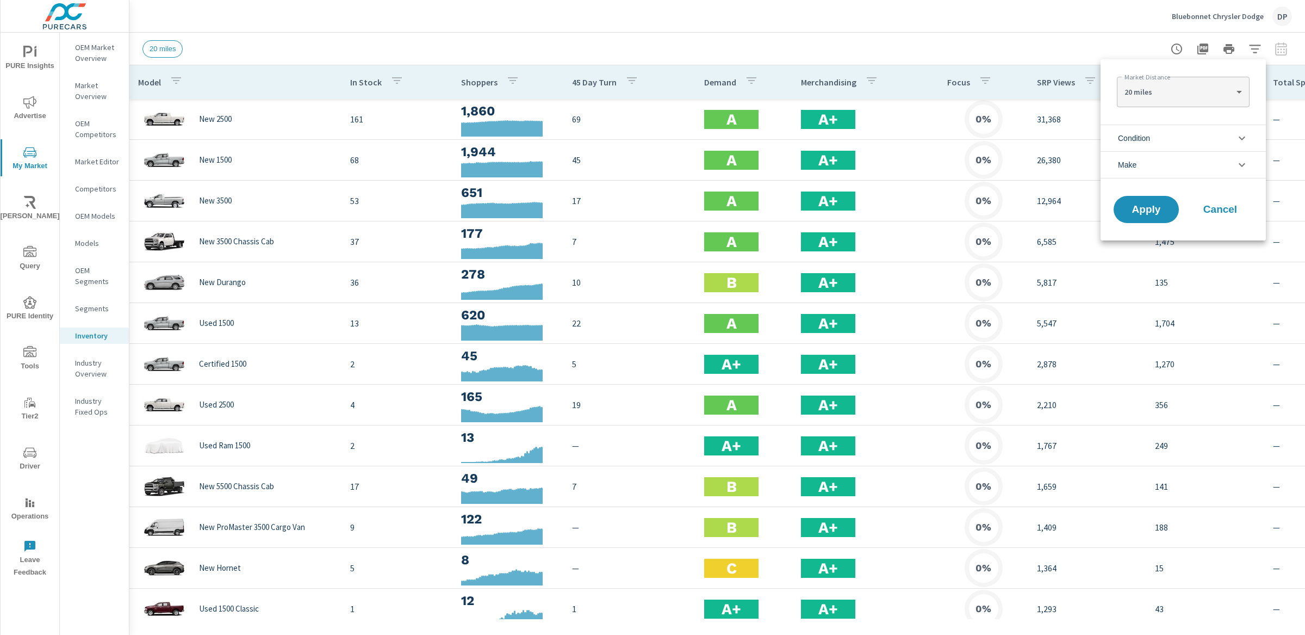
click at [1185, 139] on li "Condition" at bounding box center [1183, 138] width 165 height 27
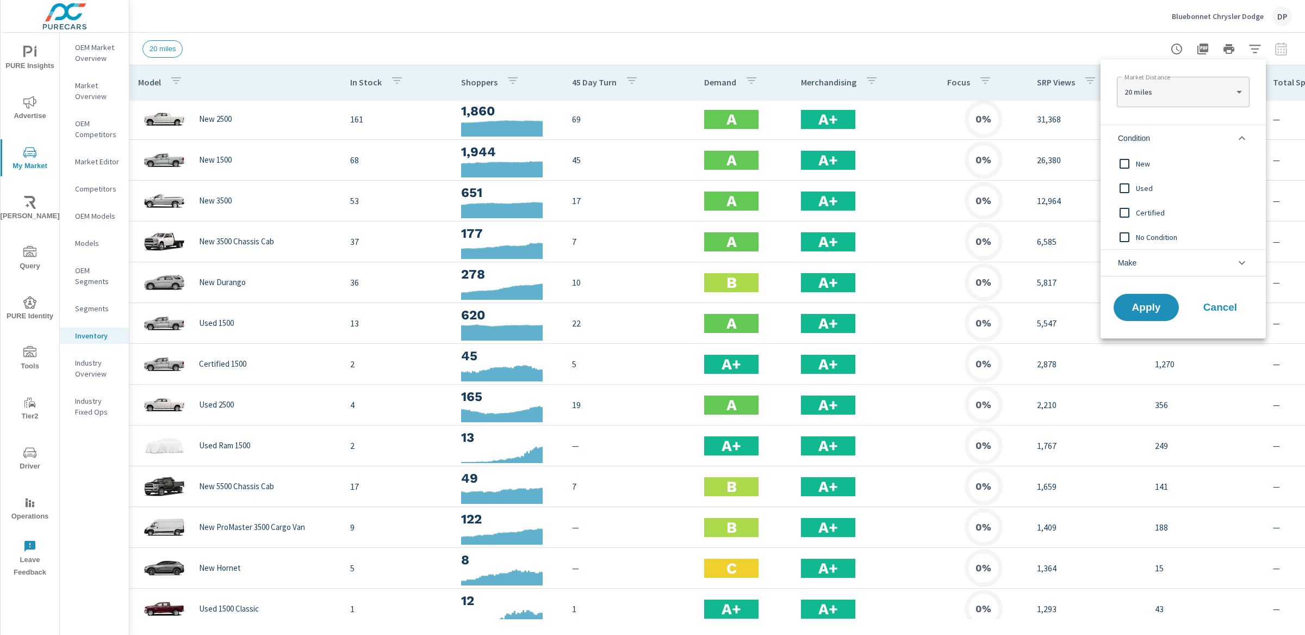
click at [1144, 191] on span "Used" at bounding box center [1195, 188] width 119 height 13
click at [1151, 295] on button "Apply" at bounding box center [1146, 307] width 67 height 28
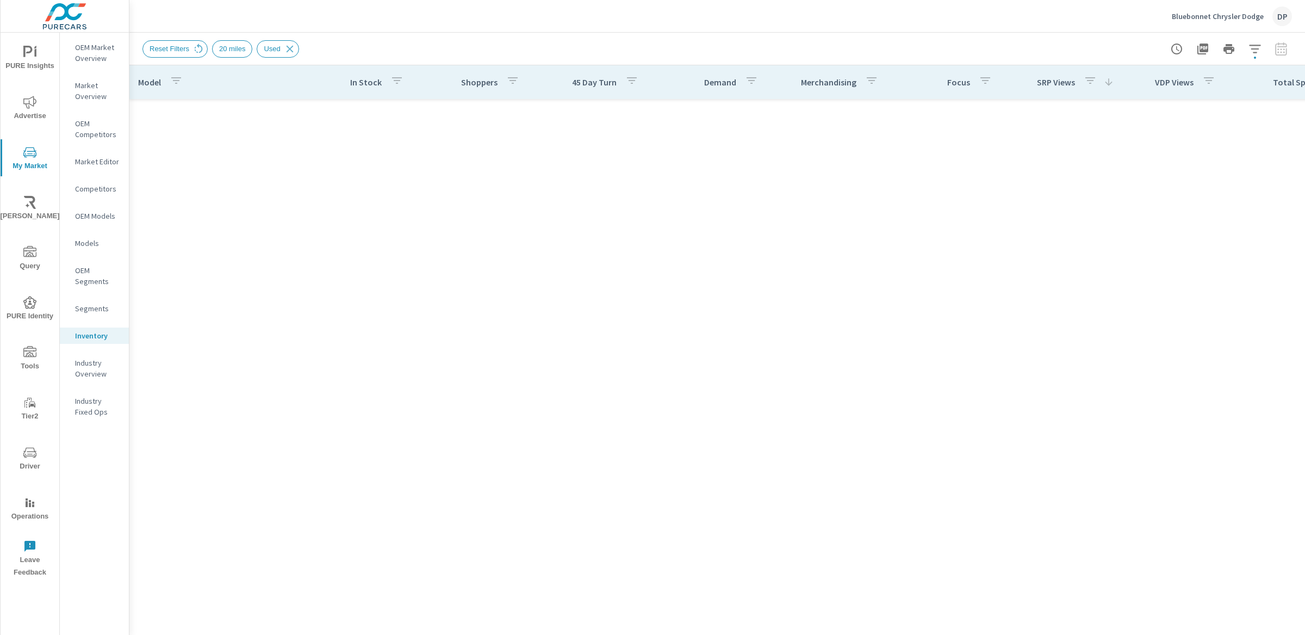
click at [1288, 80] on p "Total Spend Per VDP View" at bounding box center [1321, 82] width 97 height 11
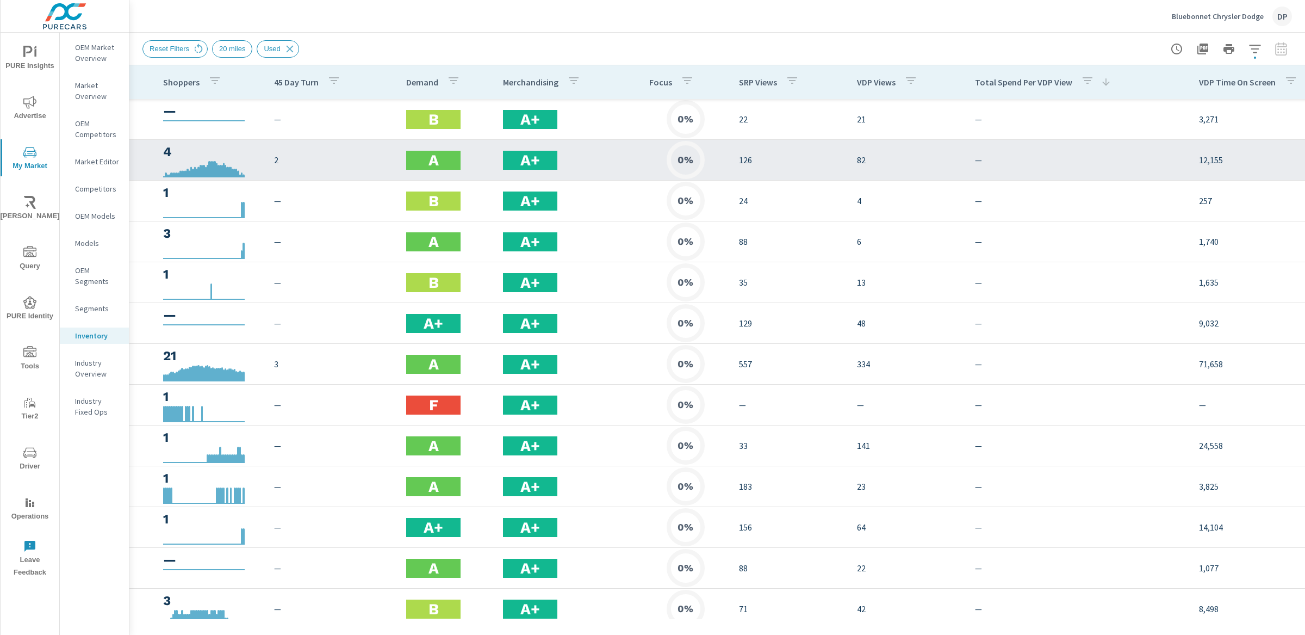
scroll to position [0, 380]
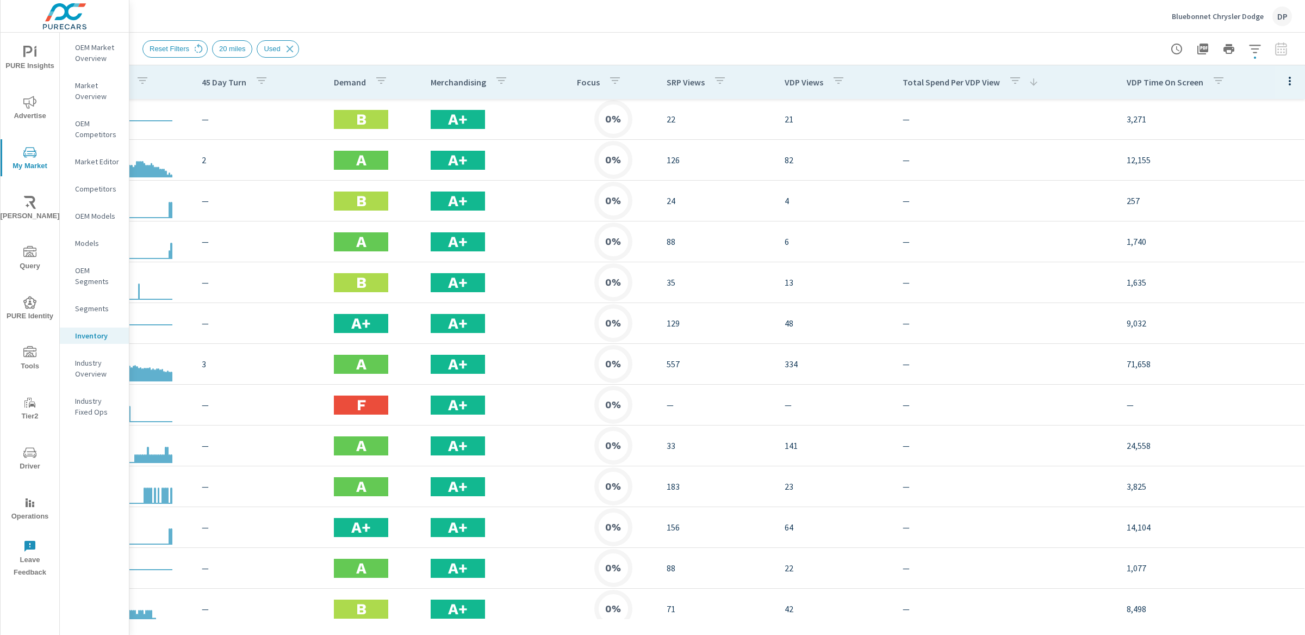
click at [1283, 81] on icon "button" at bounding box center [1289, 80] width 13 height 13
click at [1254, 46] on div at bounding box center [652, 317] width 1305 height 635
click at [1247, 49] on button "button" at bounding box center [1255, 49] width 22 height 22
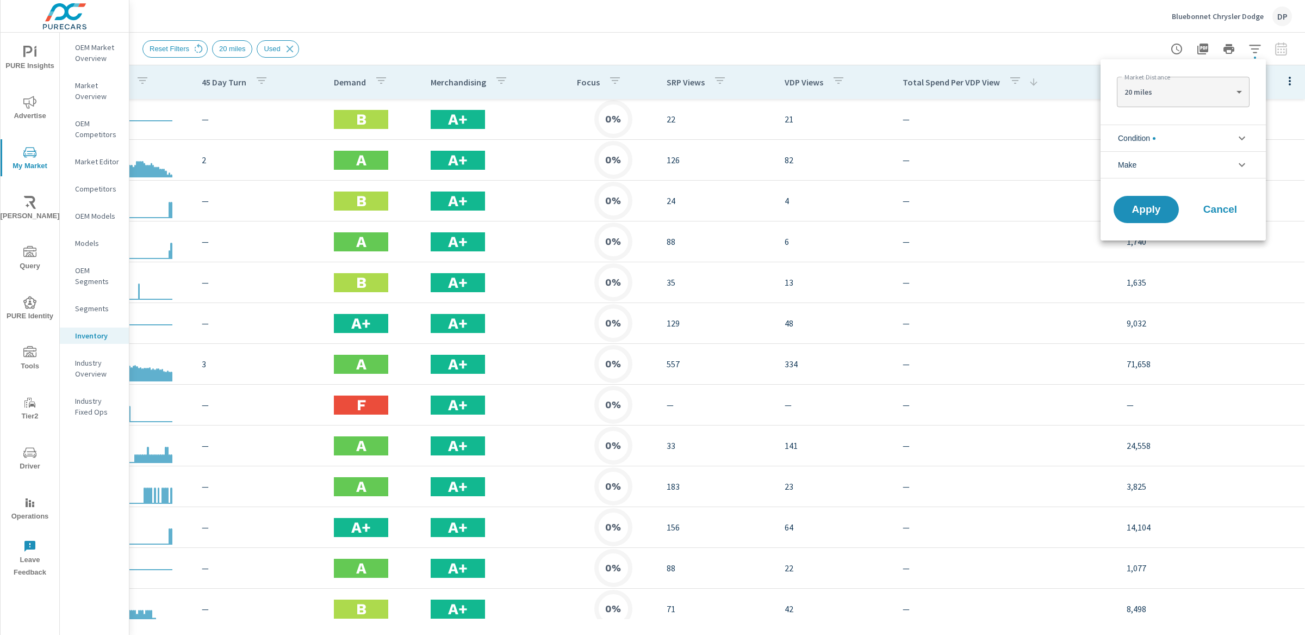
scroll to position [24, 0]
click at [1211, 85] on Distance "20 miles" at bounding box center [1183, 92] width 132 height 22
click at [1038, 57] on div at bounding box center [652, 317] width 1305 height 635
click at [1040, 58] on div at bounding box center [652, 317] width 1305 height 635
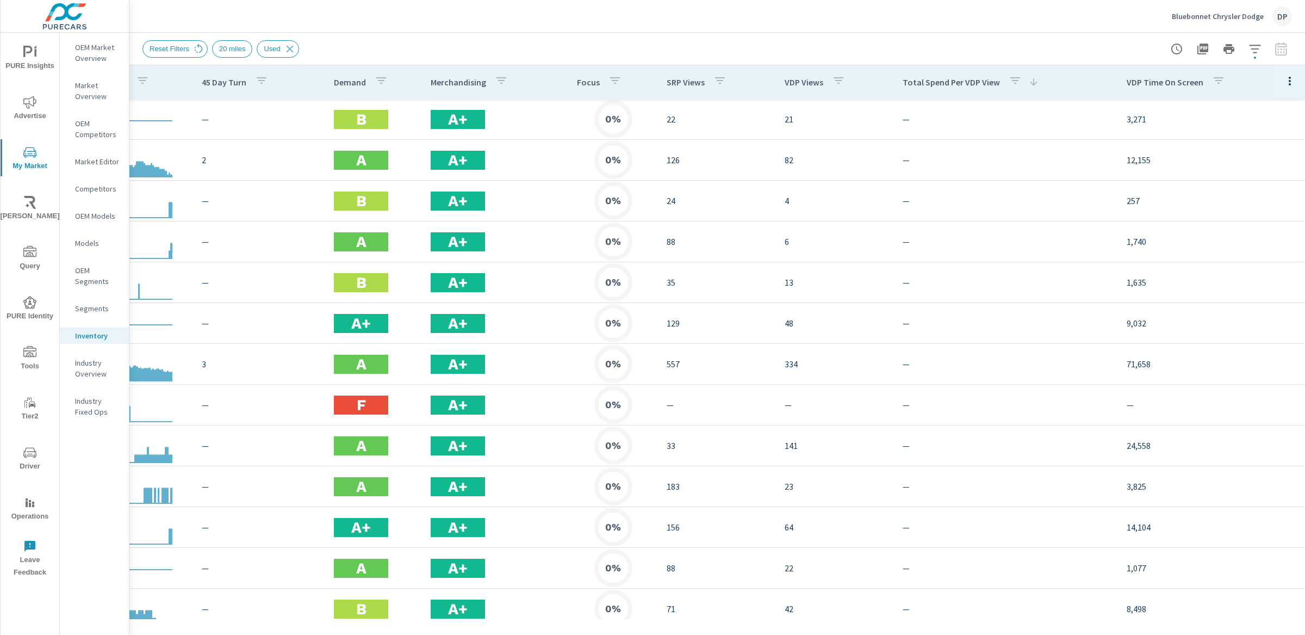
click at [1180, 55] on button "button" at bounding box center [1177, 49] width 22 height 22
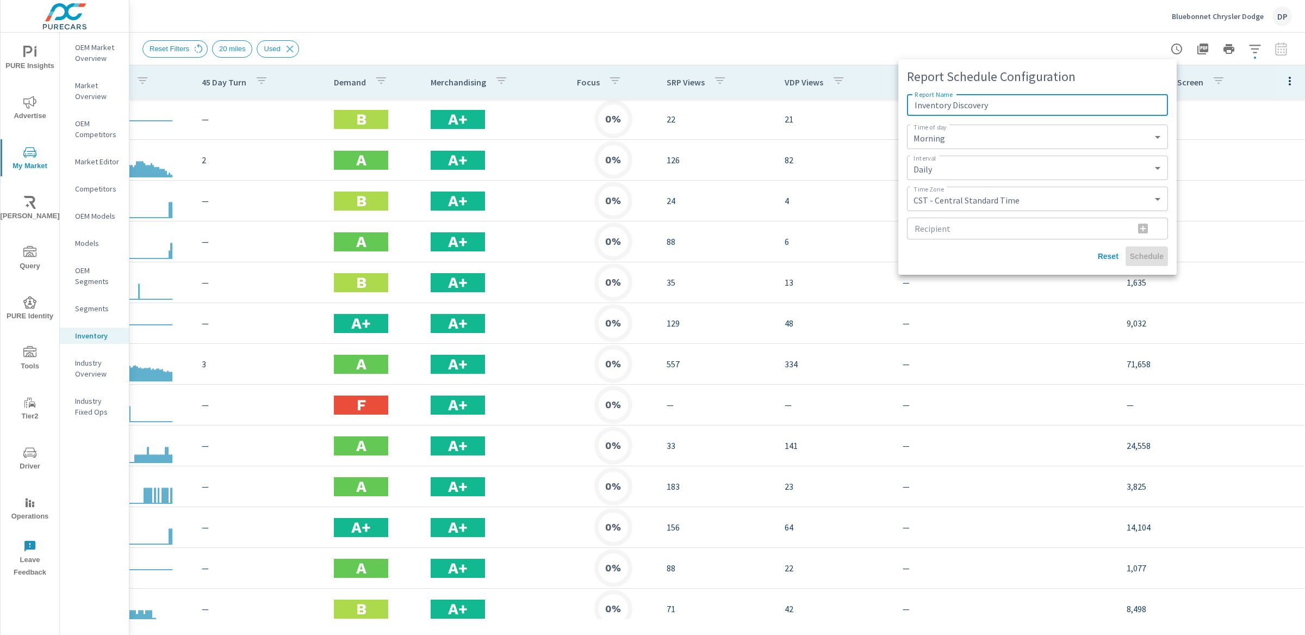
click at [1215, 46] on div at bounding box center [652, 317] width 1305 height 635
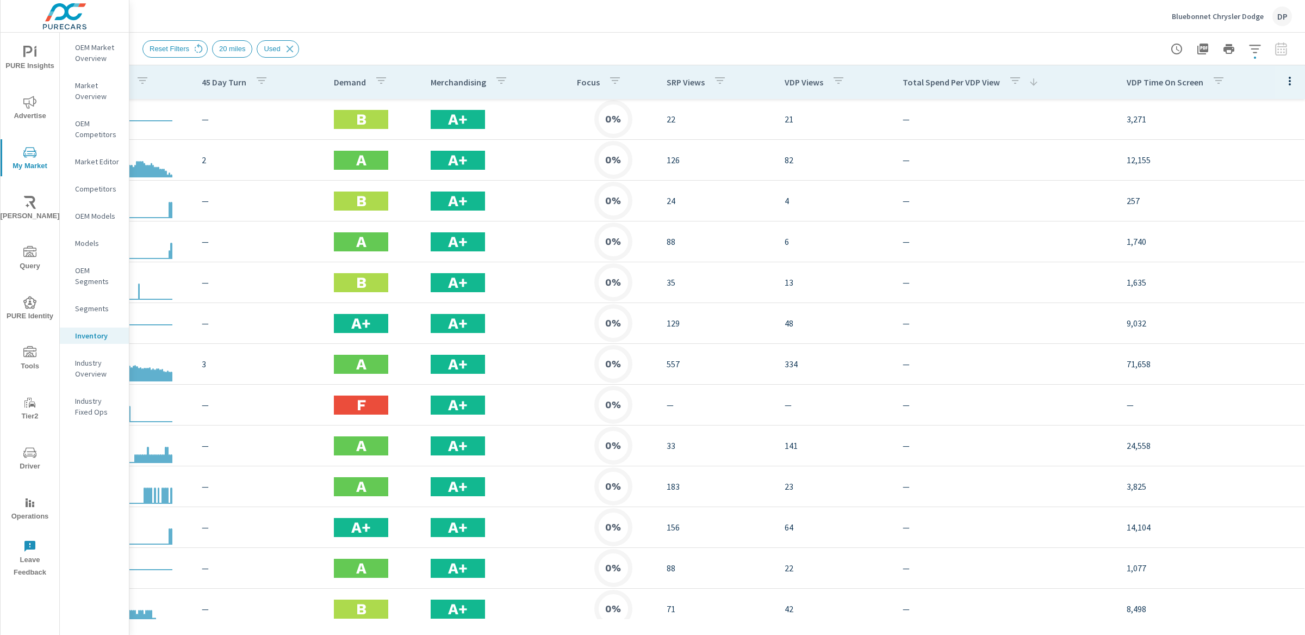
click at [1287, 17] on div "DP" at bounding box center [1282, 17] width 20 height 20
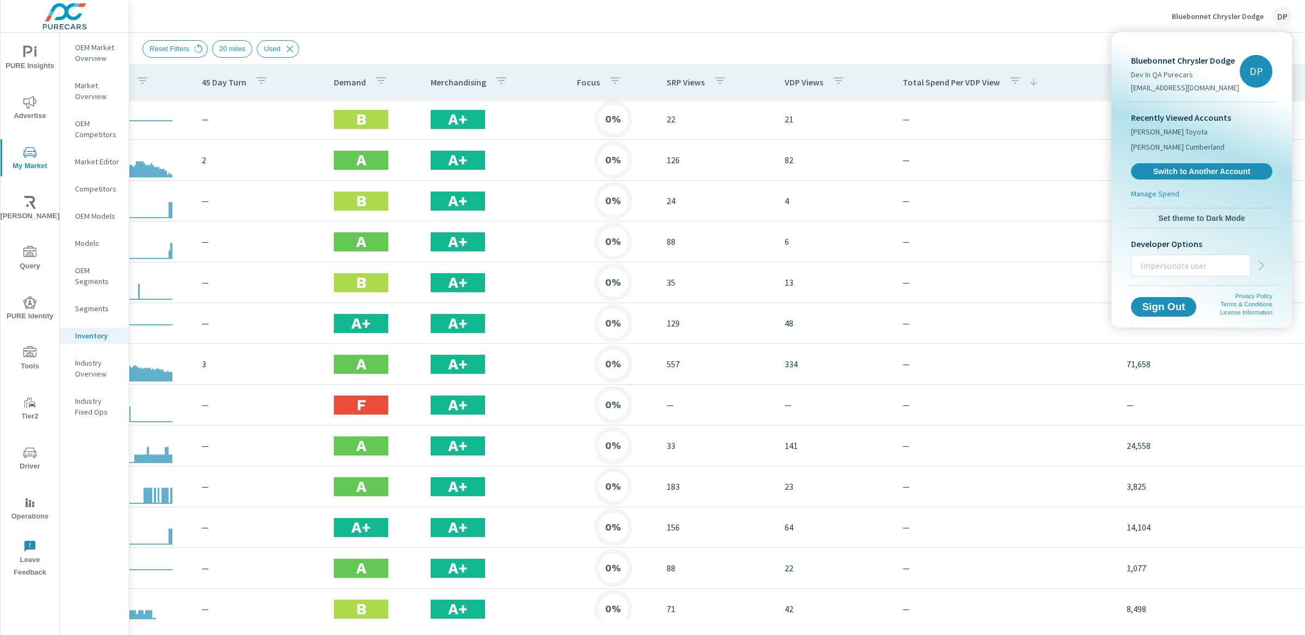
click at [1092, 16] on div at bounding box center [652, 317] width 1305 height 635
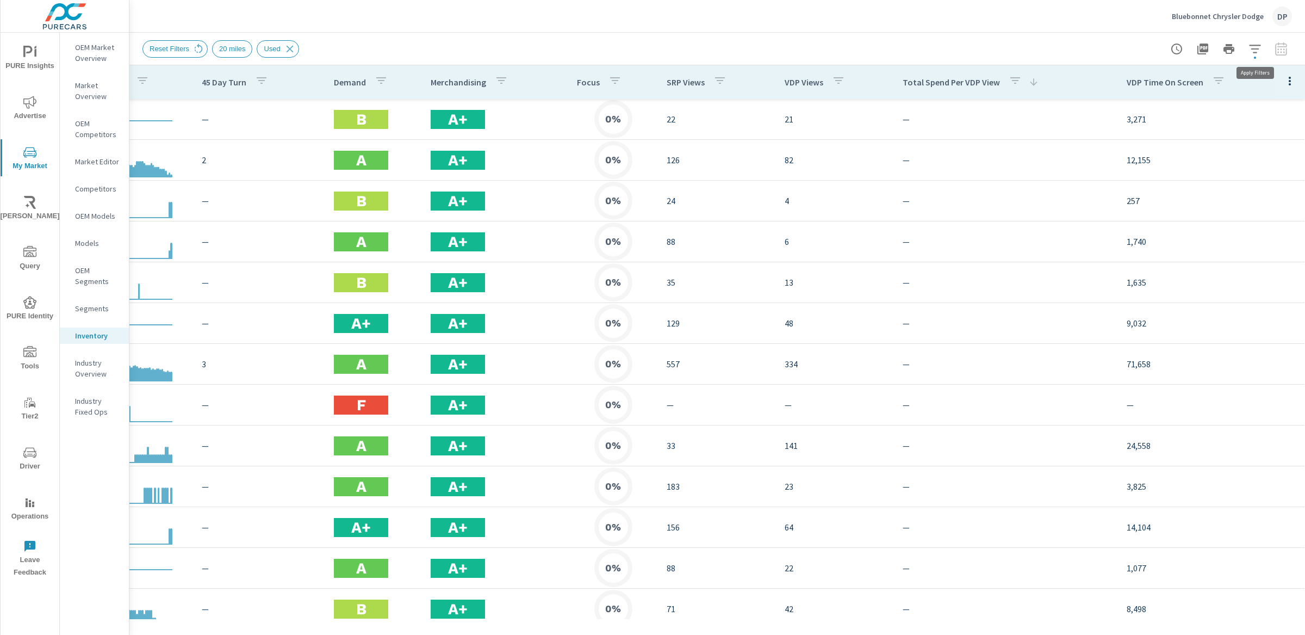
click at [1254, 49] on icon "button" at bounding box center [1254, 48] width 13 height 13
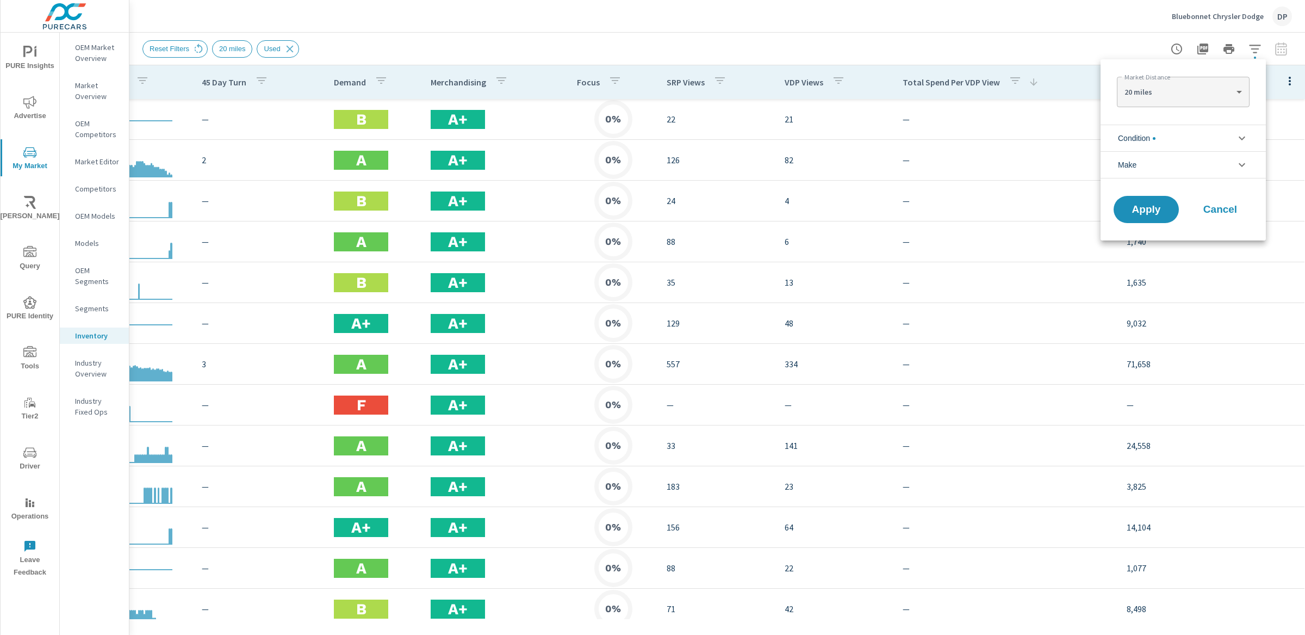
click at [1219, 160] on li "Make" at bounding box center [1183, 164] width 165 height 27
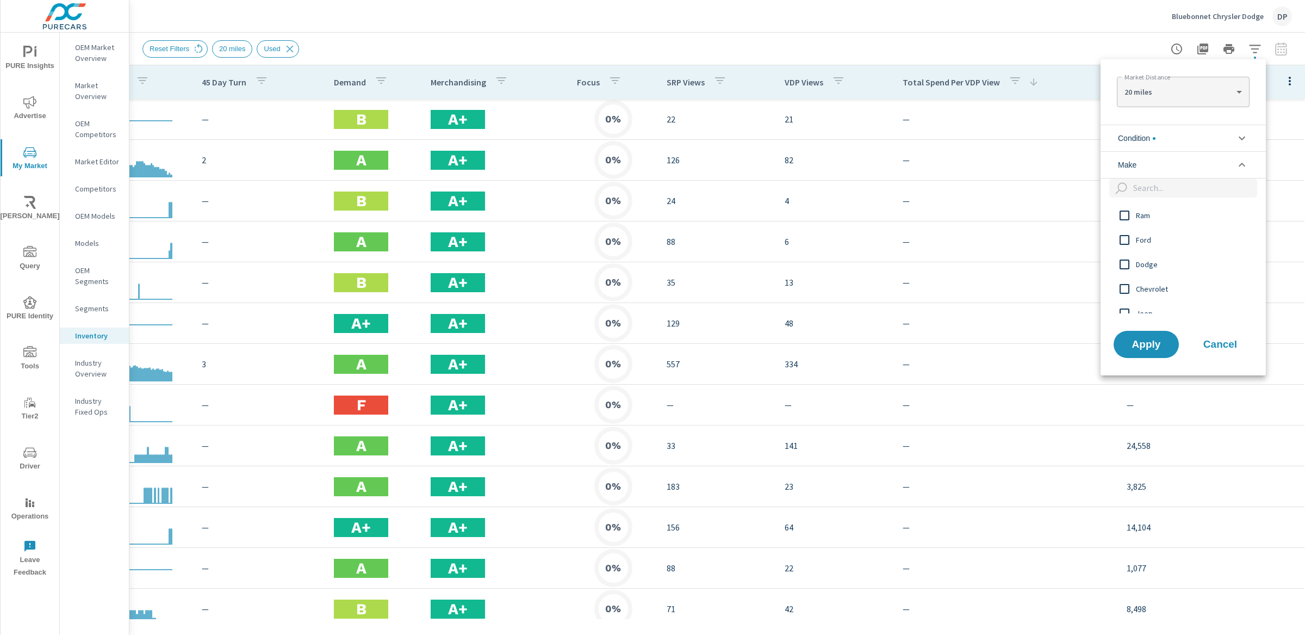
click at [1132, 243] on input "filter options" at bounding box center [1124, 239] width 23 height 23
click at [1158, 345] on span "Apply" at bounding box center [1146, 344] width 45 height 10
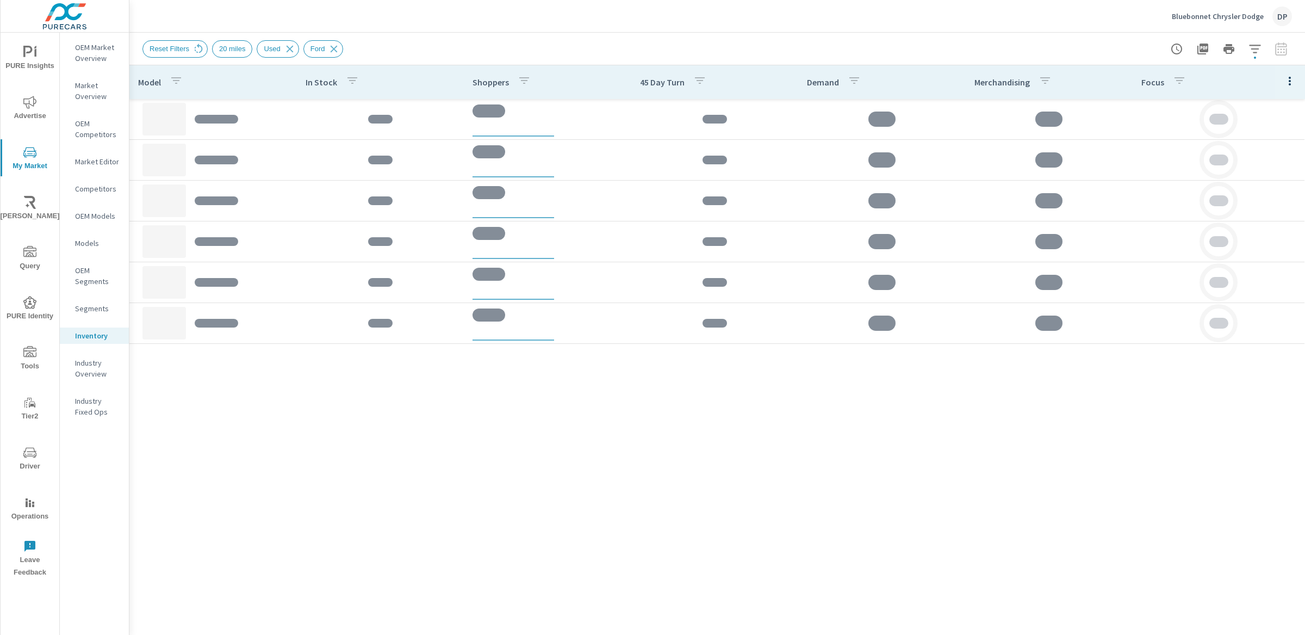
scroll to position [0, 370]
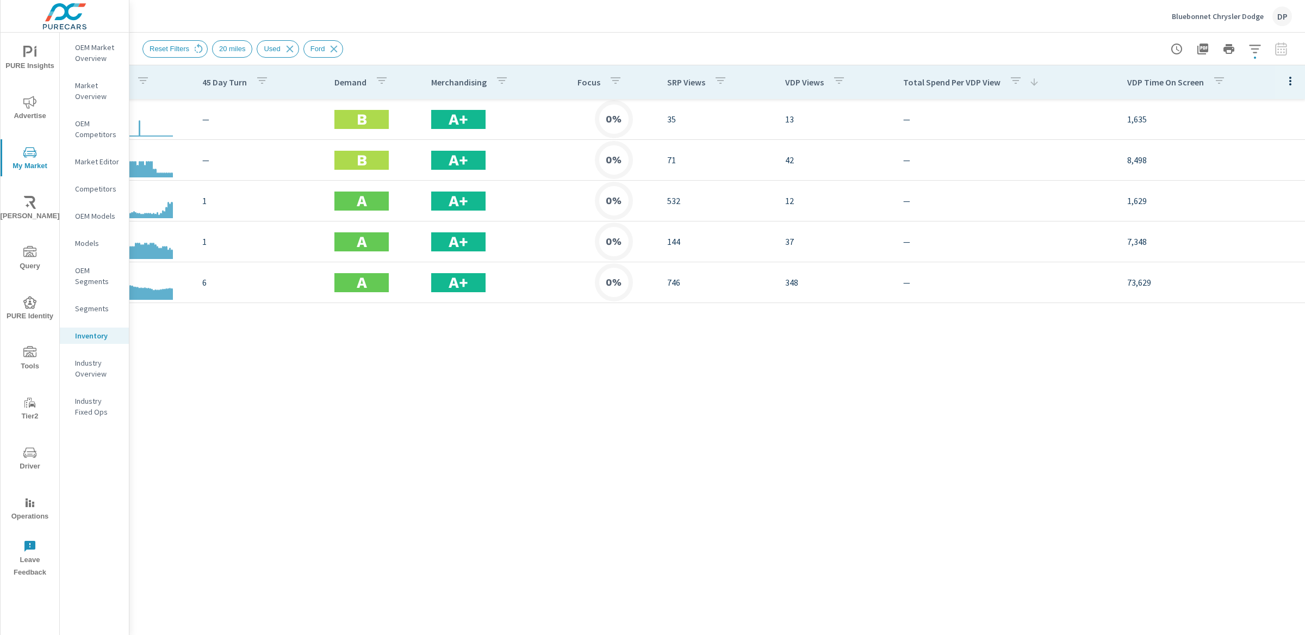
click at [32, 303] on icon "nav menu" at bounding box center [29, 302] width 13 height 13
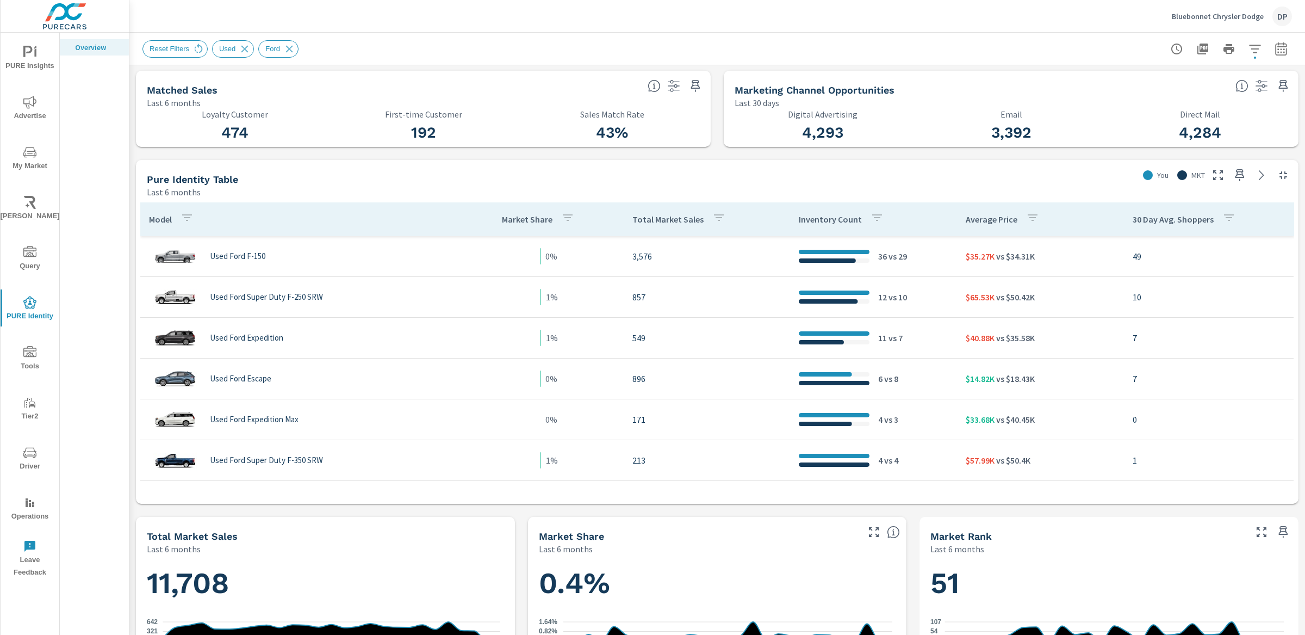
scroll to position [377, 0]
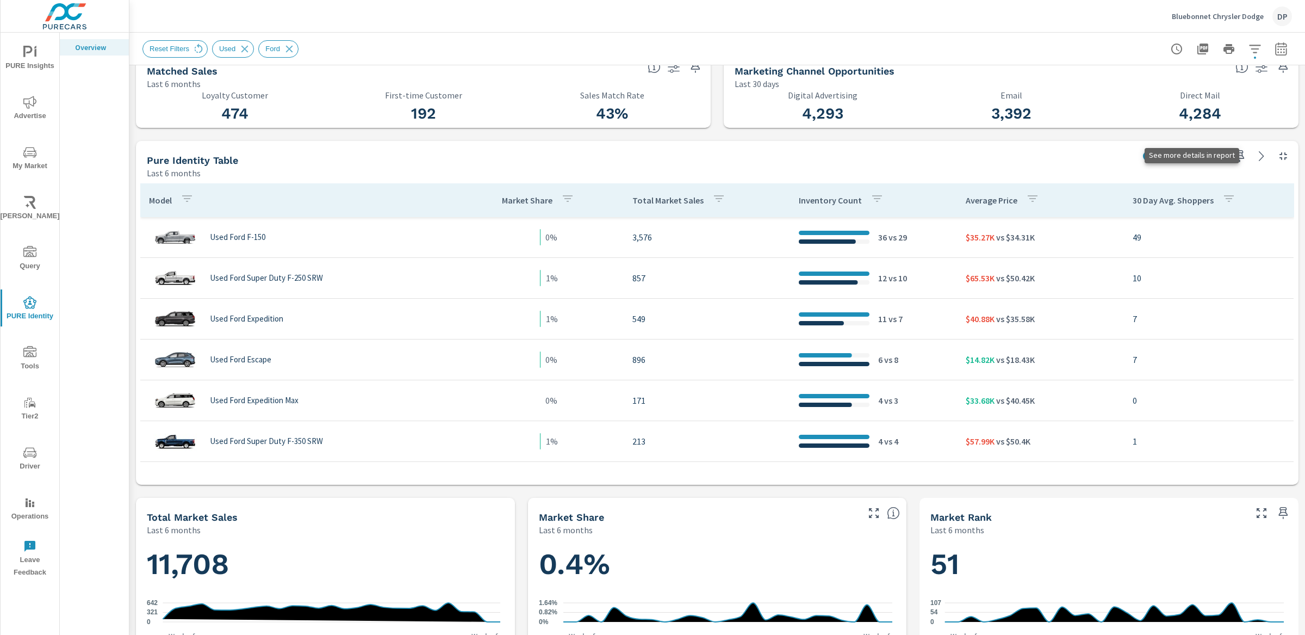
click at [1255, 156] on icon at bounding box center [1261, 156] width 13 height 13
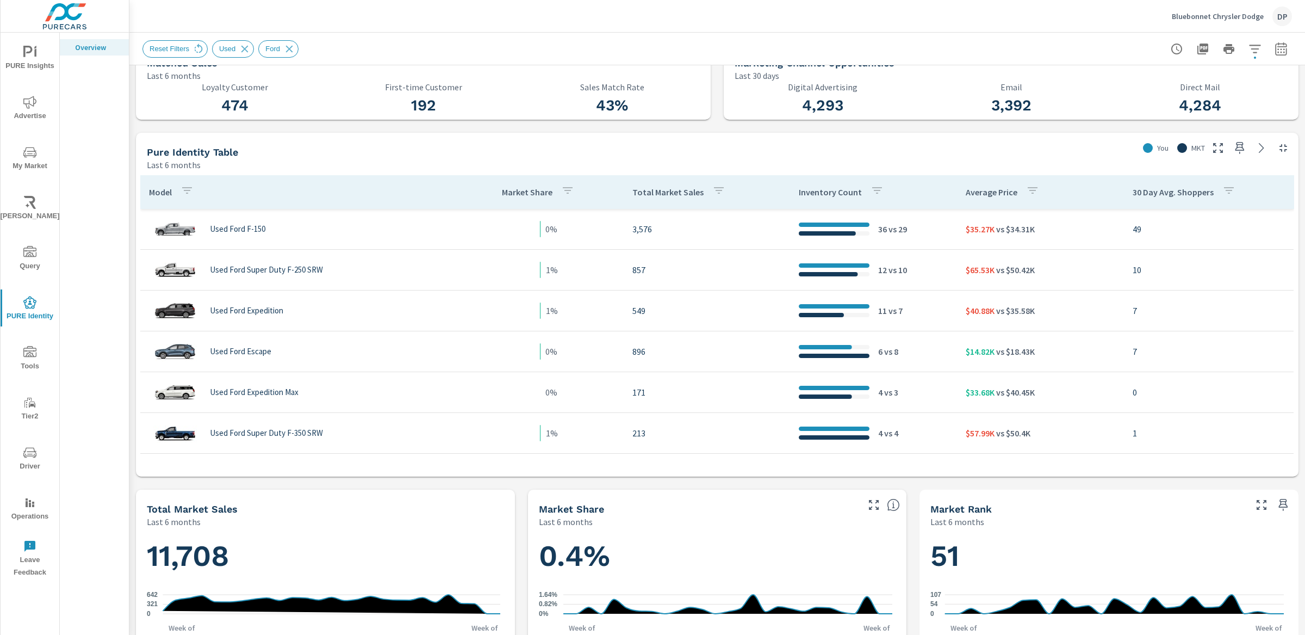
scroll to position [370, 0]
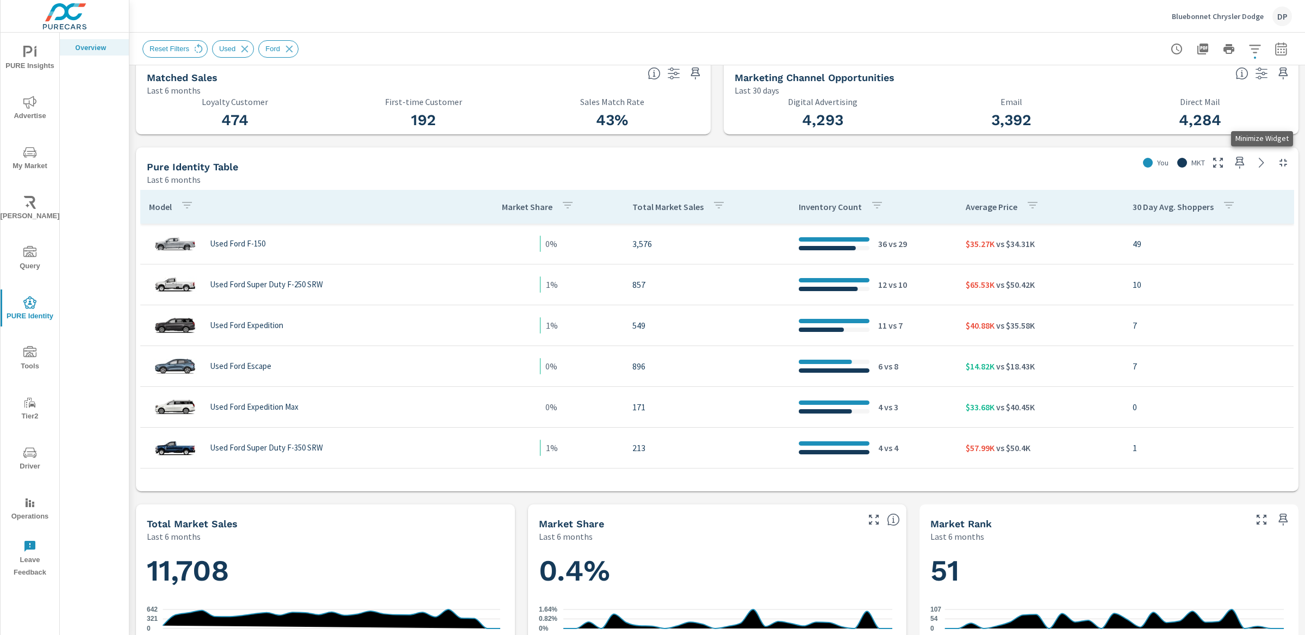
click at [1277, 168] on icon "button" at bounding box center [1283, 162] width 13 height 13
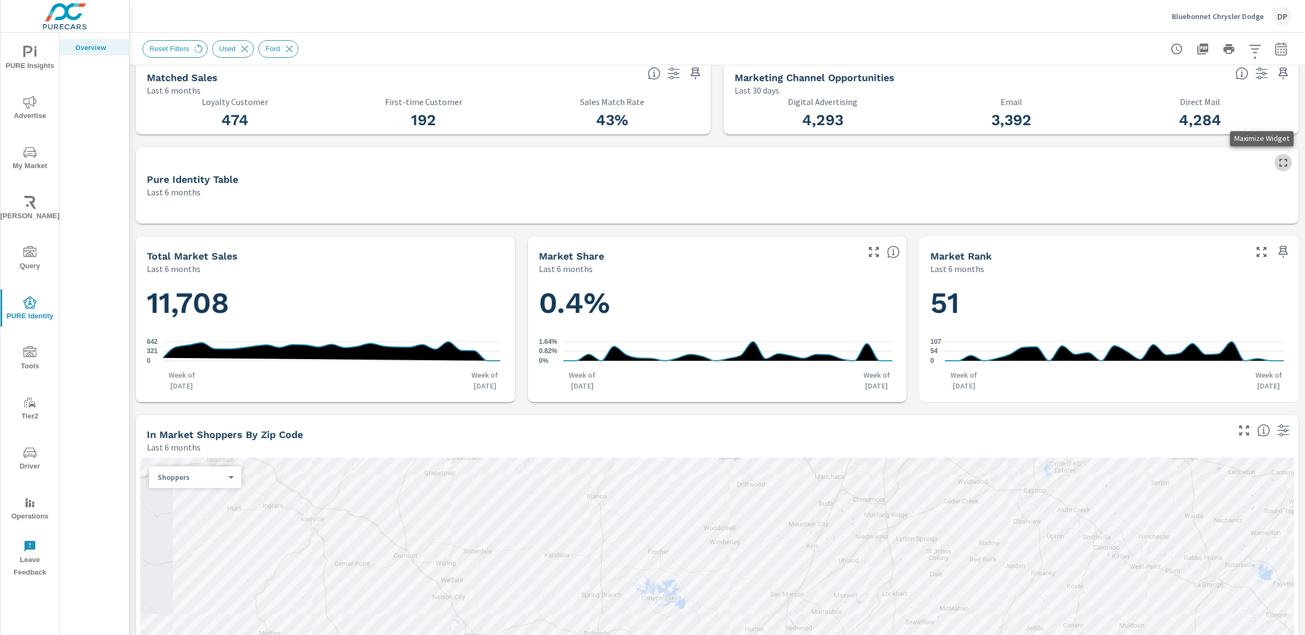
click at [1277, 168] on icon "button" at bounding box center [1283, 162] width 13 height 13
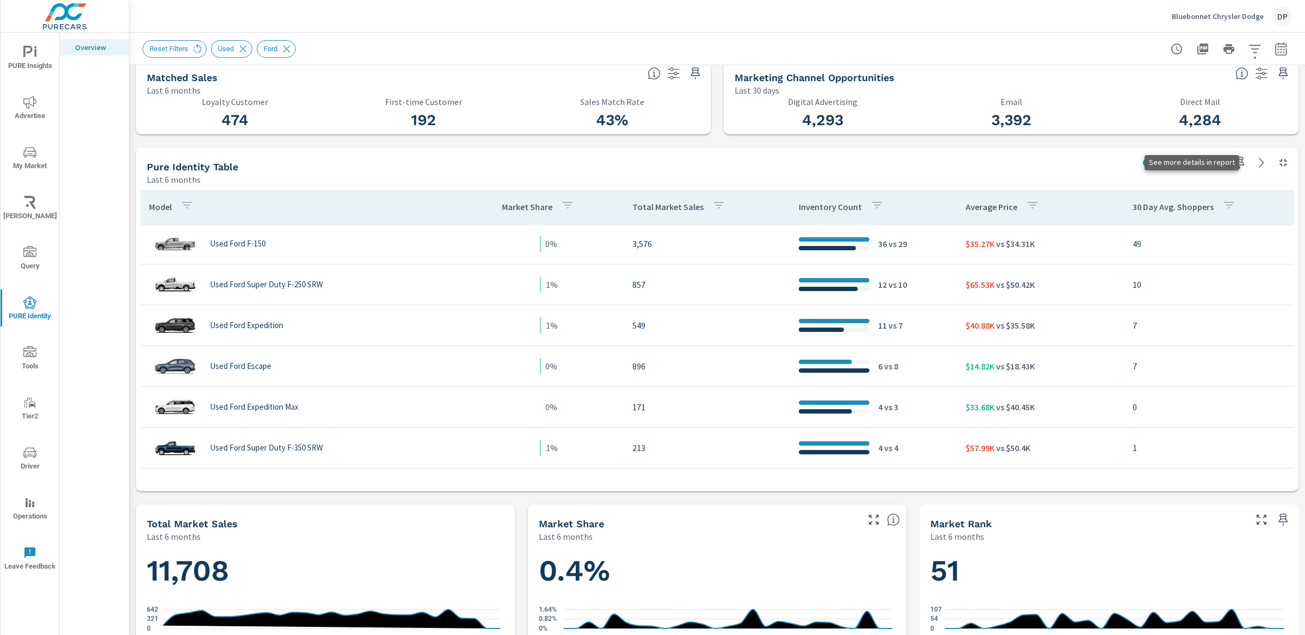
click at [1255, 161] on icon at bounding box center [1261, 162] width 13 height 13
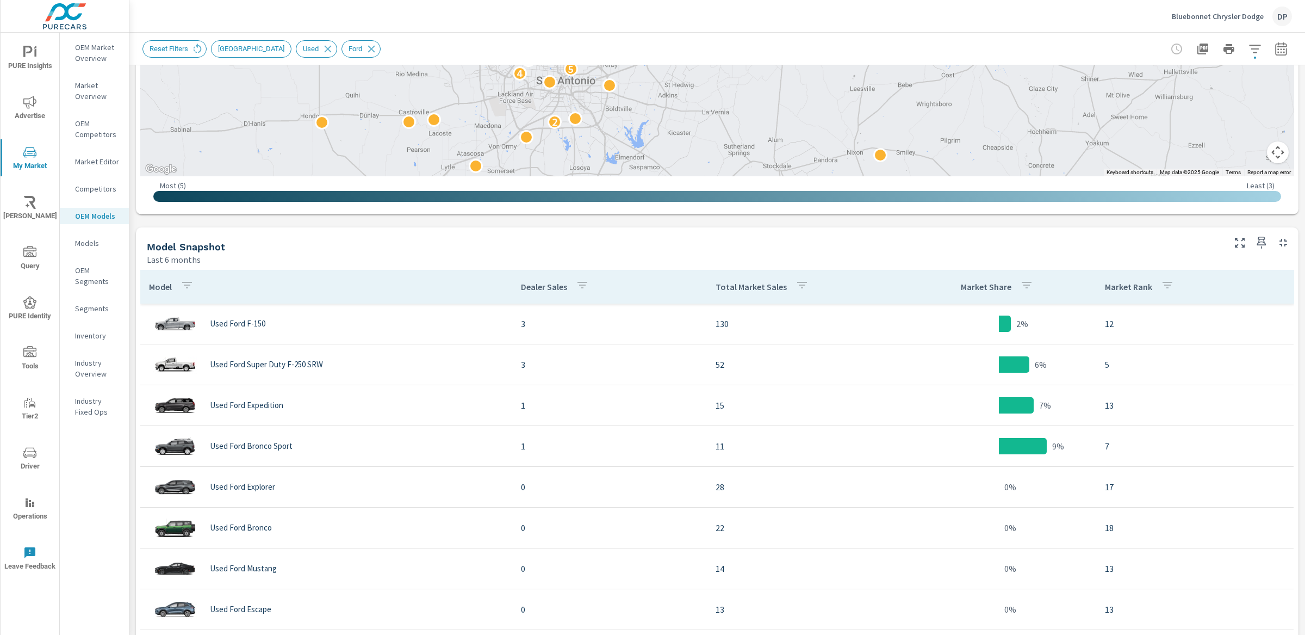
scroll to position [275, 0]
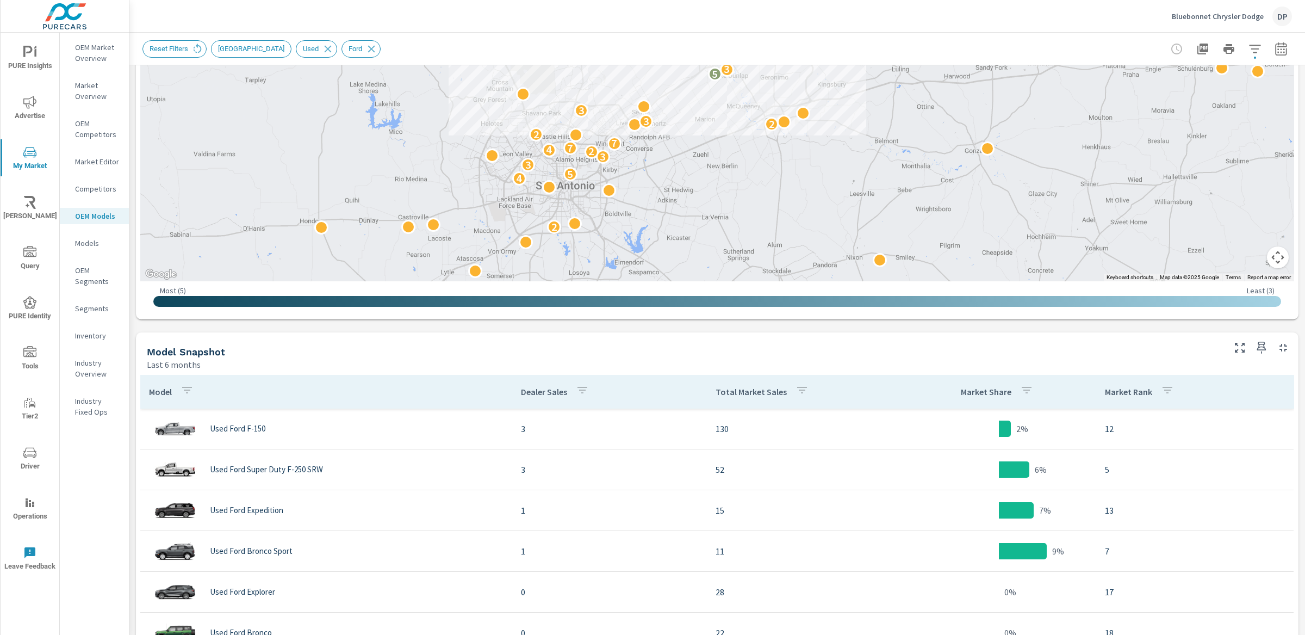
click at [1248, 42] on icon "button" at bounding box center [1254, 48] width 13 height 13
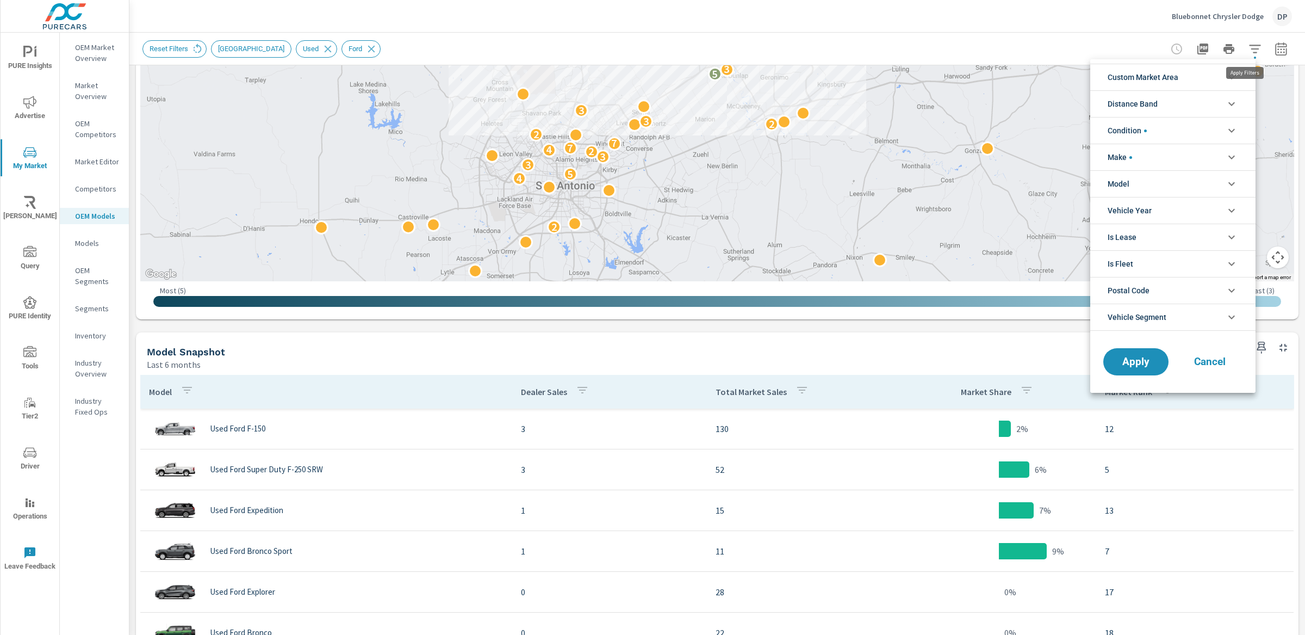
scroll to position [49, 0]
click at [999, 343] on div at bounding box center [652, 317] width 1305 height 635
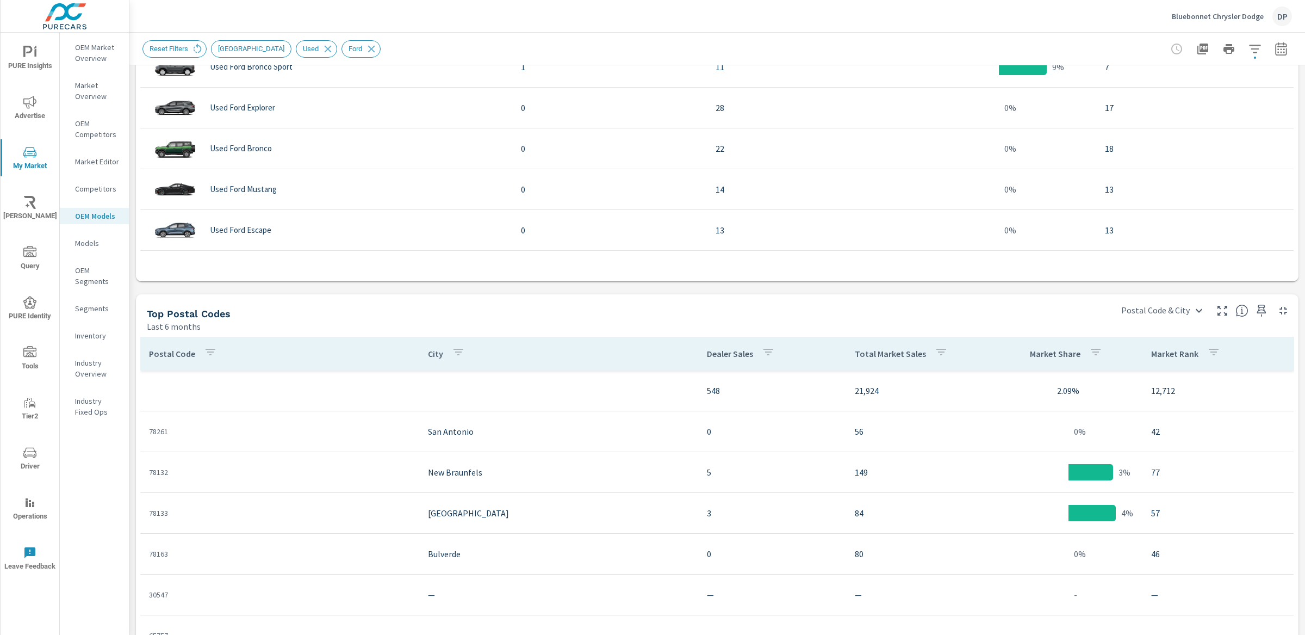
scroll to position [774, 0]
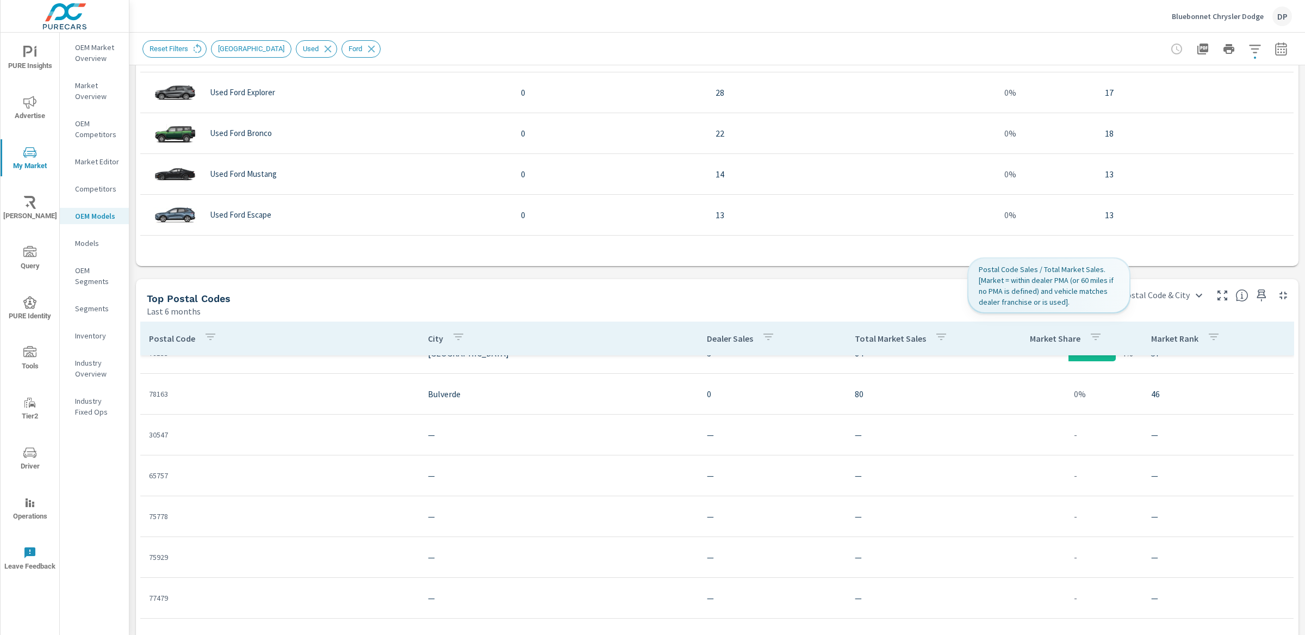
scroll to position [119, 0]
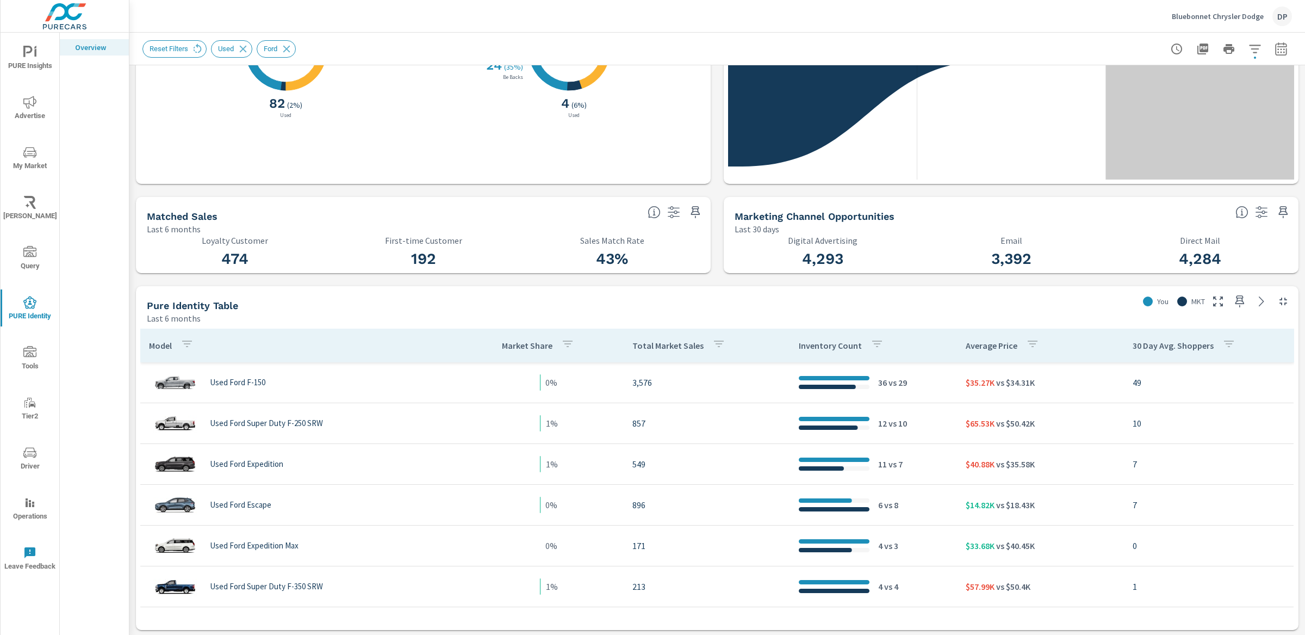
scroll to position [270, 0]
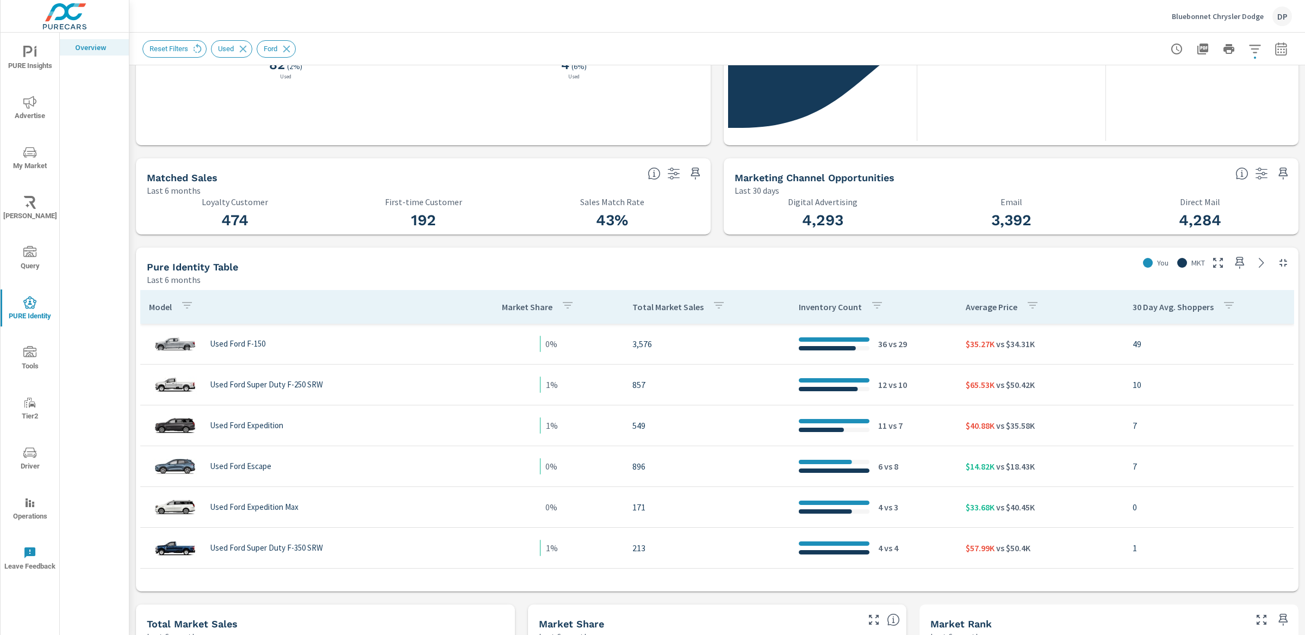
click at [1248, 53] on icon "button" at bounding box center [1254, 48] width 13 height 13
click at [1180, 52] on div at bounding box center [652, 317] width 1305 height 635
click at [1173, 51] on button "button" at bounding box center [1177, 49] width 22 height 22
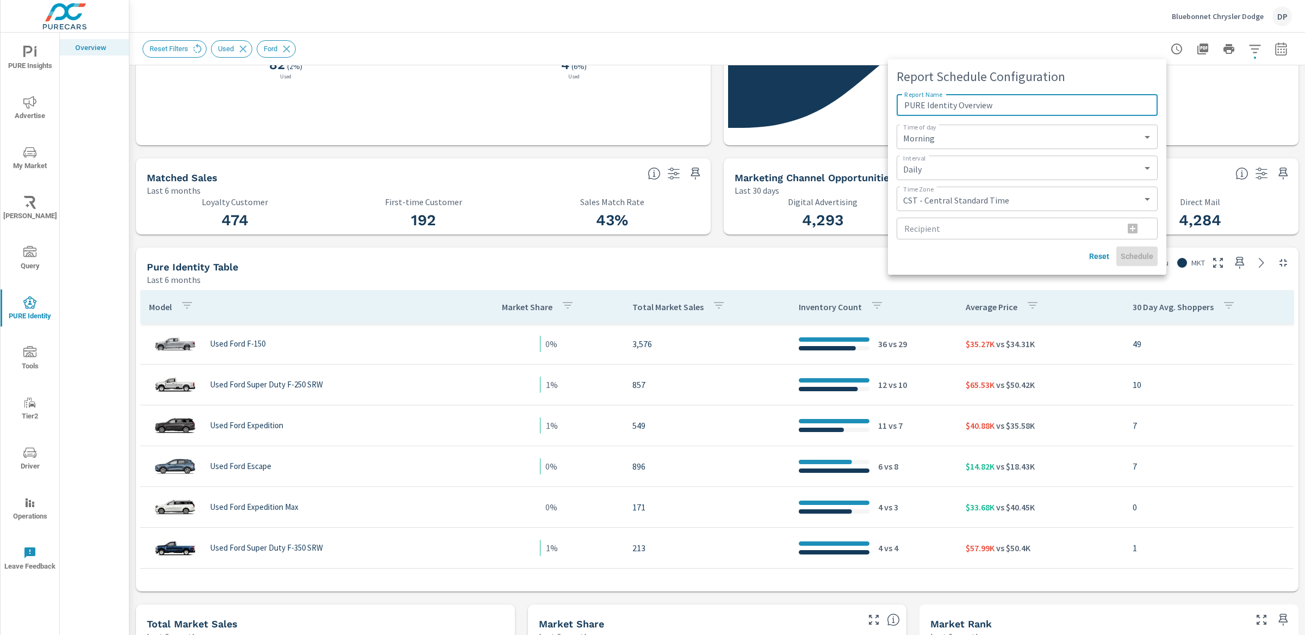
click at [1191, 49] on div at bounding box center [652, 317] width 1305 height 635
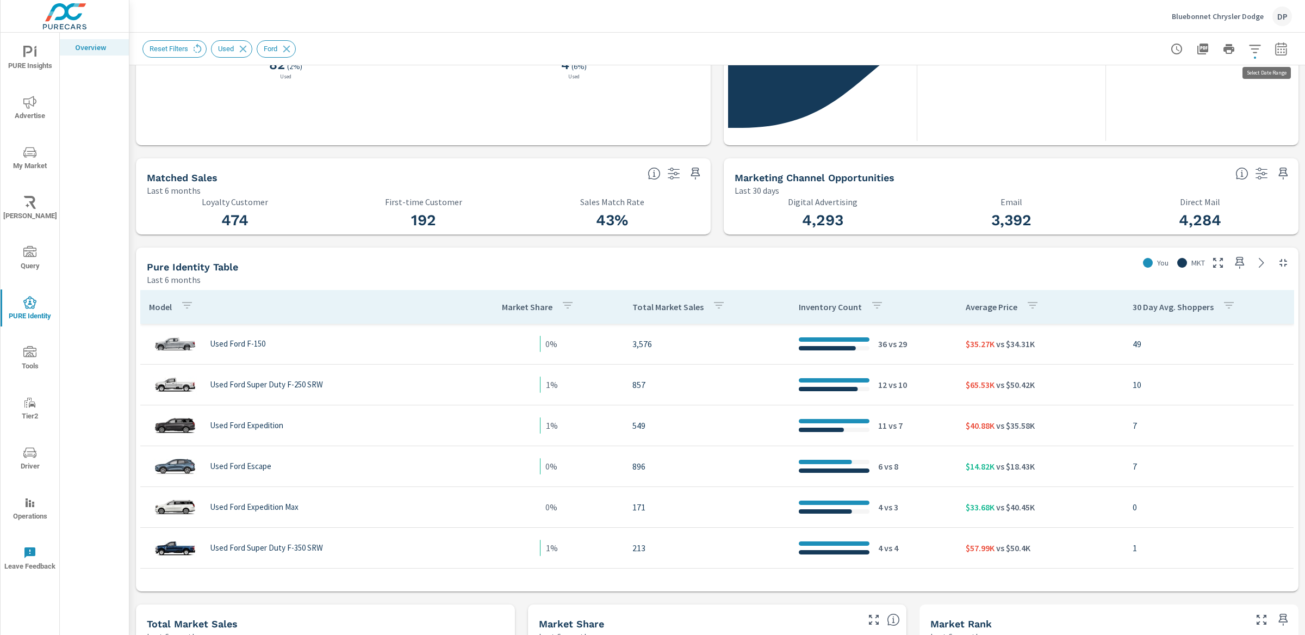
click at [1275, 49] on icon "button" at bounding box center [1281, 48] width 13 height 13
select select "Last 6 months"
click at [1205, 86] on select "Custom [DATE] Last week Last 7 days Last 14 days Last 30 days Last 45 days Last…" at bounding box center [1183, 94] width 109 height 22
click at [1149, 119] on p "+ Add comparison" at bounding box center [1194, 122] width 139 height 13
select select "Previous period"
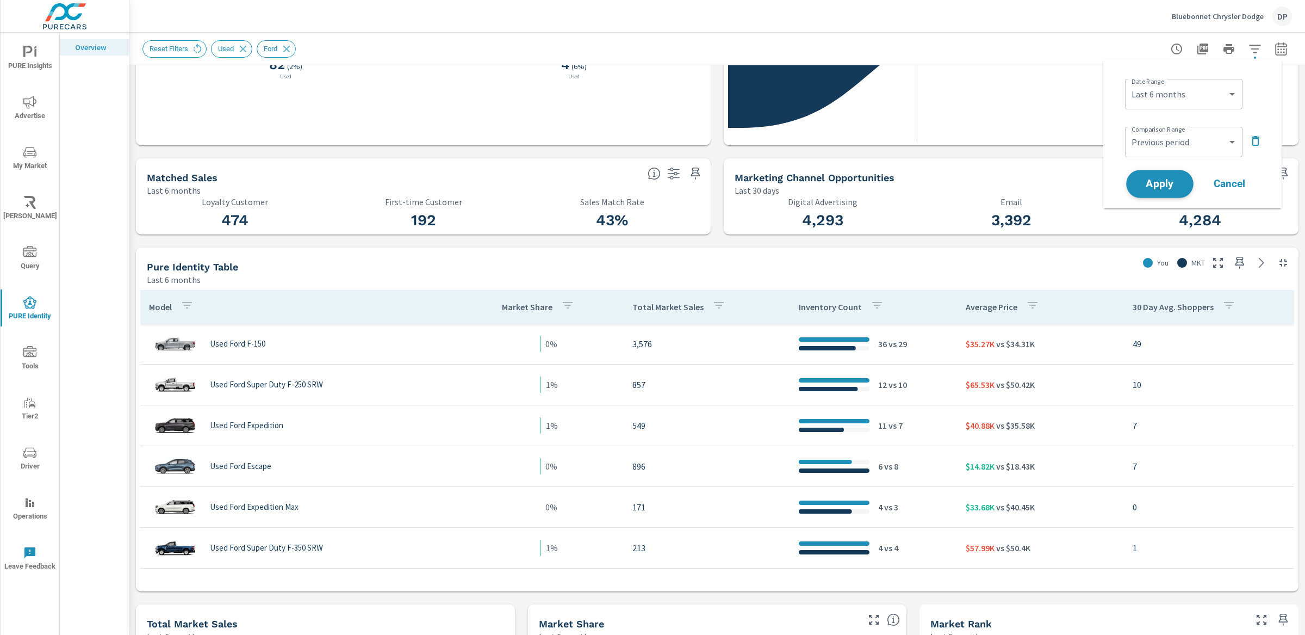
click at [1170, 185] on span "Apply" at bounding box center [1160, 184] width 45 height 10
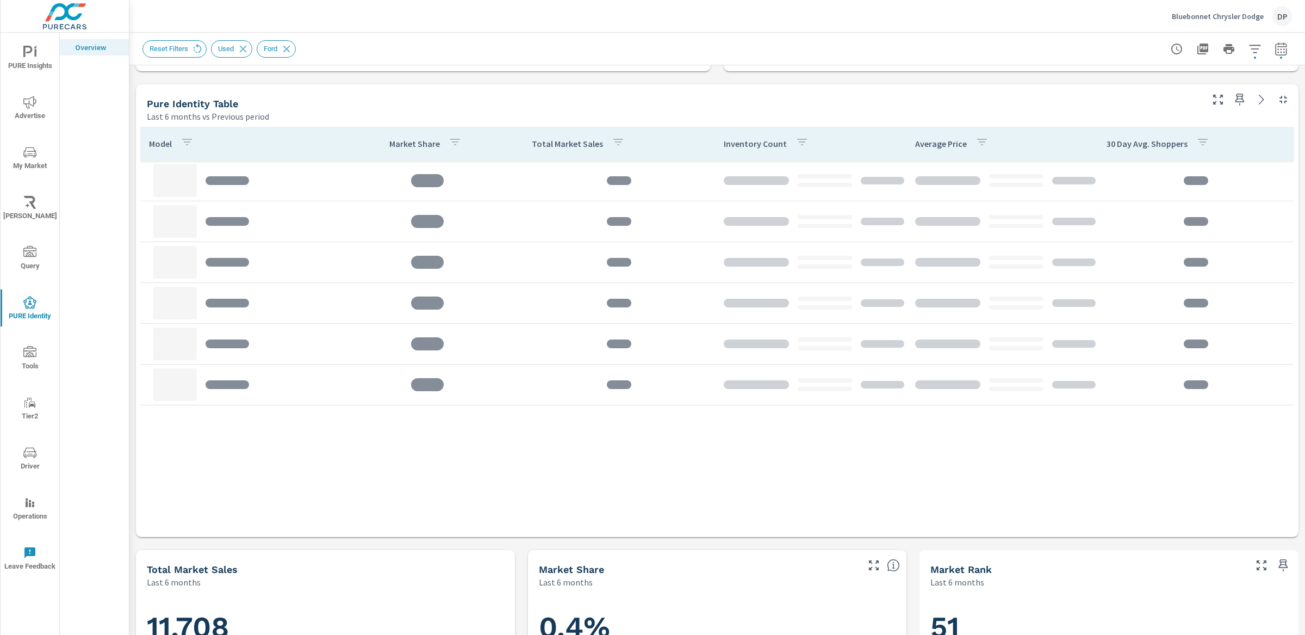
scroll to position [567, 0]
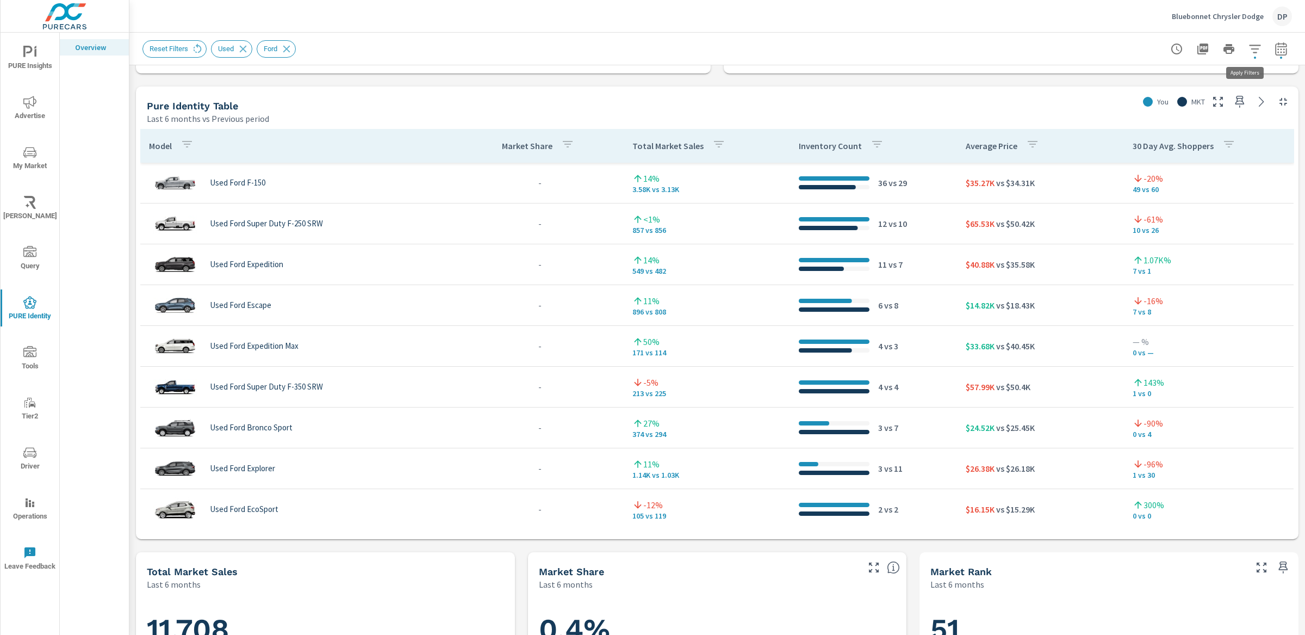
click at [1250, 47] on icon "button" at bounding box center [1254, 48] width 13 height 13
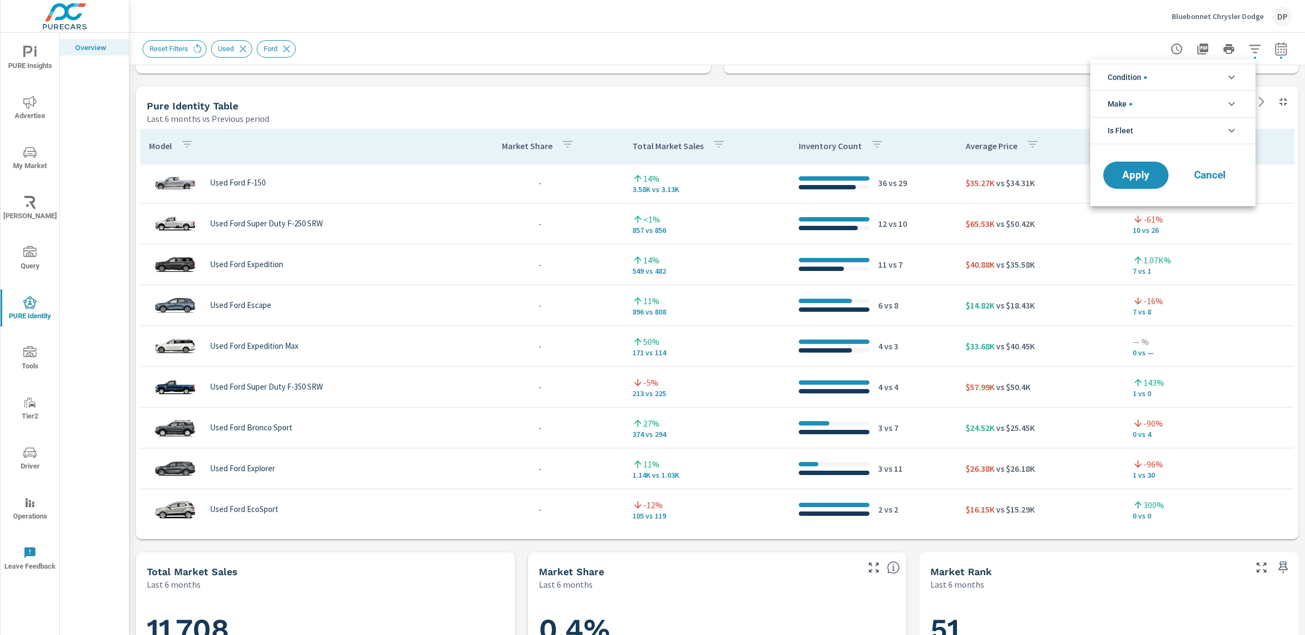
scroll to position [73, 0]
click at [1192, 76] on li "Condition" at bounding box center [1172, 77] width 165 height 27
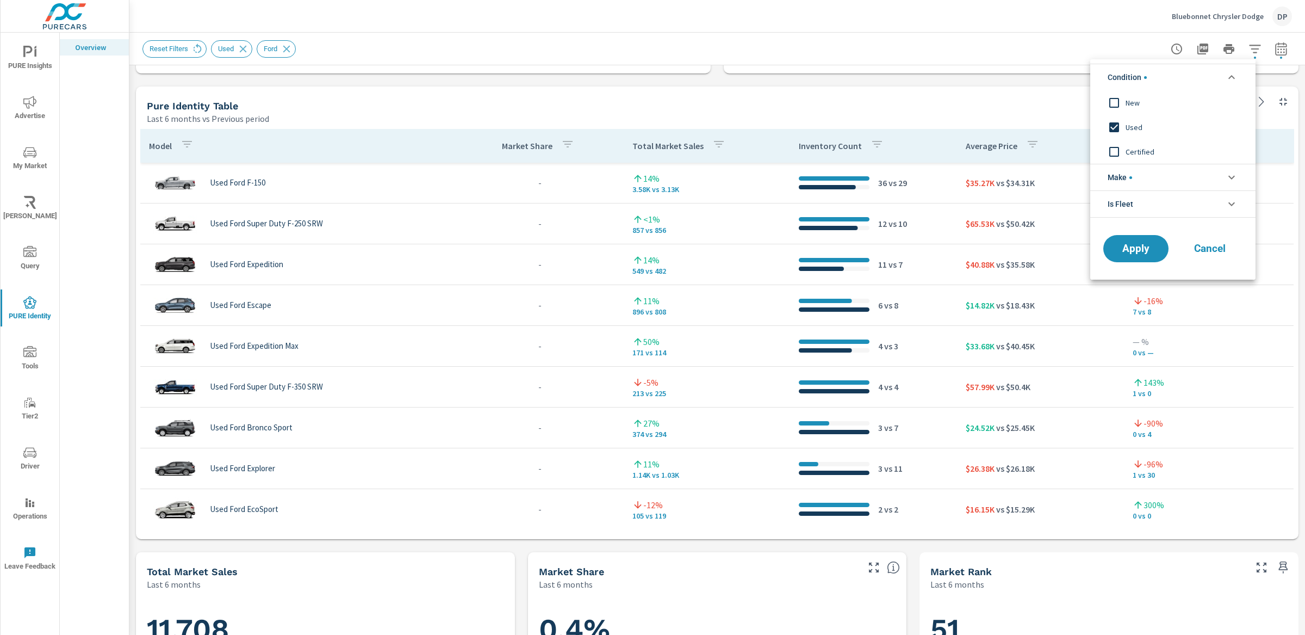
click at [1126, 126] on span "Used" at bounding box center [1185, 127] width 119 height 13
click at [1138, 173] on li "Make" at bounding box center [1172, 177] width 165 height 27
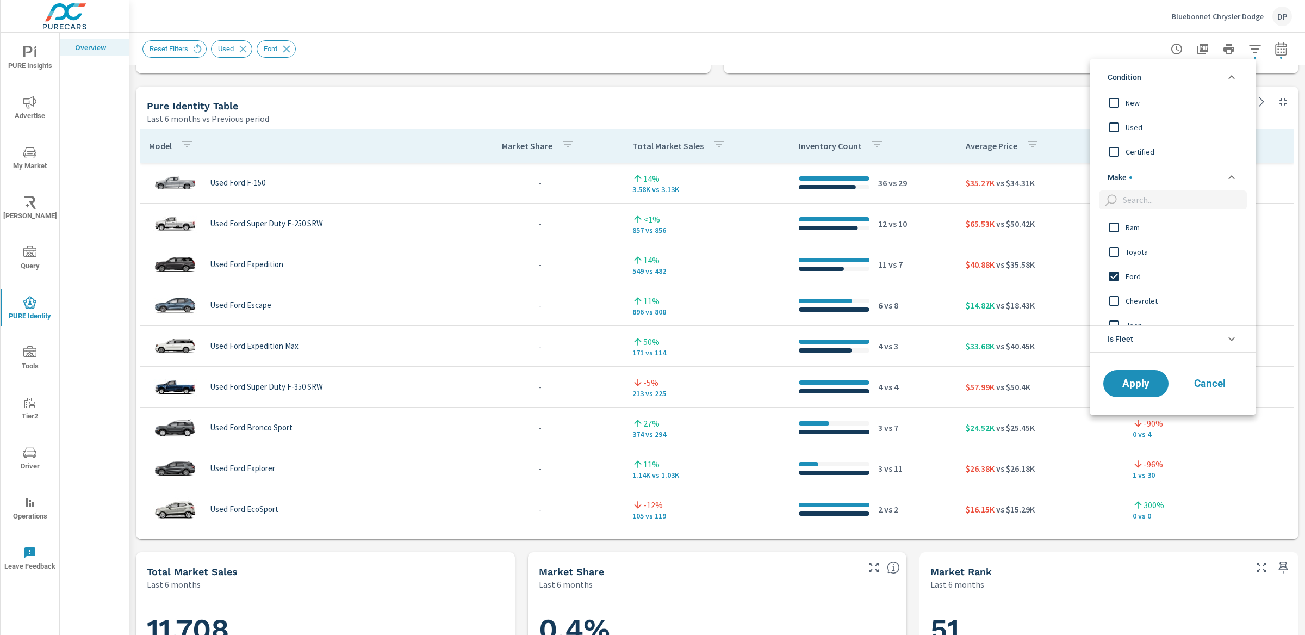
scroll to position [0, 0]
click at [1120, 277] on input "filter options" at bounding box center [1114, 276] width 23 height 23
click at [1135, 379] on span "Apply" at bounding box center [1136, 383] width 45 height 10
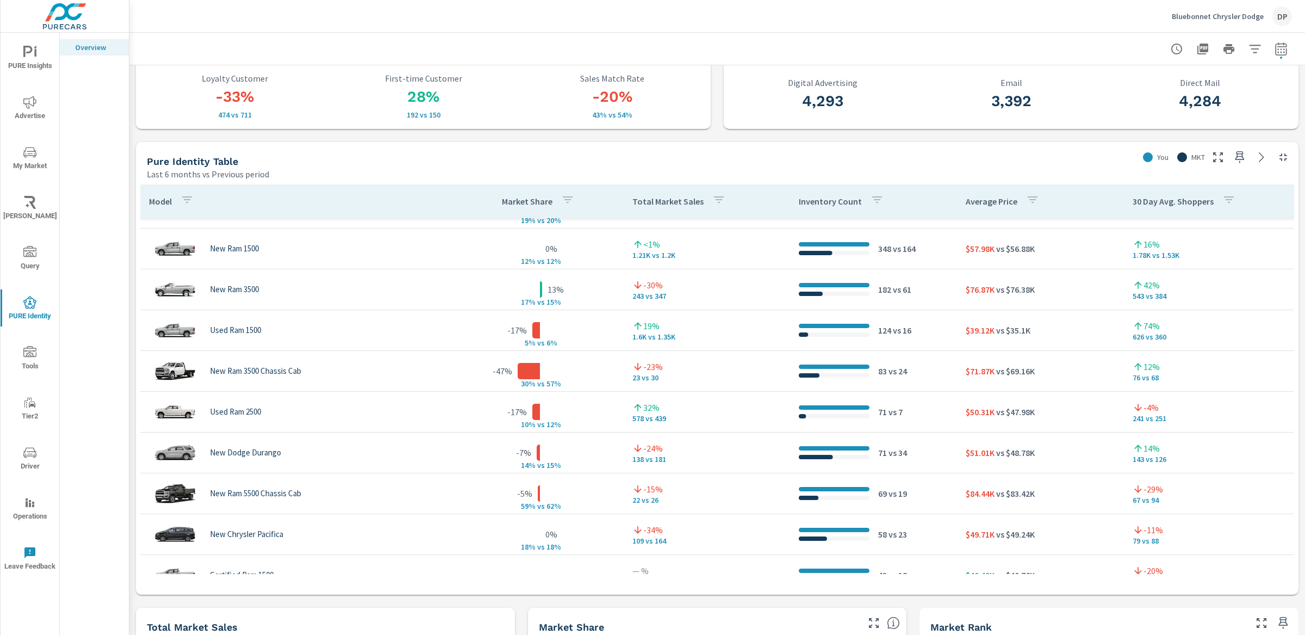
scroll to position [31, 0]
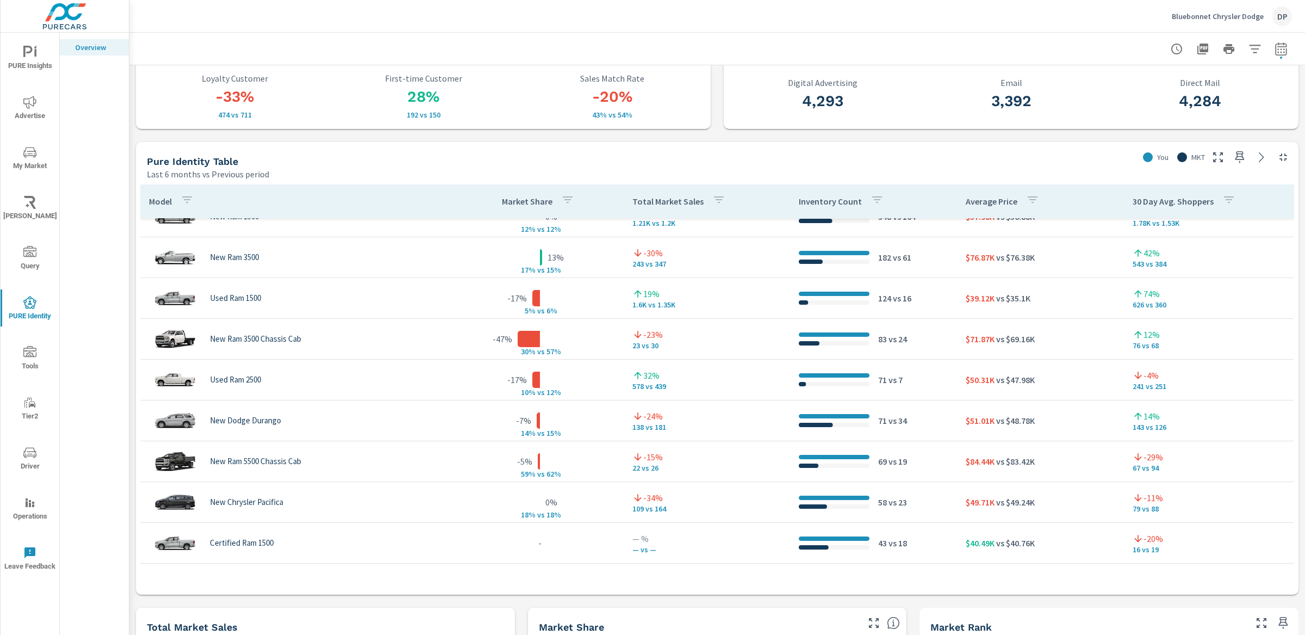
scroll to position [63, 0]
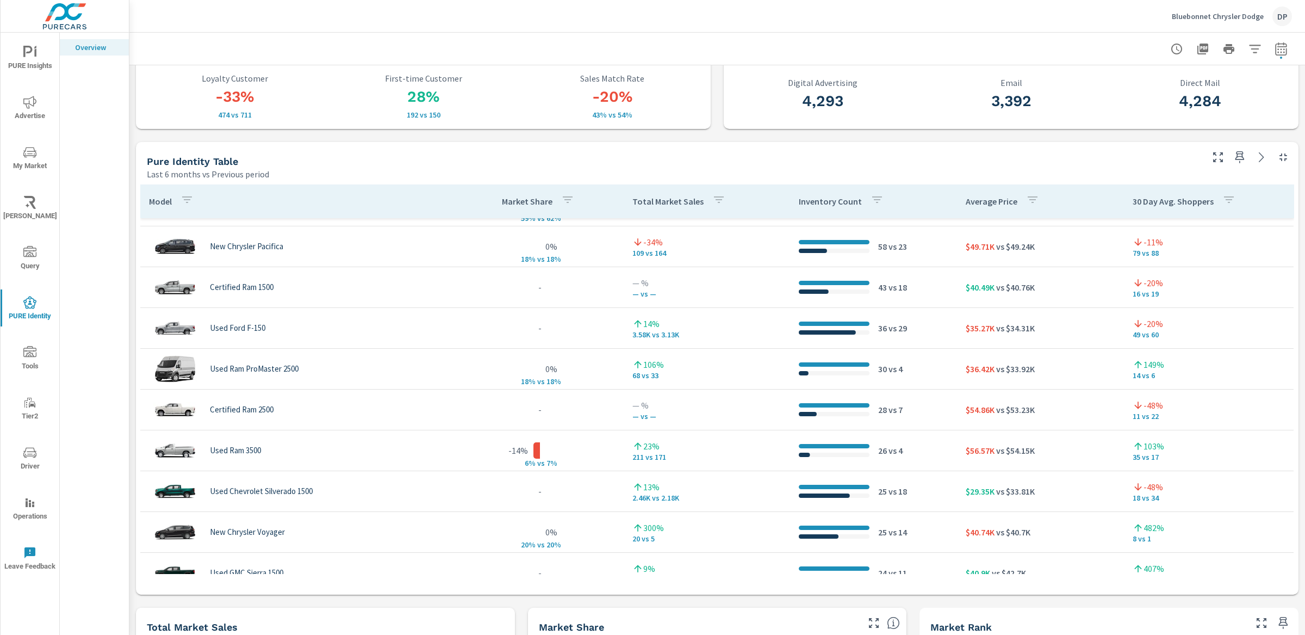
scroll to position [374, 0]
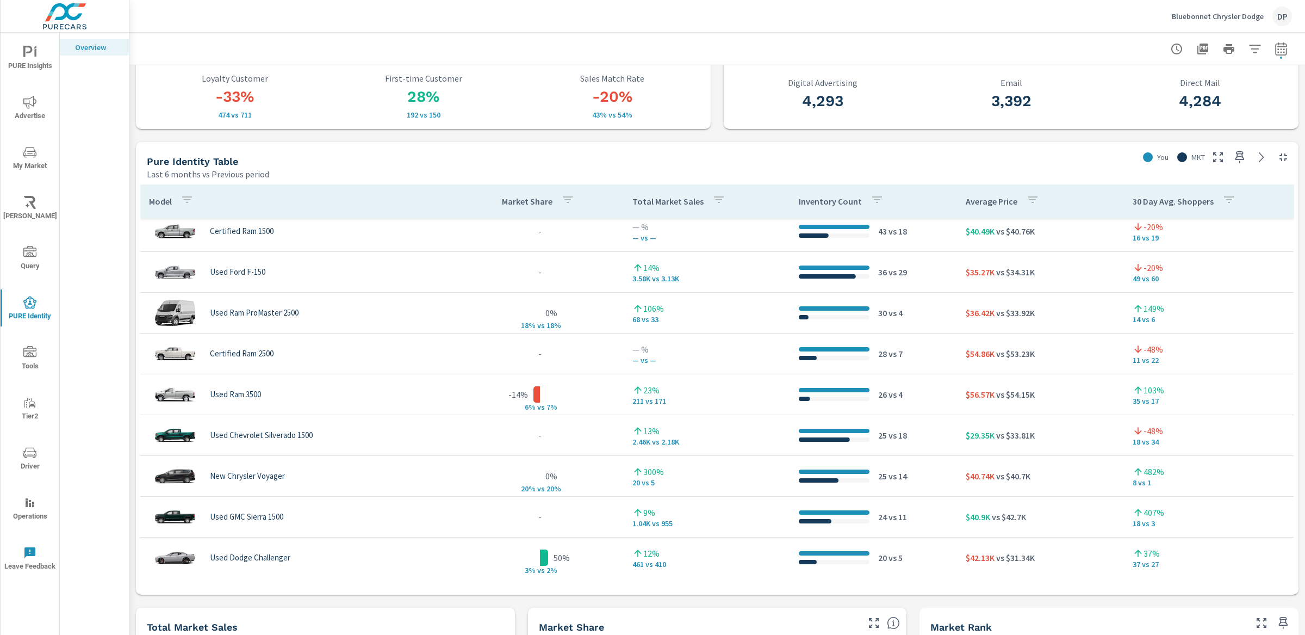
click at [1255, 158] on icon at bounding box center [1261, 157] width 13 height 13
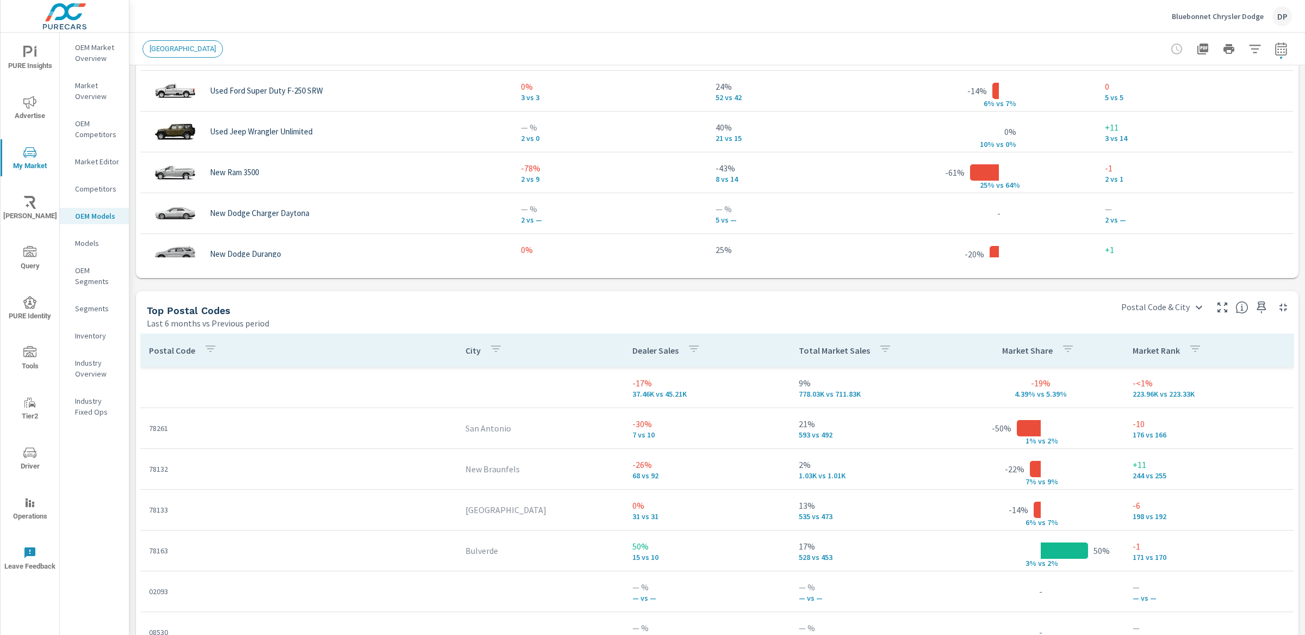
scroll to position [4, 0]
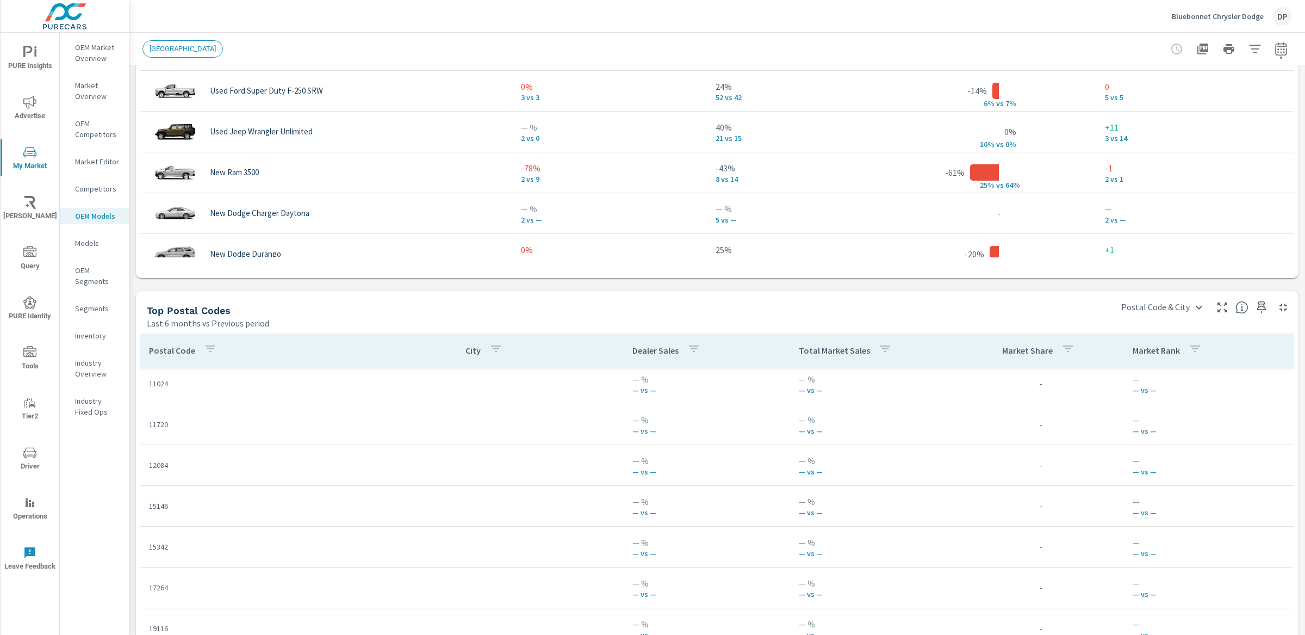
scroll to position [453, 0]
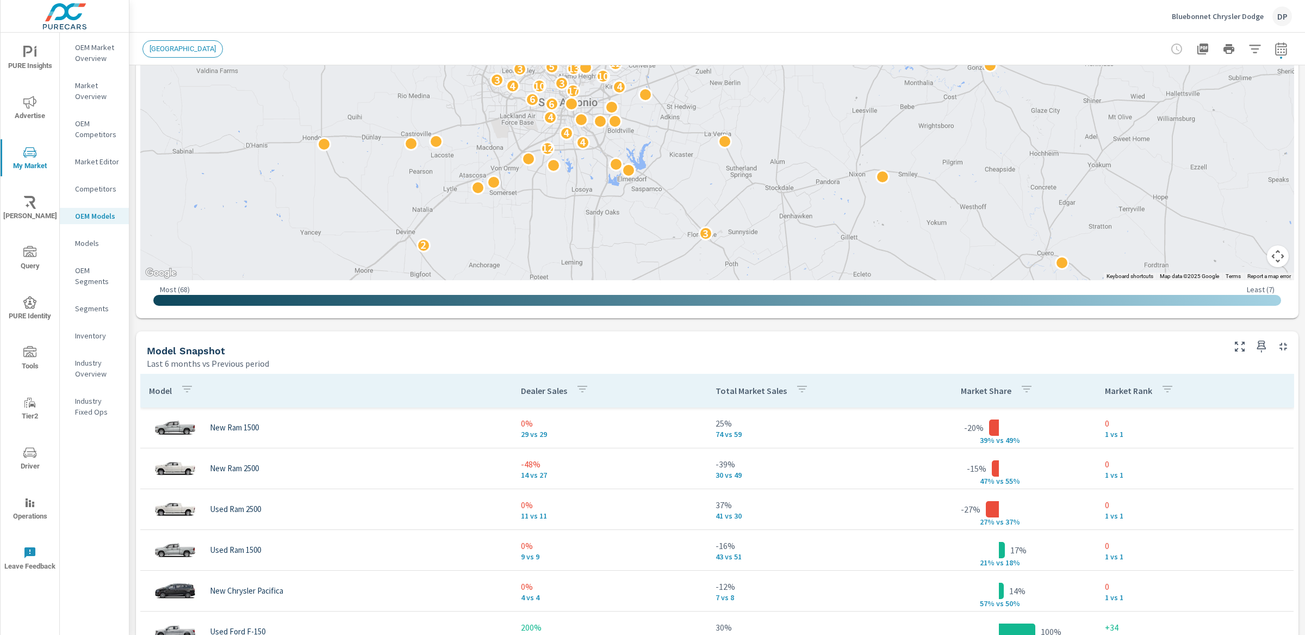
scroll to position [444, 0]
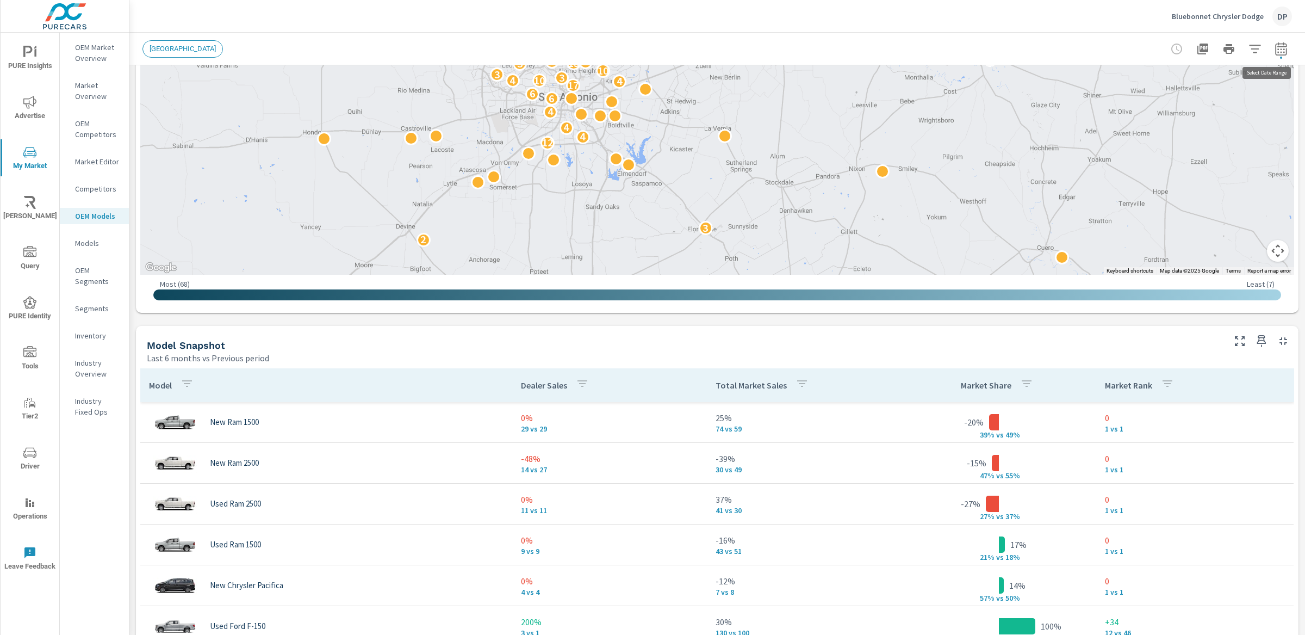
click at [1275, 54] on icon "button" at bounding box center [1281, 48] width 13 height 13
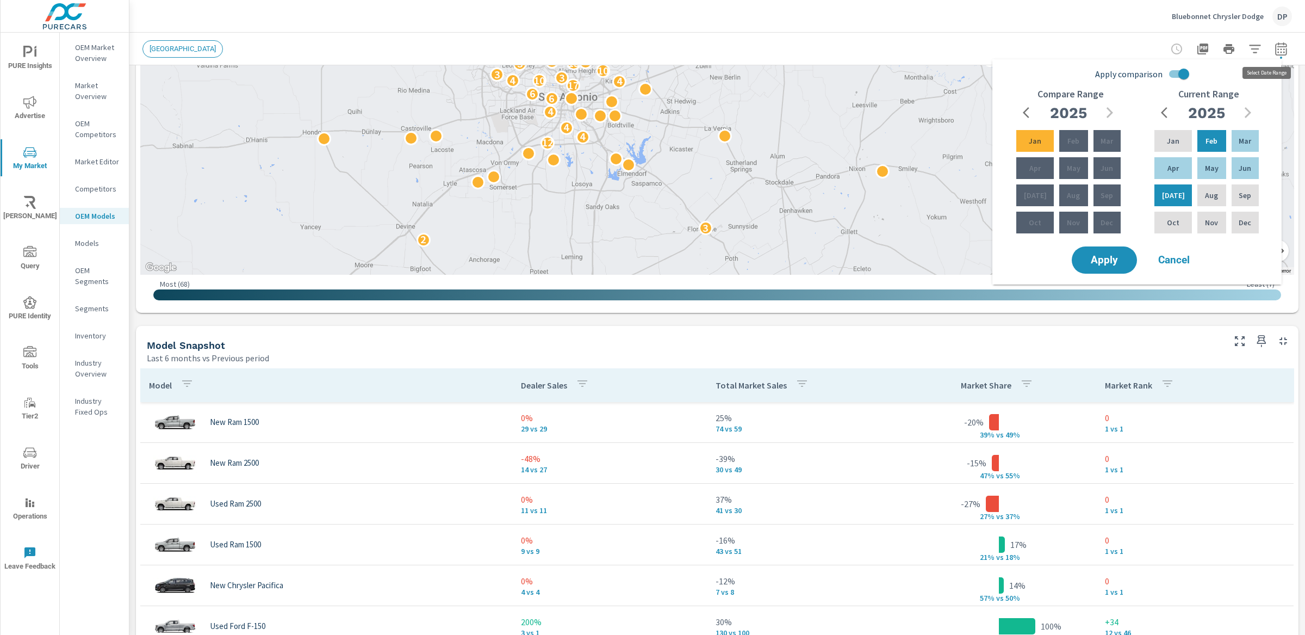
click at [1275, 47] on icon "button" at bounding box center [1281, 48] width 13 height 13
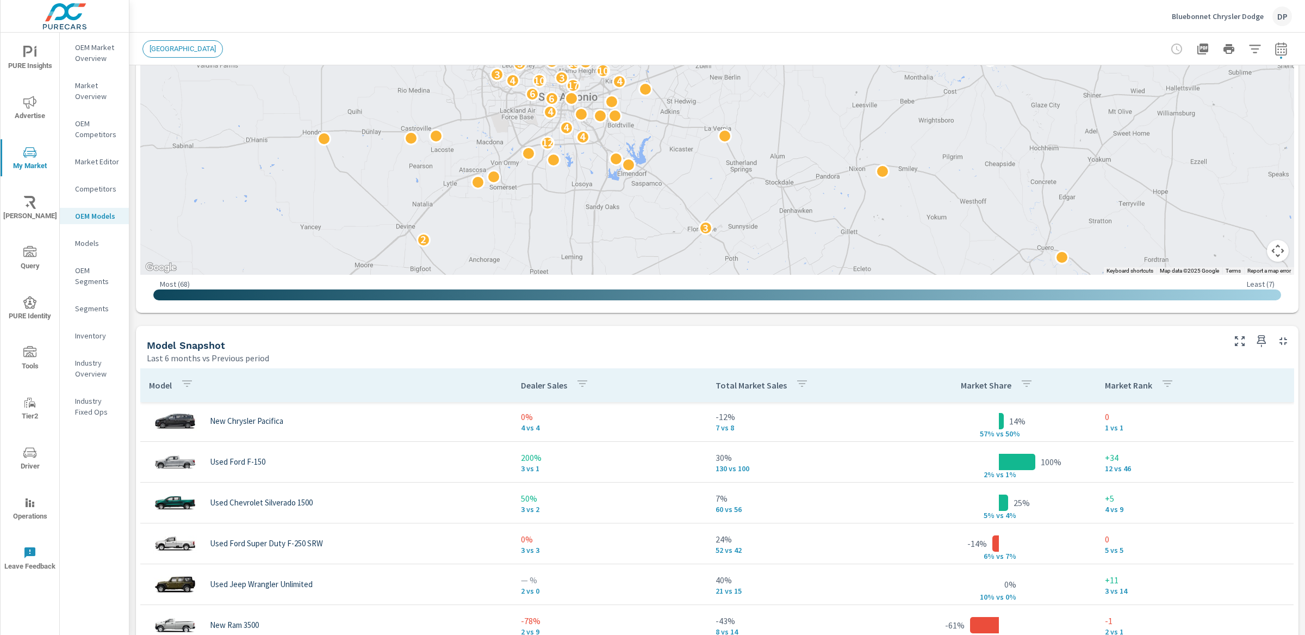
scroll to position [553, 0]
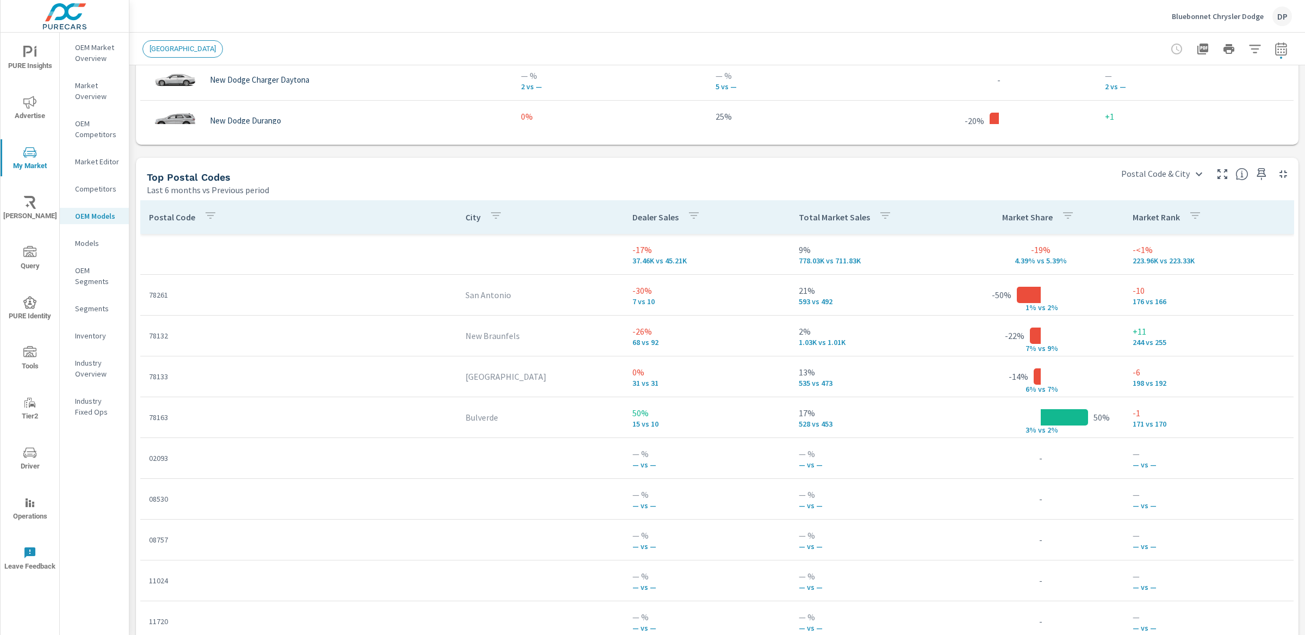
scroll to position [1292, 0]
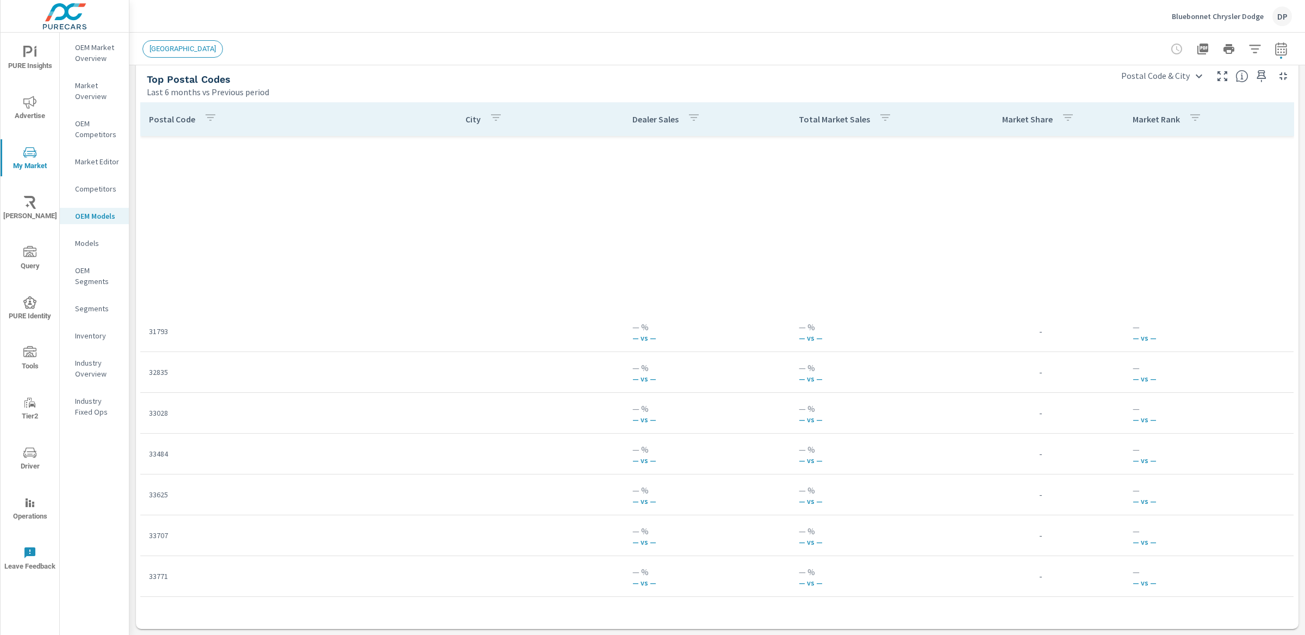
scroll to position [2162, 0]
